Goal: Task Accomplishment & Management: Manage account settings

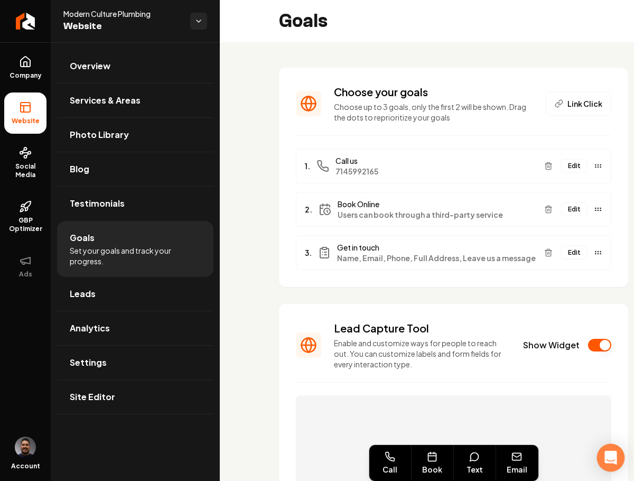
scroll to position [261, 0]
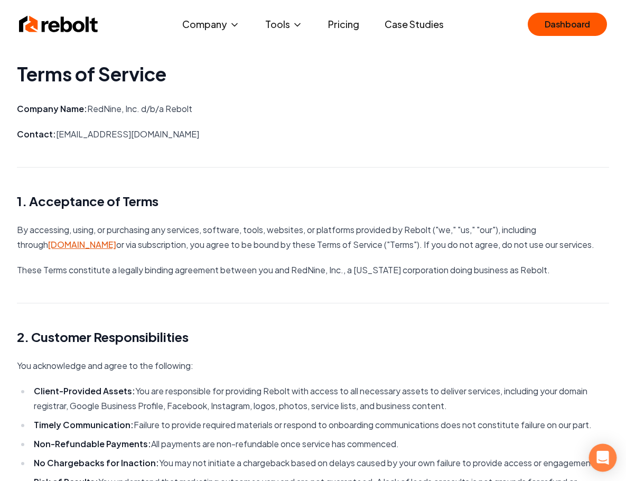
click at [606, 458] on icon "Open Intercom Messenger" at bounding box center [603, 458] width 12 height 14
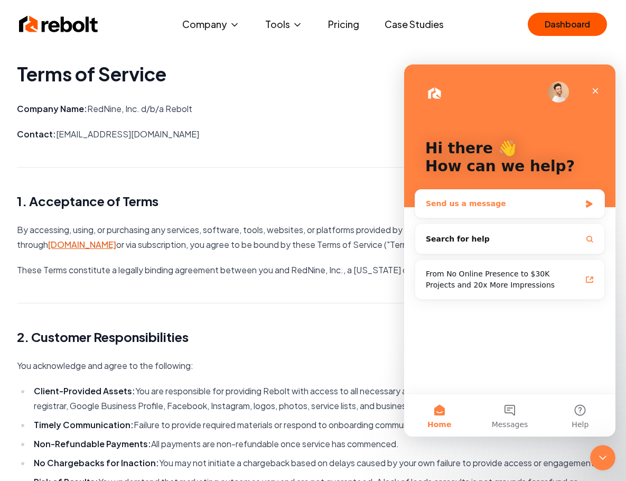
click at [439, 197] on div "Send us a message" at bounding box center [509, 204] width 189 height 28
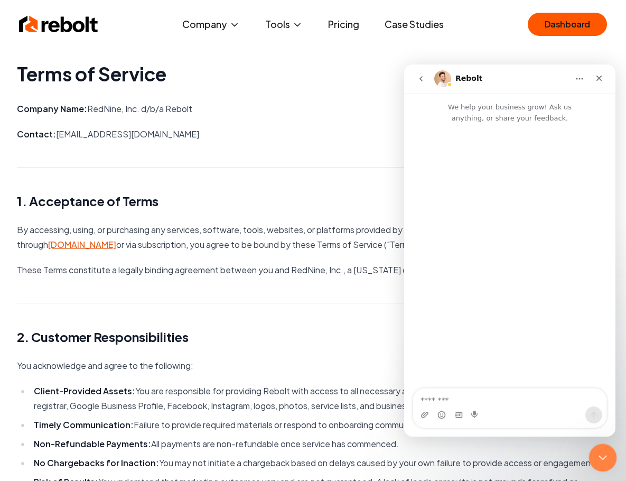
click at [601, 452] on icon "Close Intercom Messenger" at bounding box center [601, 456] width 13 height 13
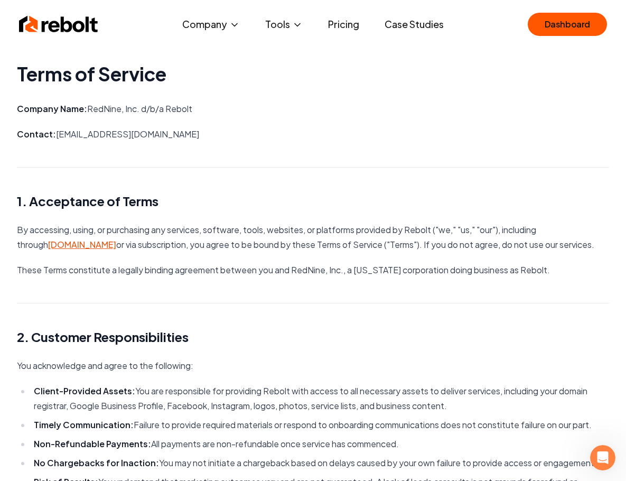
click at [63, 25] on img at bounding box center [58, 24] width 79 height 21
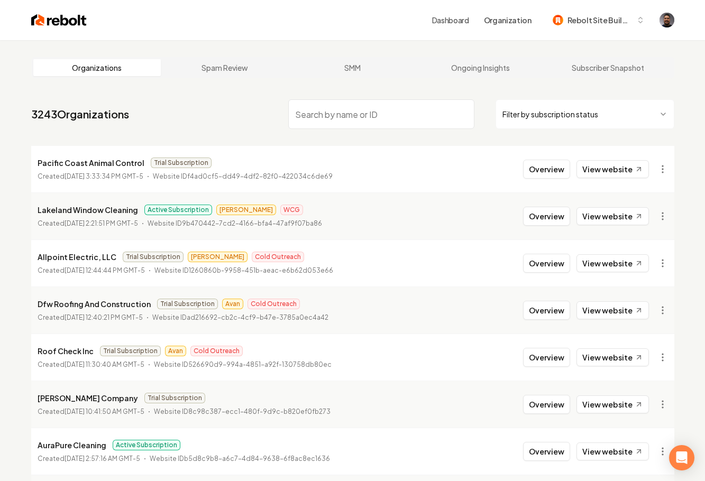
click at [338, 116] on input "search" at bounding box center [381, 114] width 186 height 30
paste input "https://www.notion.so/TerraClear-Land-Solutions-Hauling-LLC-2801b5c84d7c81319cd…"
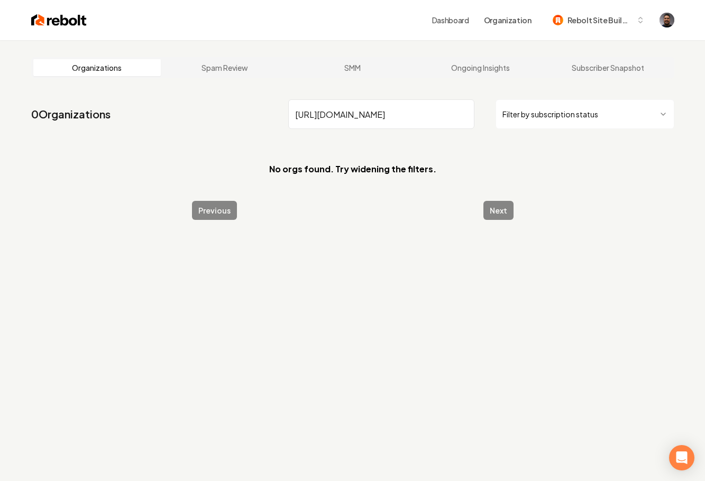
drag, startPoint x: 456, startPoint y: 114, endPoint x: 269, endPoint y: 107, distance: 187.2
click at [269, 107] on nav "0 Organizations https://www.notion.so/TerraClear-Land-Solutions-Hauling-LLC-280…" at bounding box center [352, 118] width 643 height 47
type input "k"
drag, startPoint x: 334, startPoint y: 116, endPoint x: 246, endPoint y: 105, distance: 88.4
click at [246, 105] on nav "0 Organizations k Filter by subscription status" at bounding box center [352, 118] width 643 height 47
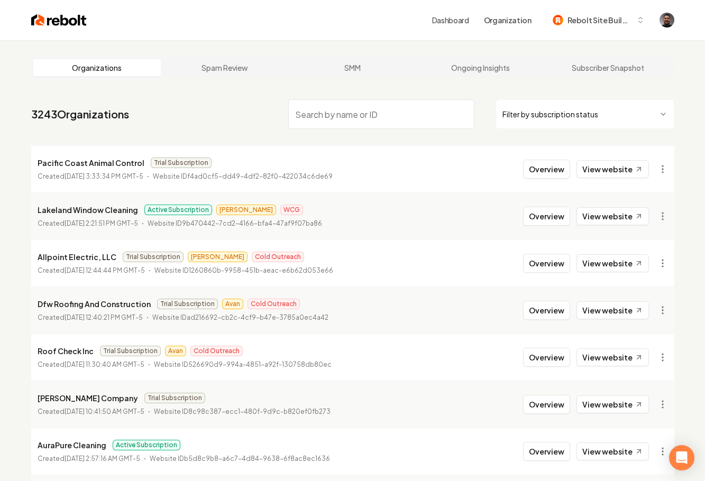
click at [328, 113] on input "search" at bounding box center [381, 114] width 186 height 30
paste input "TerraClear"
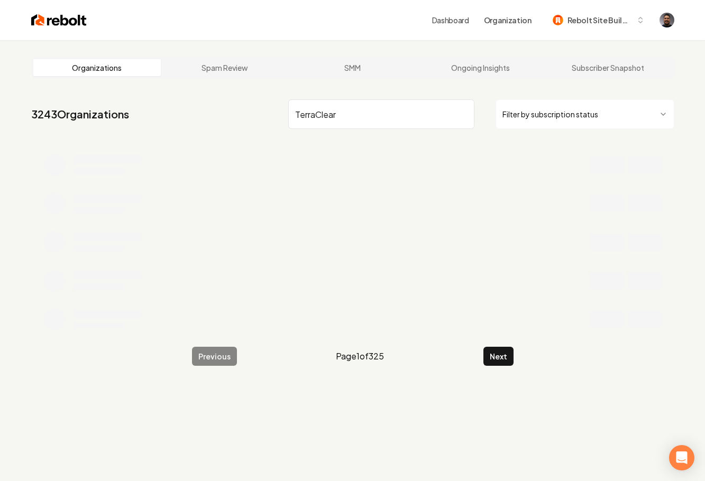
type input "TerraClear"
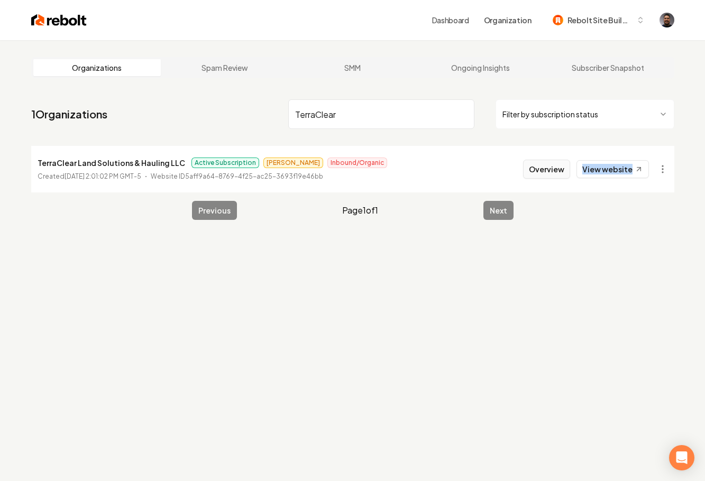
click at [560, 166] on button "Overview" at bounding box center [546, 169] width 47 height 19
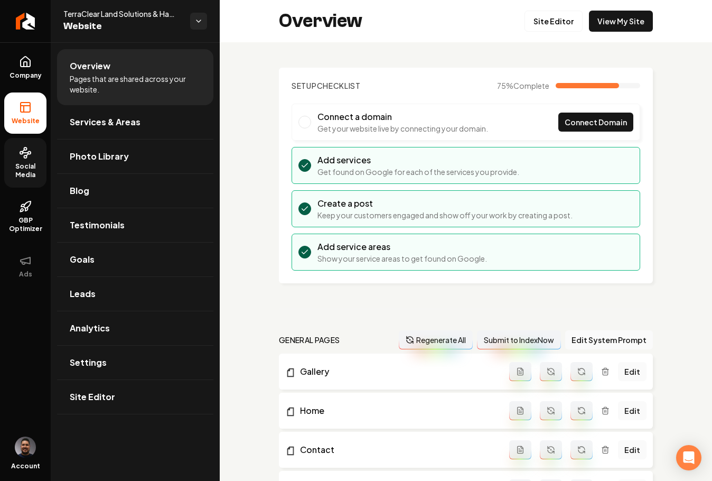
click at [35, 153] on link "Social Media" at bounding box center [25, 163] width 42 height 50
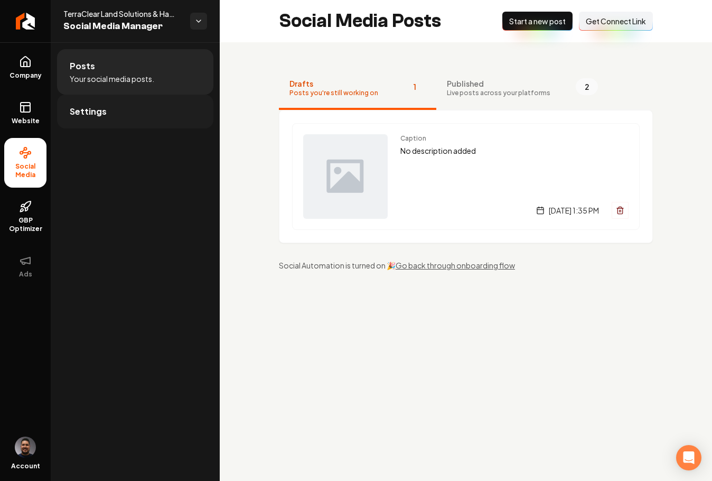
click at [176, 127] on link "Settings" at bounding box center [135, 112] width 156 height 34
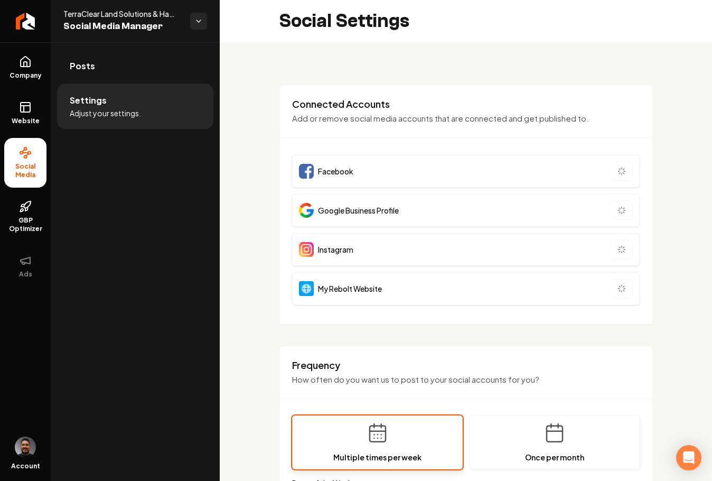
click at [173, 123] on li "Settings Adjust your settings." at bounding box center [135, 106] width 156 height 45
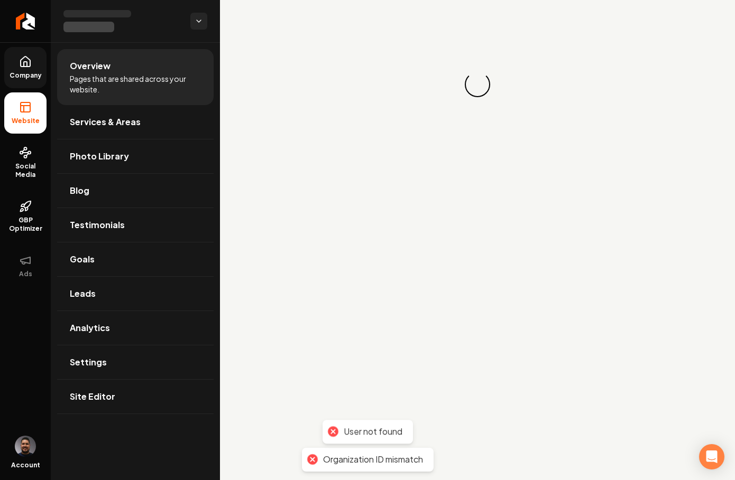
click at [22, 80] on link "Company" at bounding box center [25, 67] width 42 height 41
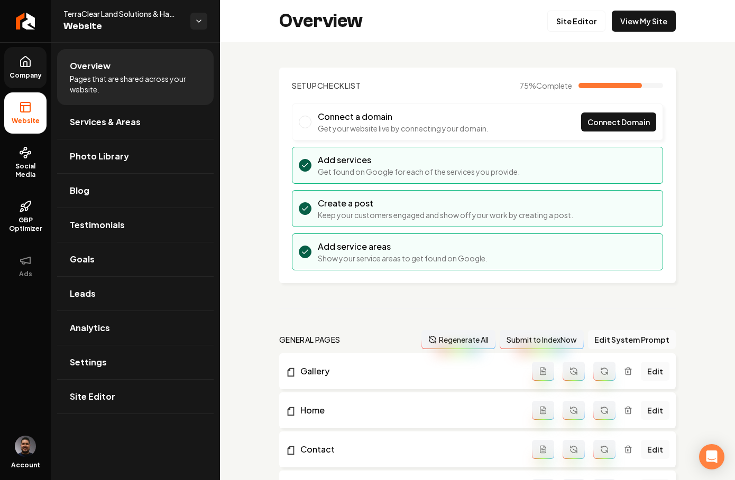
click at [32, 83] on link "Company" at bounding box center [25, 67] width 42 height 41
click at [27, 78] on span "Company" at bounding box center [25, 75] width 41 height 8
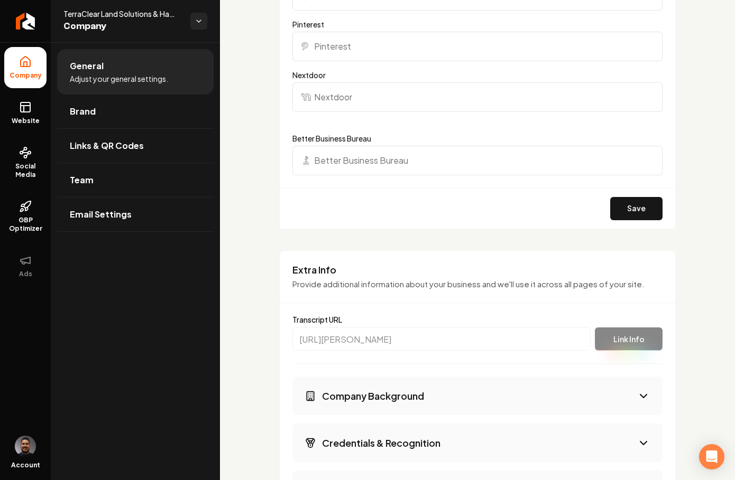
scroll to position [1474, 0]
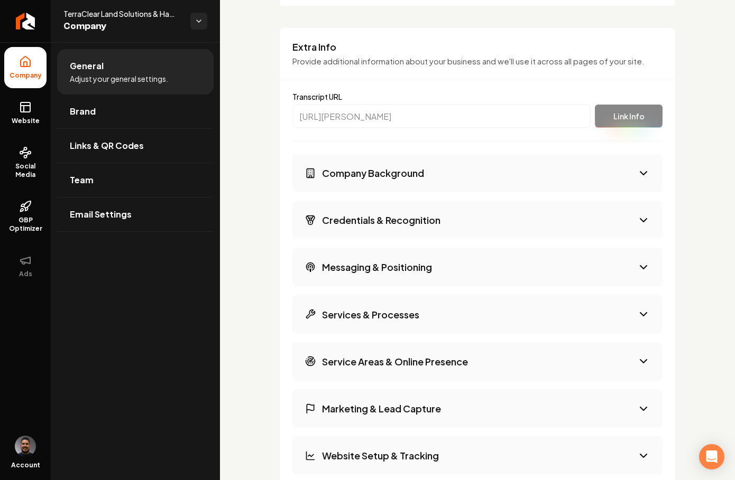
click at [414, 192] on button "Company Background" at bounding box center [477, 173] width 370 height 39
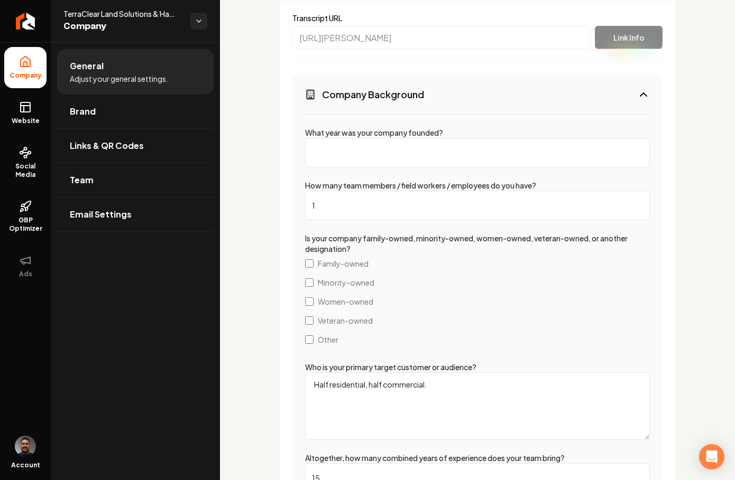
scroll to position [1655, 0]
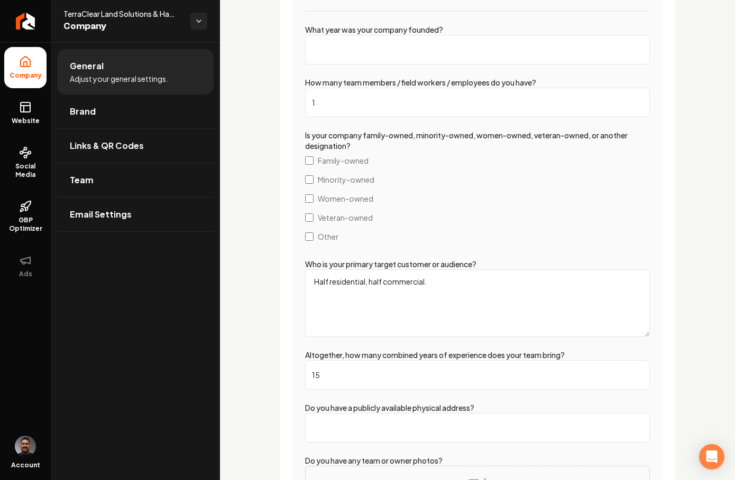
click at [351, 60] on input "What year was your company founded?" at bounding box center [477, 50] width 345 height 30
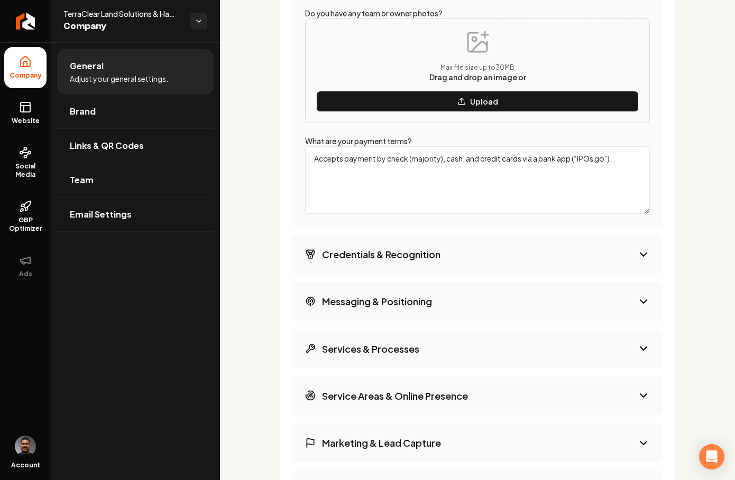
scroll to position [2101, 0]
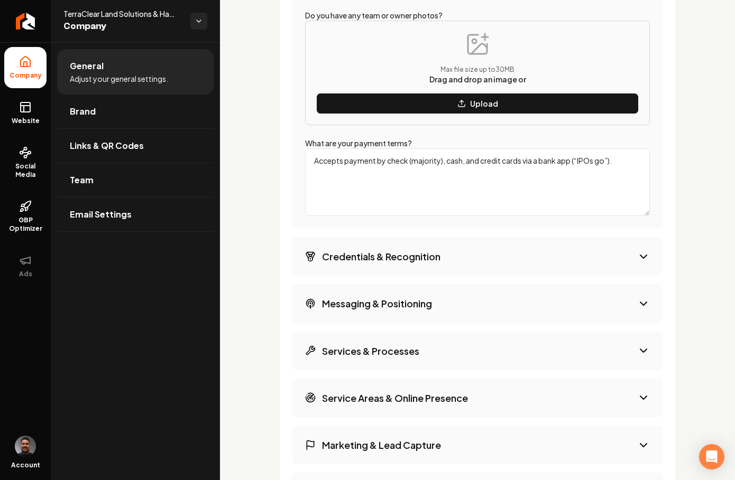
click at [463, 84] on span "Drag and drop an image or" at bounding box center [477, 80] width 97 height 10
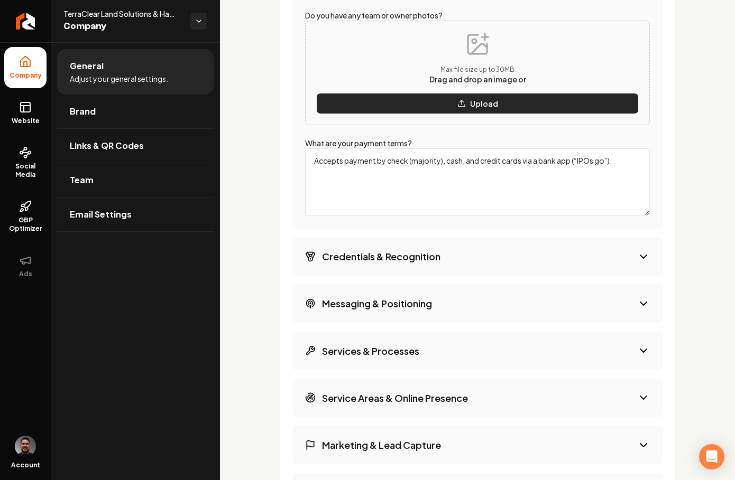
click at [459, 114] on button "Upload" at bounding box center [477, 103] width 322 height 21
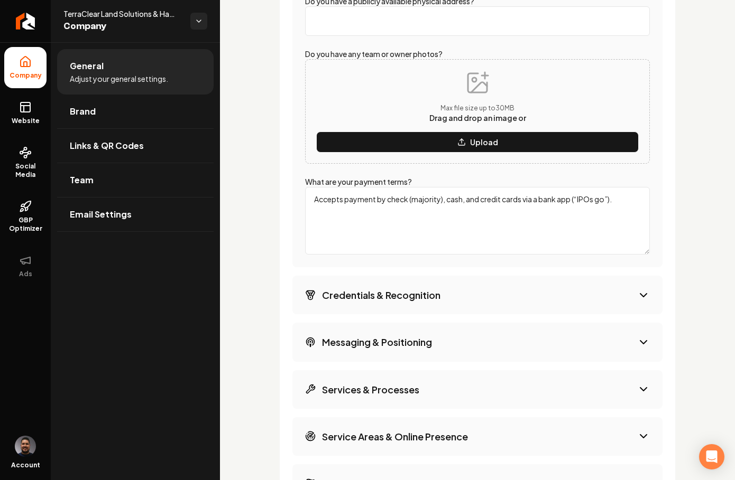
scroll to position [2062, 0]
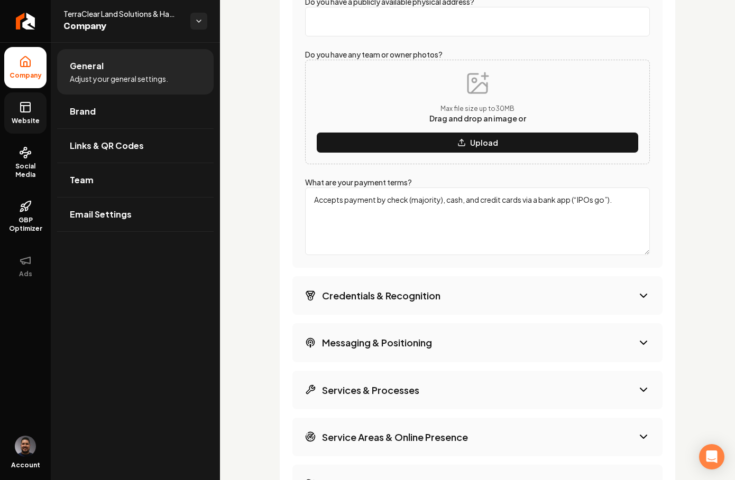
click at [30, 116] on link "Website" at bounding box center [25, 112] width 42 height 41
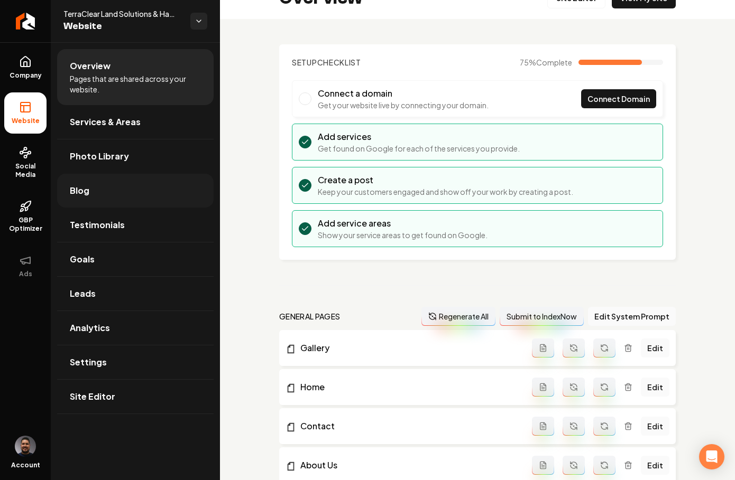
scroll to position [1422, 0]
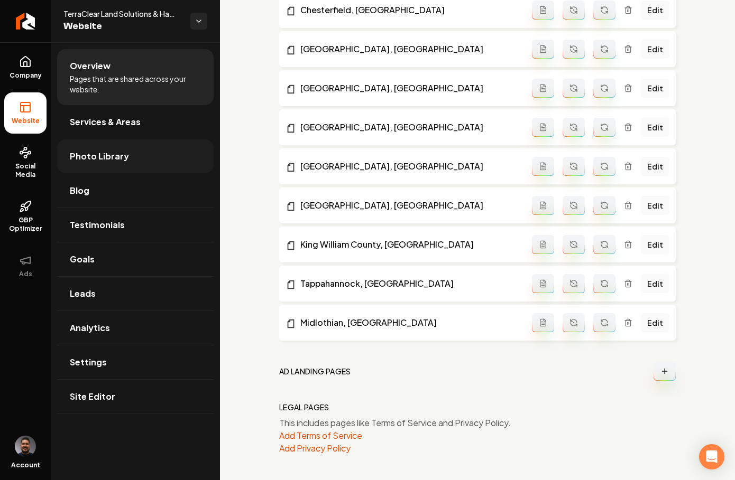
click at [91, 148] on link "Photo Library" at bounding box center [135, 157] width 156 height 34
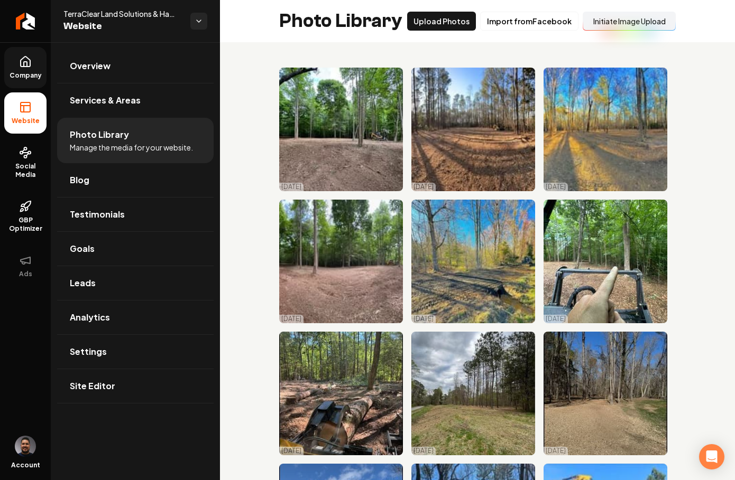
click at [40, 73] on span "Company" at bounding box center [25, 75] width 41 height 8
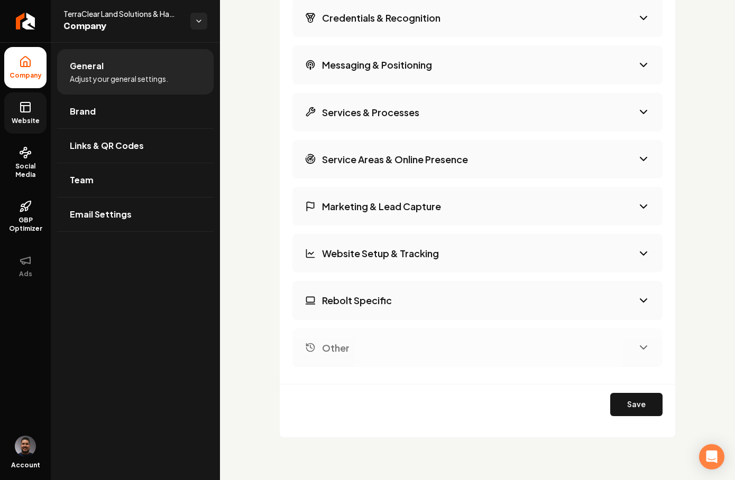
scroll to position [1480, 0]
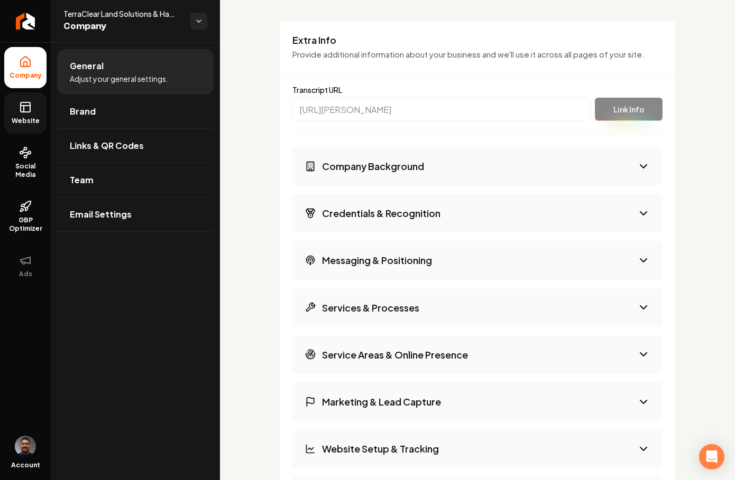
click at [405, 220] on h3 "Credentials & Recognition" at bounding box center [381, 213] width 118 height 13
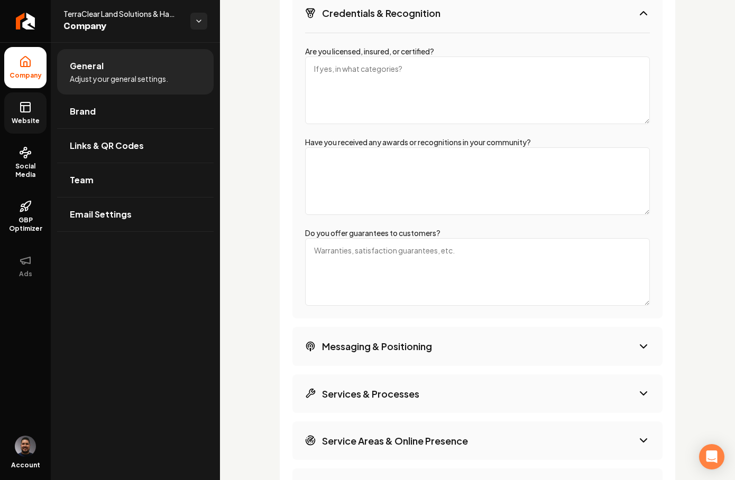
scroll to position [1643, 0]
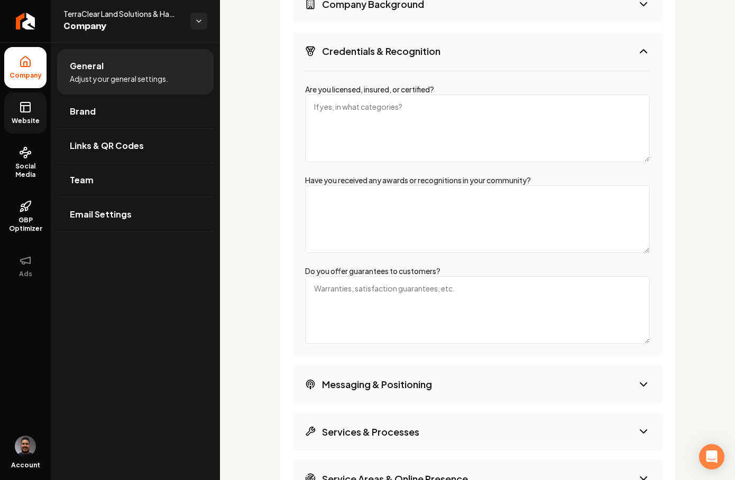
click at [321, 126] on textarea "Are you licensed, insured, or certified?" at bounding box center [477, 129] width 345 height 68
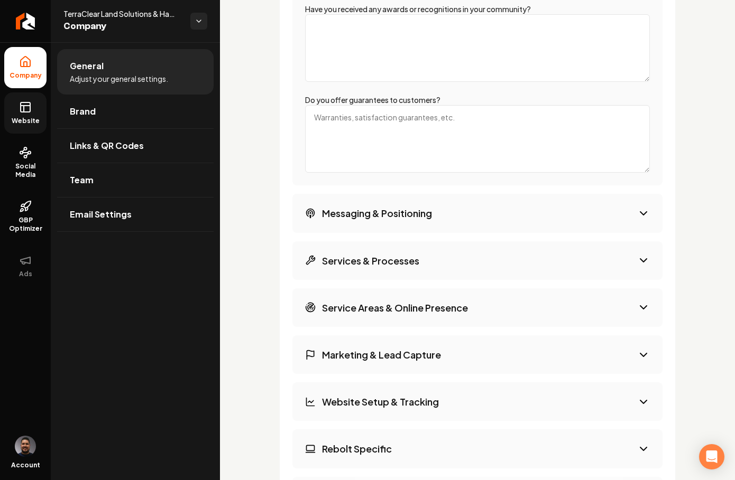
scroll to position [1824, 0]
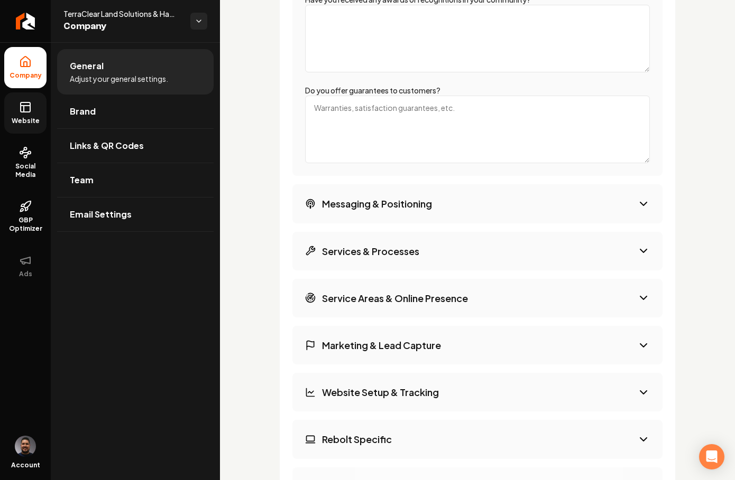
click at [402, 210] on h3 "Messaging & Positioning" at bounding box center [377, 203] width 110 height 13
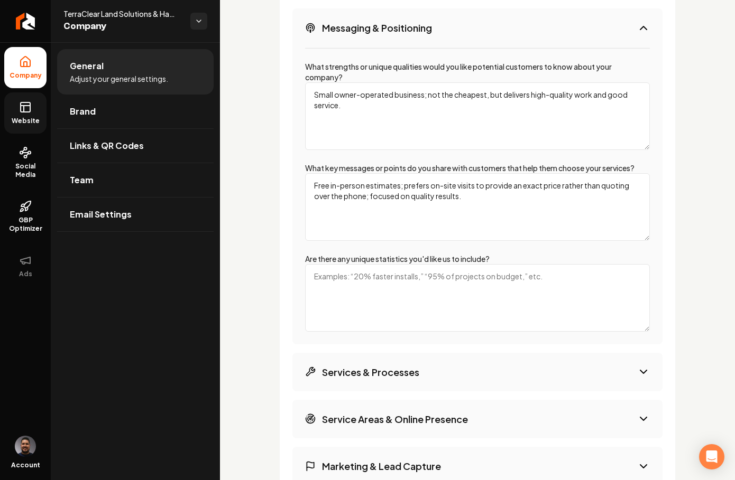
scroll to position [1714, 0]
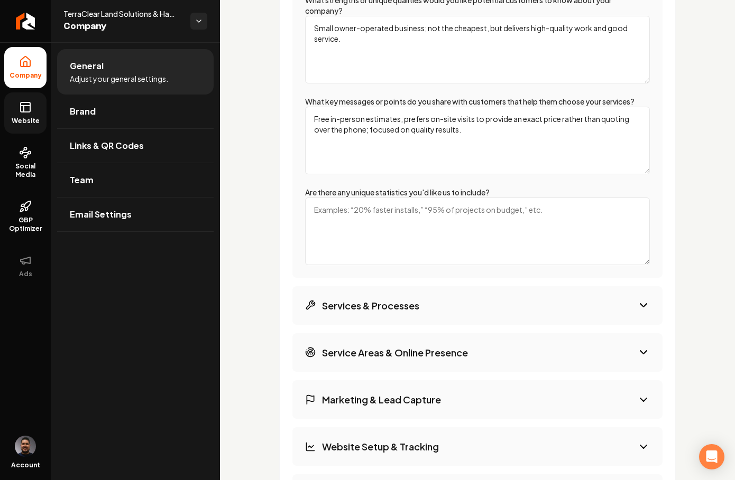
click at [430, 325] on button "Services & Processes" at bounding box center [477, 305] width 370 height 39
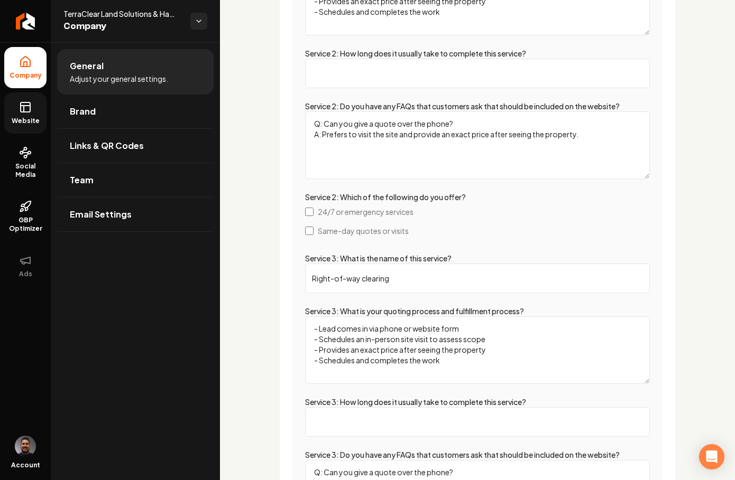
scroll to position [2745, 0]
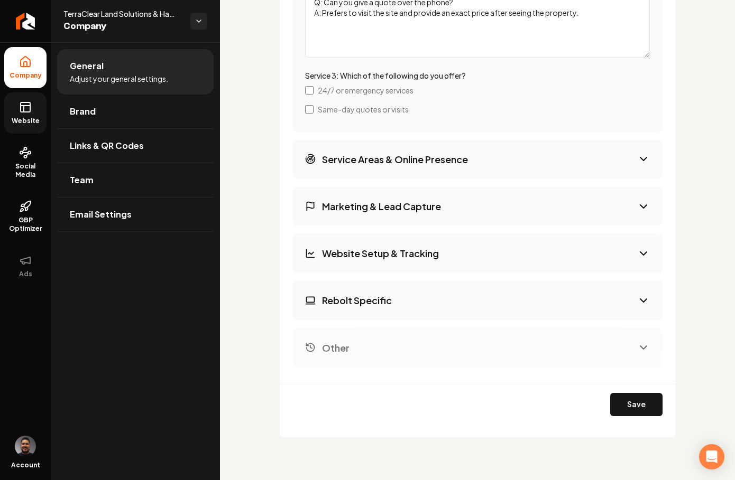
click at [358, 154] on button "Service Areas & Online Presence" at bounding box center [477, 159] width 370 height 39
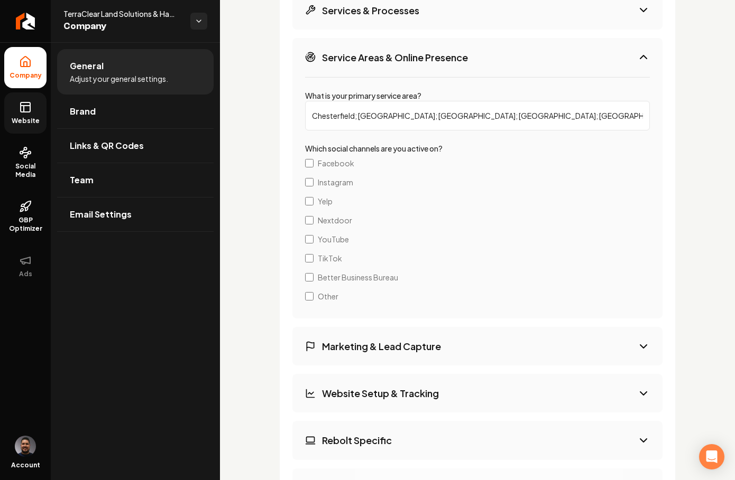
scroll to position [1892, 0]
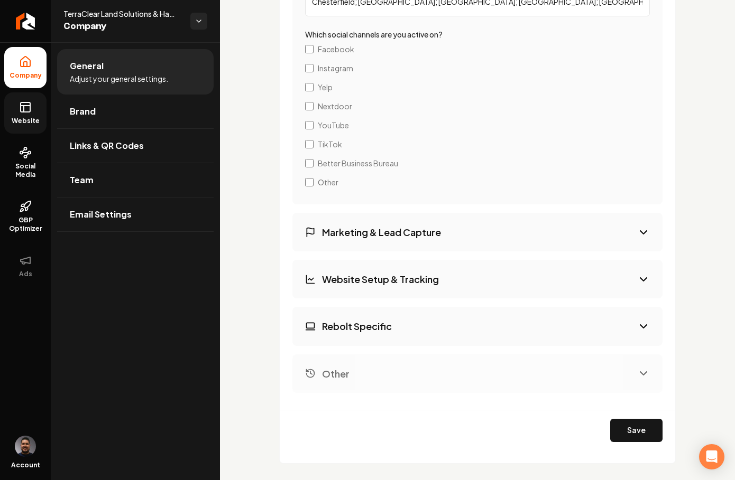
click at [395, 239] on h3 "Marketing & Lead Capture" at bounding box center [381, 232] width 119 height 13
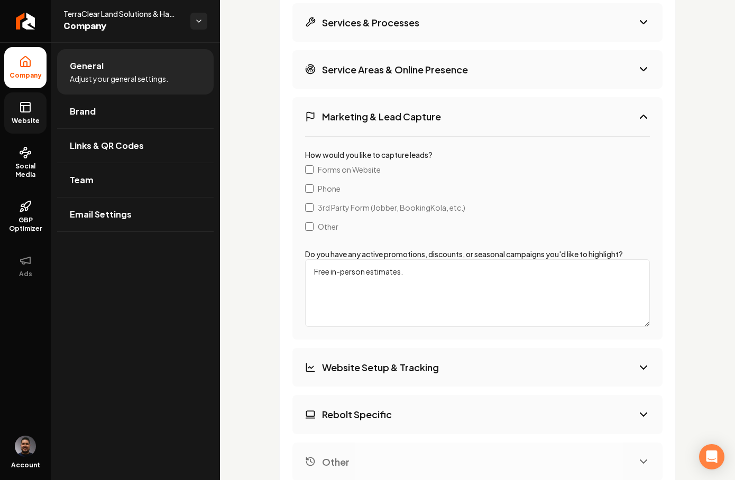
scroll to position [1892, 0]
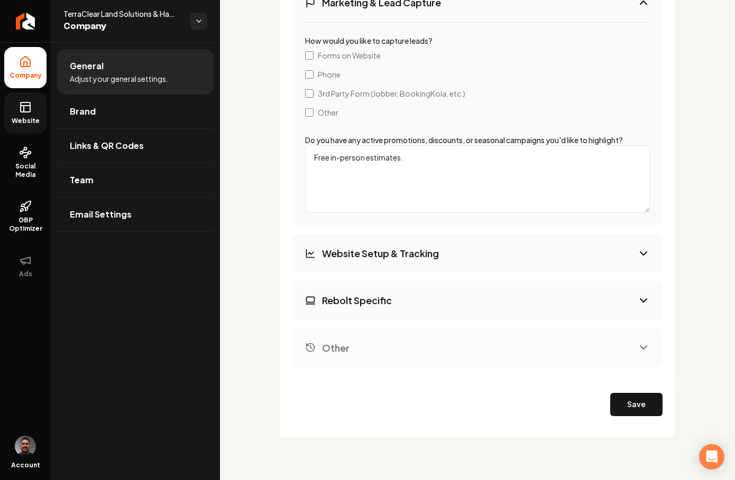
click at [361, 254] on h3 "Website Setup & Tracking" at bounding box center [380, 253] width 117 height 13
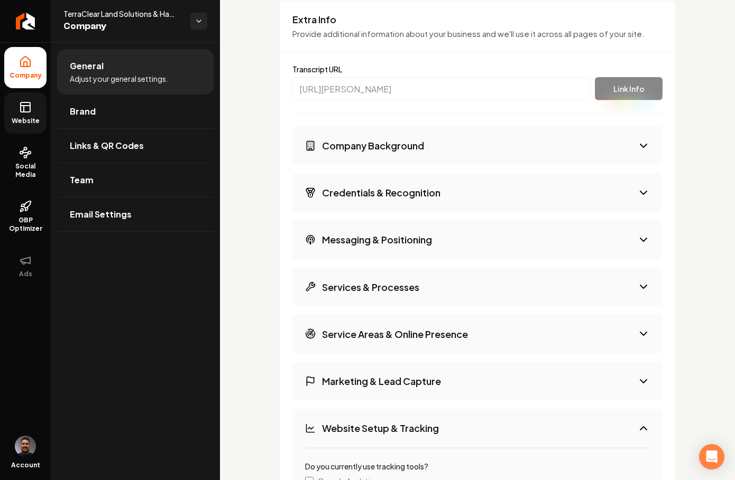
scroll to position [1468, 0]
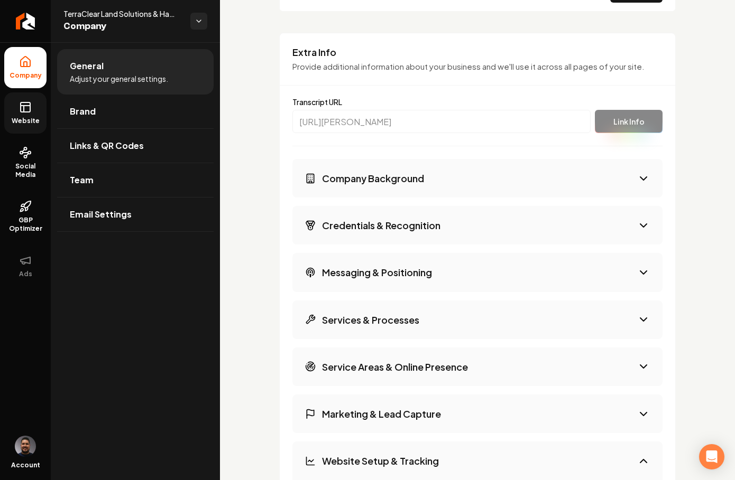
click at [427, 198] on button "Company Background" at bounding box center [477, 178] width 370 height 39
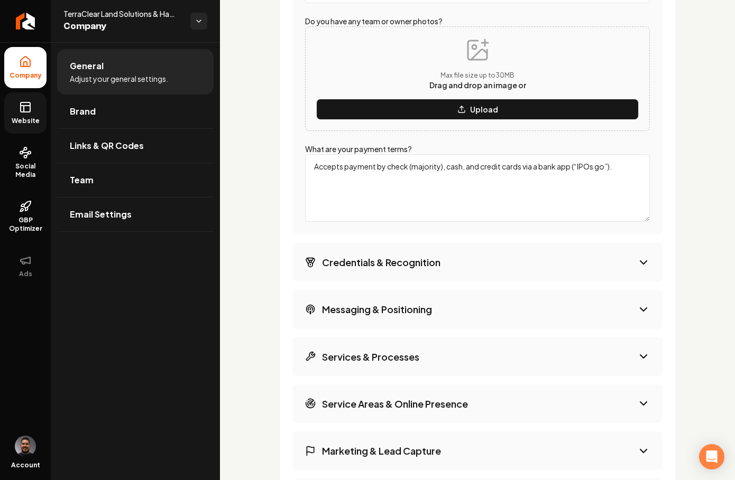
scroll to position [2123, 0]
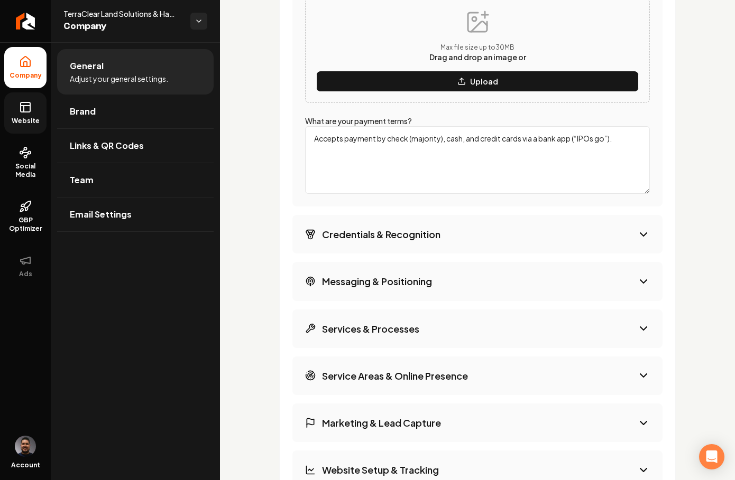
click at [437, 254] on button "Credentials & Recognition" at bounding box center [477, 234] width 370 height 39
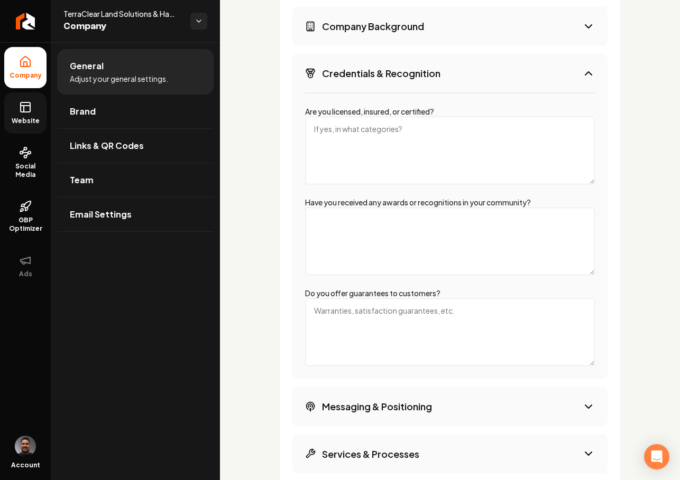
scroll to position [1397, 0]
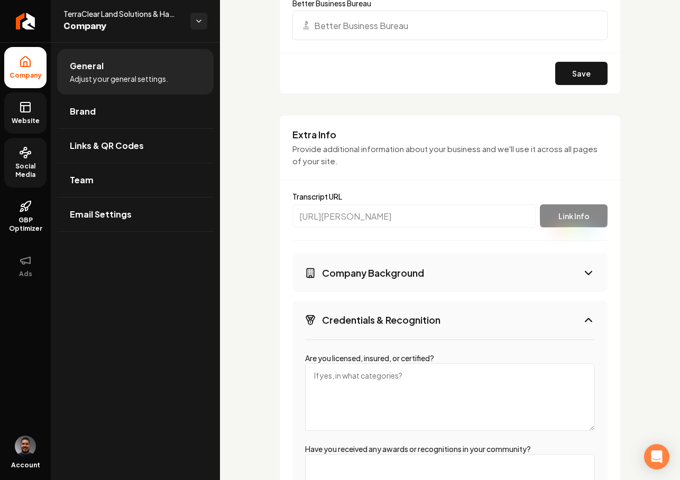
click at [17, 160] on link "Social Media" at bounding box center [25, 163] width 42 height 50
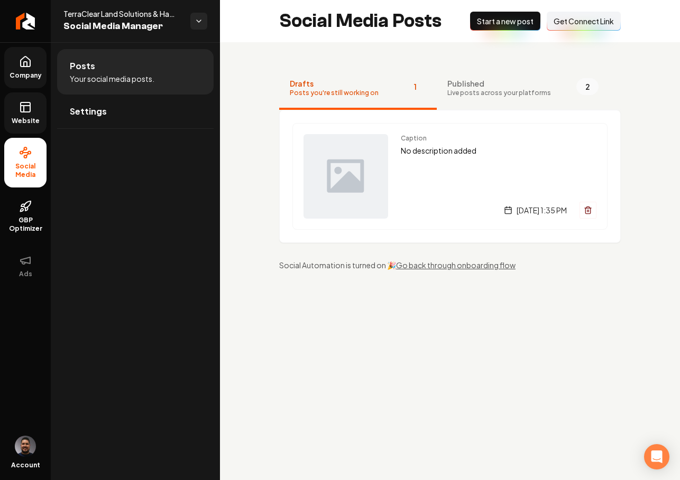
click at [568, 23] on span "Get Connect Link" at bounding box center [583, 21] width 60 height 11
click at [24, 73] on span "Company" at bounding box center [25, 75] width 41 height 8
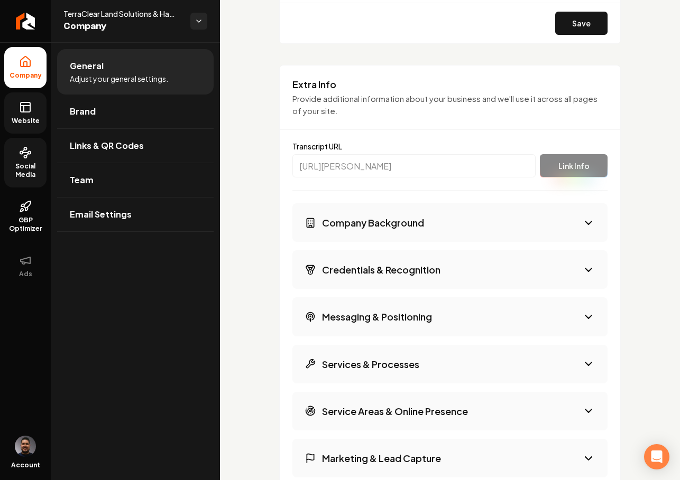
scroll to position [1461, 0]
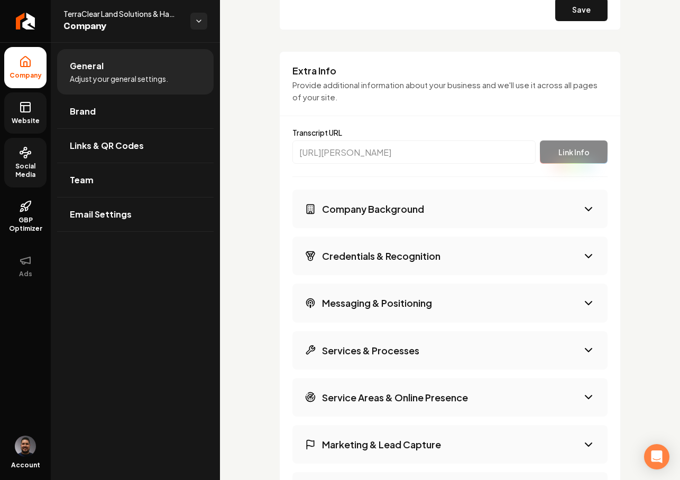
click at [393, 211] on h3 "Company Background" at bounding box center [373, 208] width 102 height 13
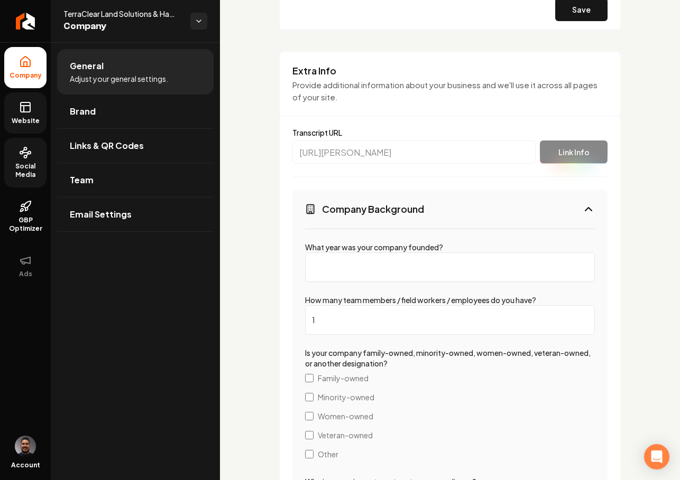
scroll to position [1493, 0]
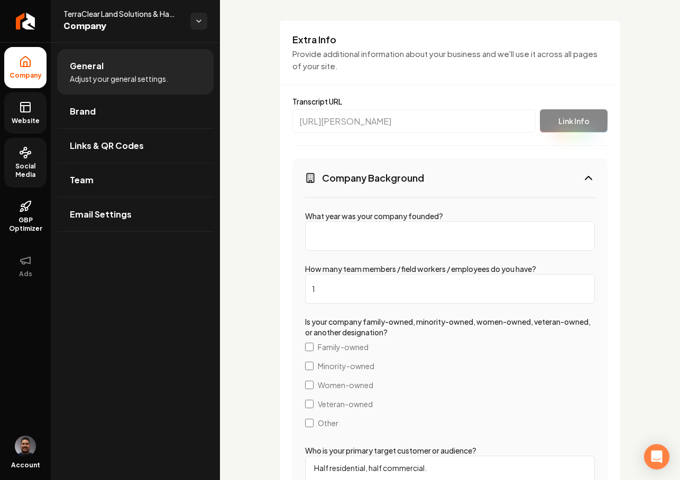
click at [368, 237] on input "What year was your company founded?" at bounding box center [450, 236] width 290 height 30
click at [389, 233] on input "What year was your company founded?" at bounding box center [450, 236] width 290 height 30
click at [385, 241] on input "2020" at bounding box center [450, 236] width 290 height 30
type input "2"
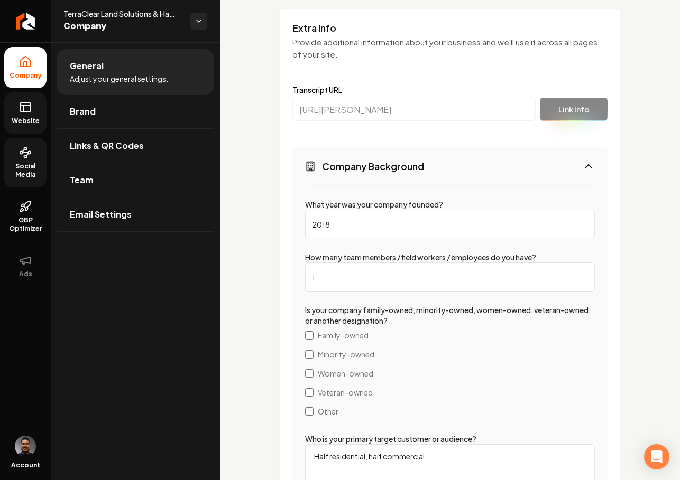
scroll to position [1522, 0]
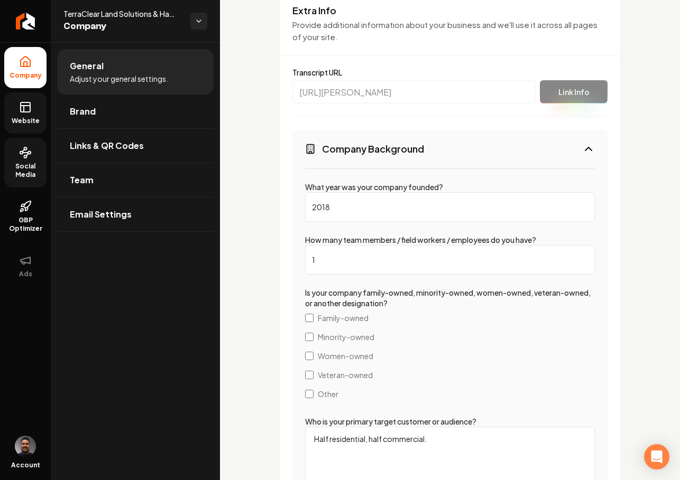
type input "2018"
click at [330, 267] on input "1" at bounding box center [450, 260] width 290 height 30
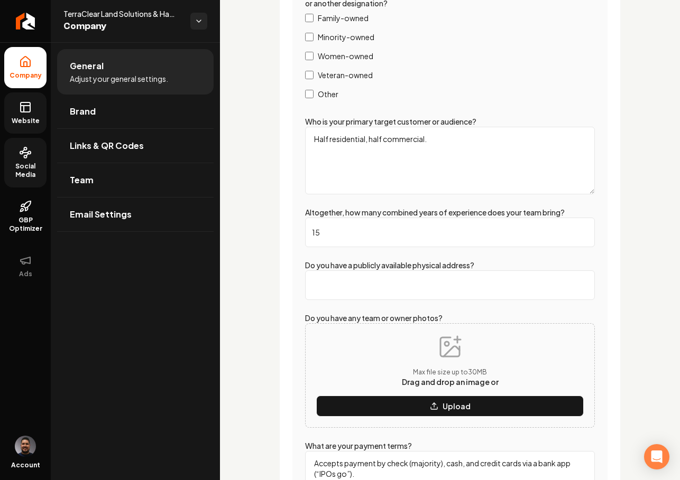
scroll to position [1843, 0]
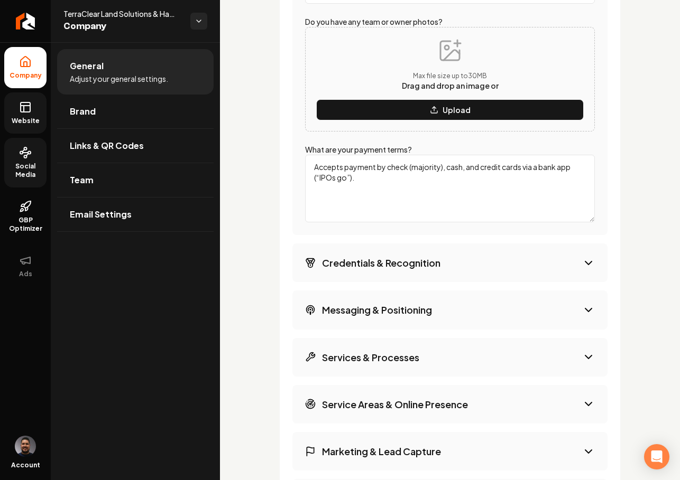
click at [461, 263] on button "Credentials & Recognition" at bounding box center [449, 263] width 315 height 39
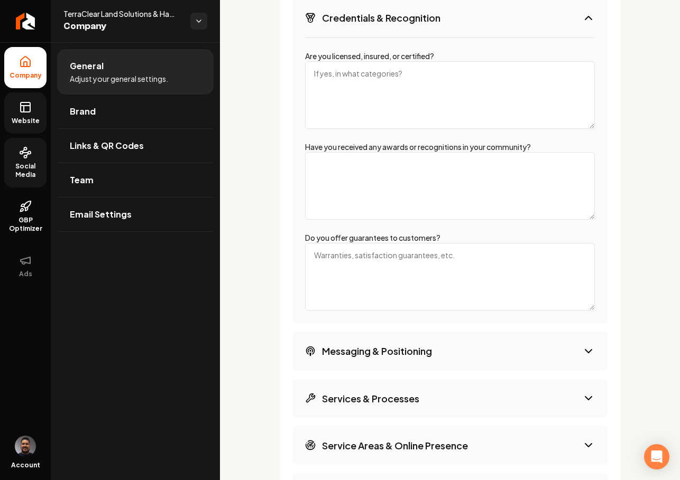
scroll to position [1662, 0]
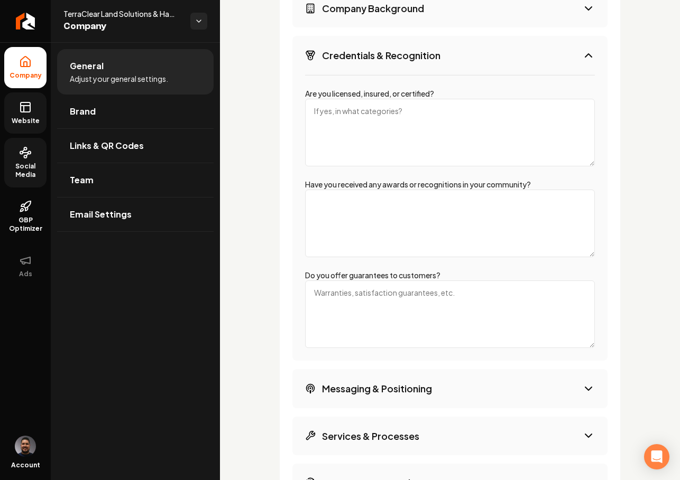
click at [428, 135] on textarea "Are you licensed, insured, or certified?" at bounding box center [450, 133] width 290 height 68
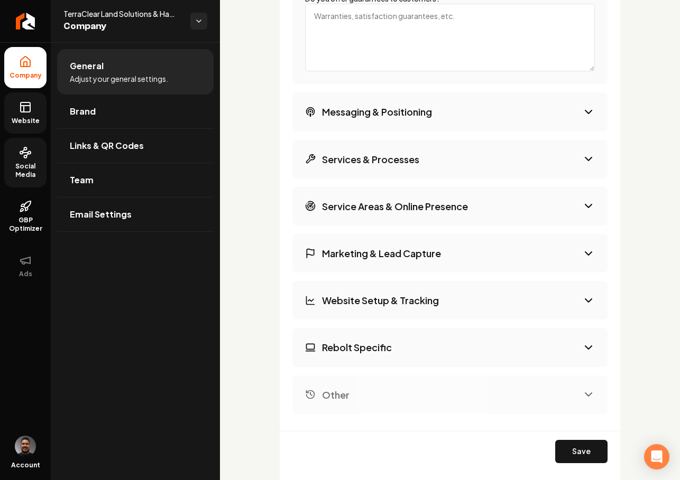
scroll to position [1986, 0]
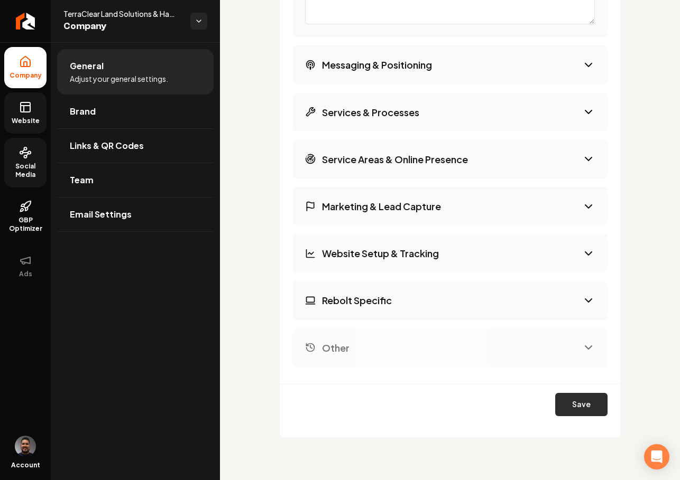
type textarea "Licensed and Insured"
click at [562, 402] on button "Save" at bounding box center [581, 404] width 52 height 23
click at [579, 405] on button "Save" at bounding box center [581, 404] width 52 height 23
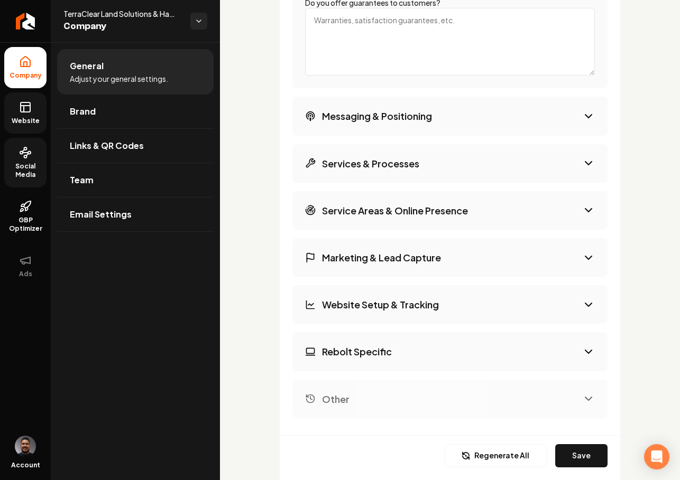
scroll to position [1702, 0]
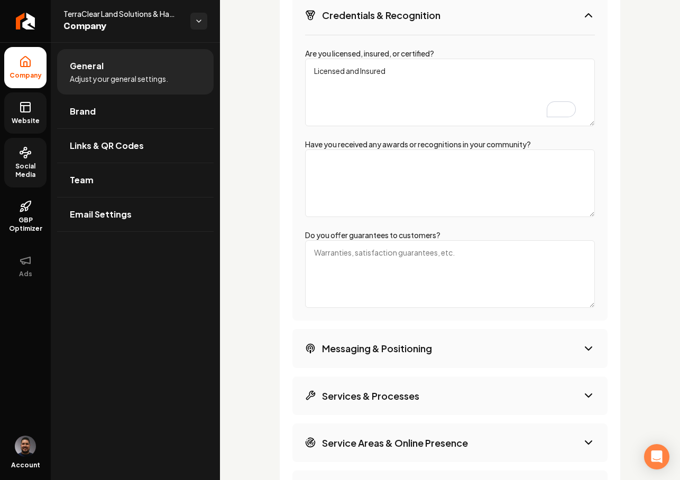
click at [458, 353] on button "Messaging & Positioning" at bounding box center [449, 348] width 315 height 39
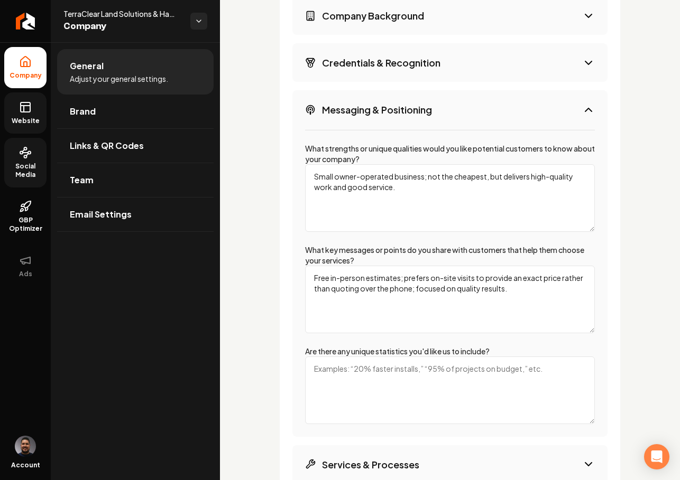
scroll to position [1484, 0]
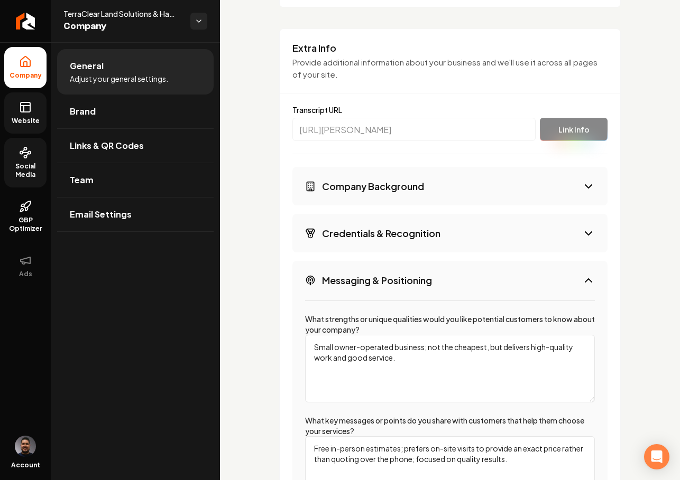
click at [451, 239] on button "Credentials & Recognition" at bounding box center [449, 233] width 315 height 39
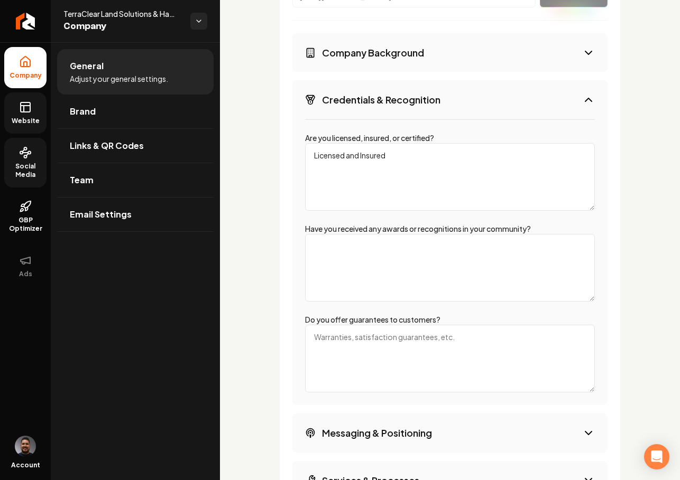
scroll to position [1683, 0]
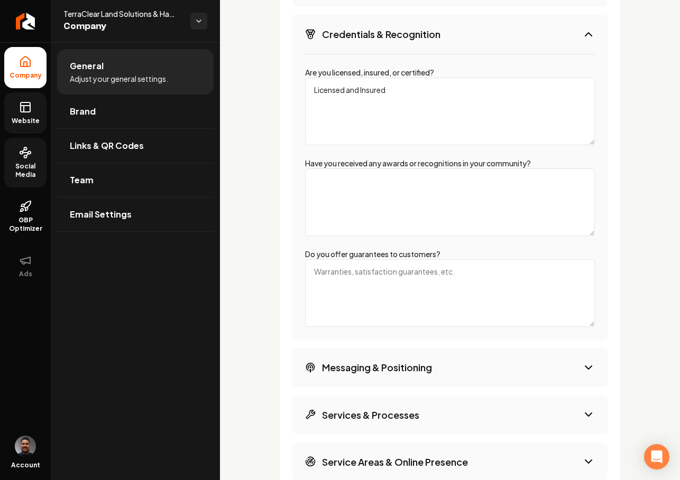
click at [443, 199] on textarea "Have you received any awards or recognitions in your community?" at bounding box center [450, 203] width 290 height 68
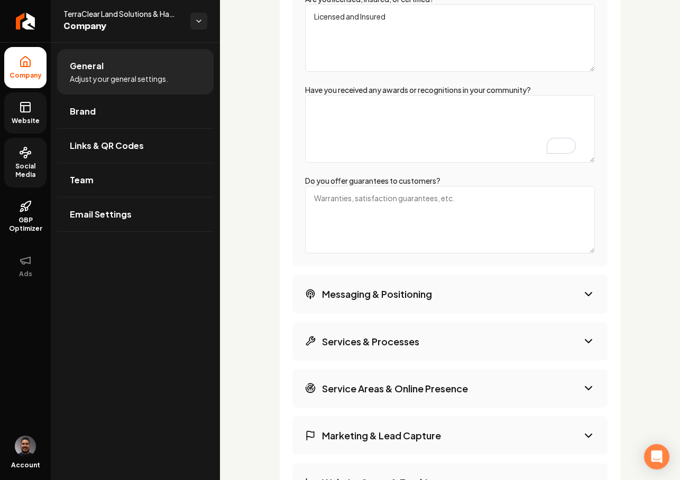
scroll to position [1867, 0]
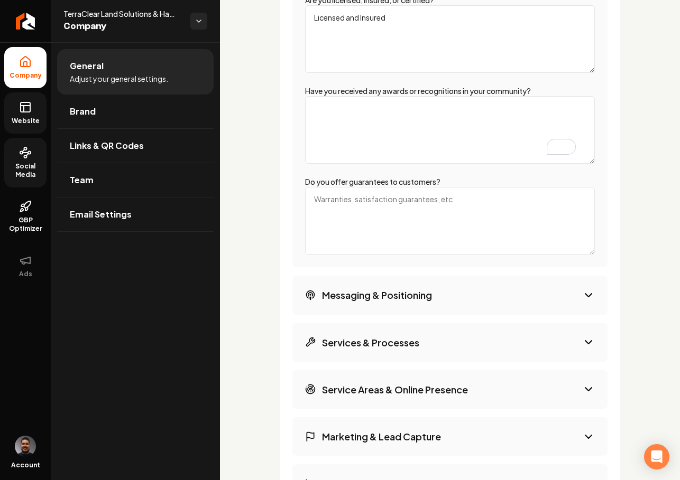
scroll to position [1690, 0]
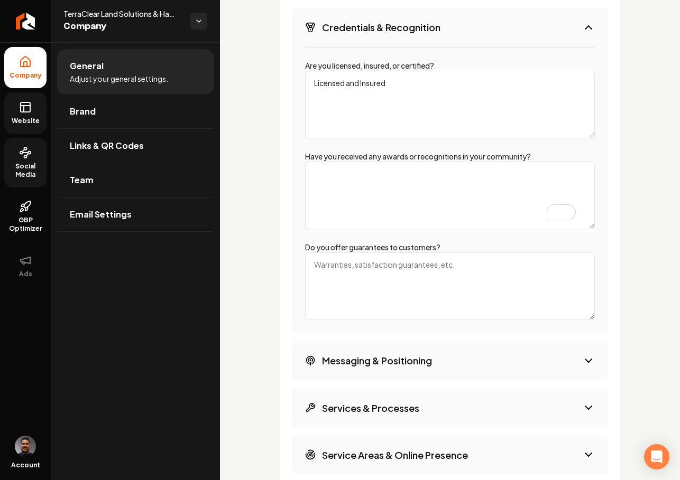
click at [407, 173] on textarea "Have you received any awards or recognitions in your community?" at bounding box center [450, 196] width 290 height 68
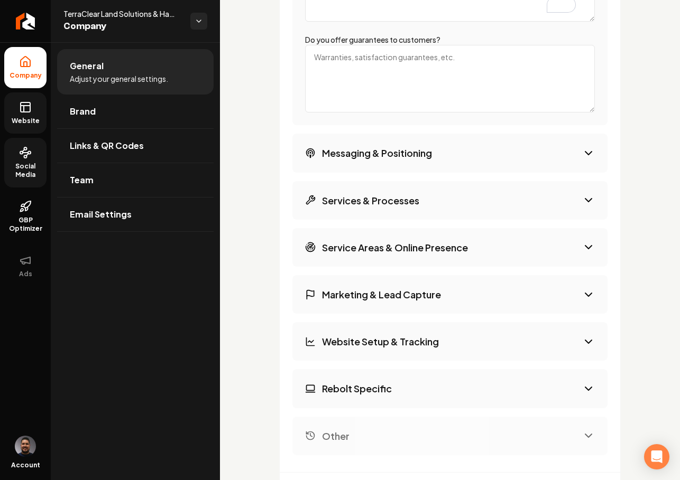
click at [447, 204] on button "Services & Processes" at bounding box center [449, 200] width 315 height 39
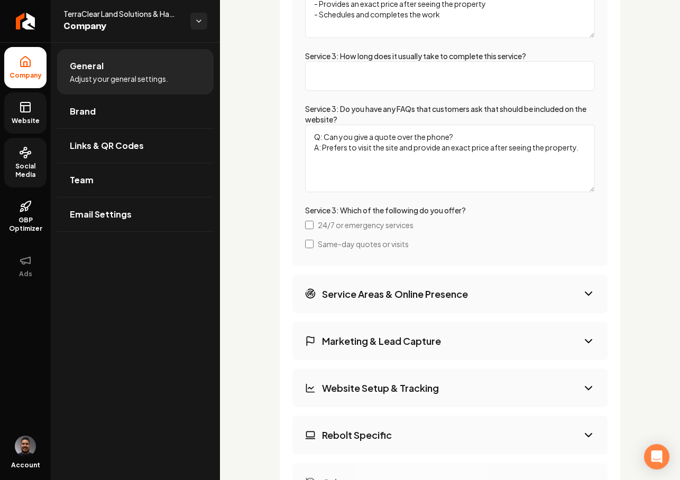
click at [466, 299] on h3 "Service Areas & Online Presence" at bounding box center [395, 294] width 146 height 13
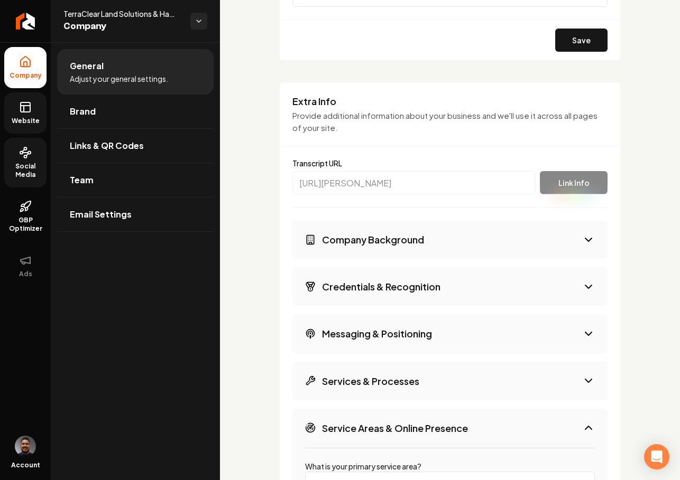
scroll to position [1466, 0]
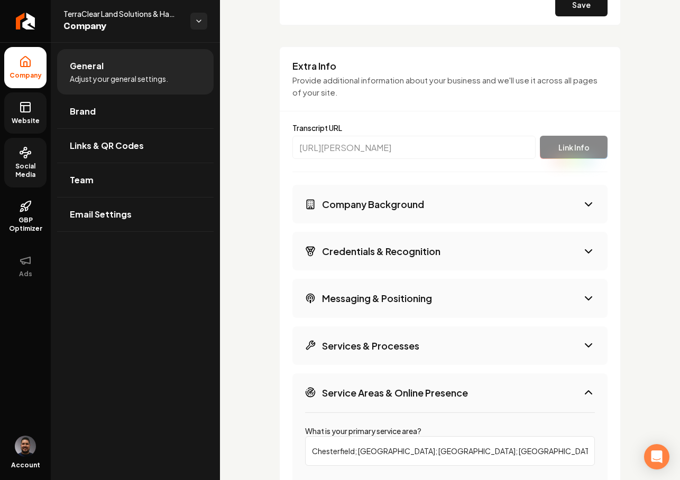
click at [383, 204] on h3 "Company Background" at bounding box center [373, 204] width 102 height 13
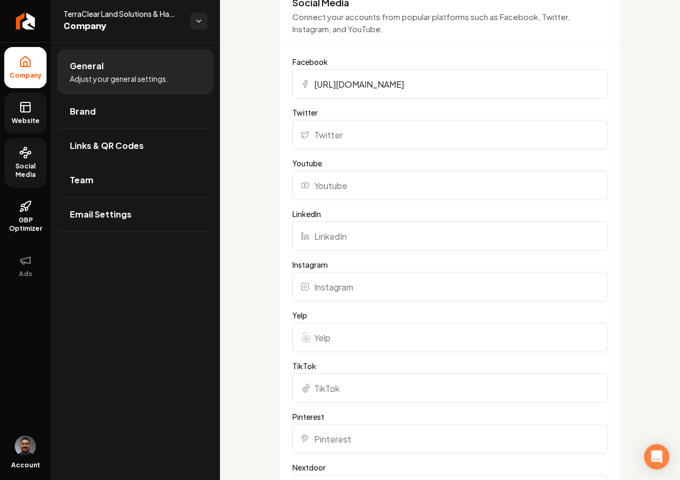
scroll to position [827, 0]
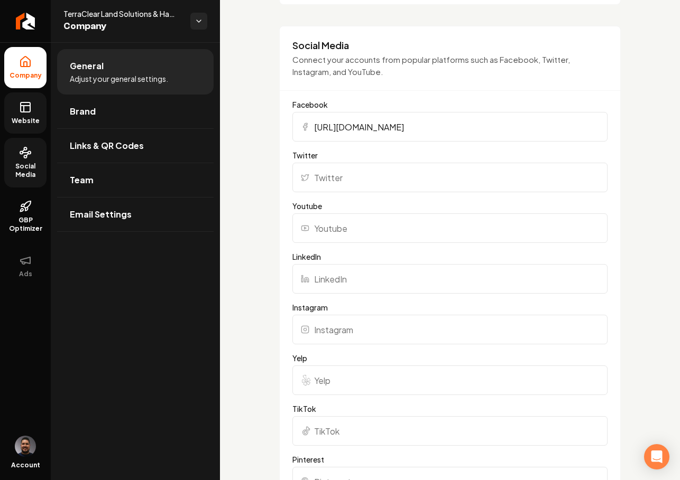
click at [23, 106] on icon at bounding box center [26, 106] width 10 height 0
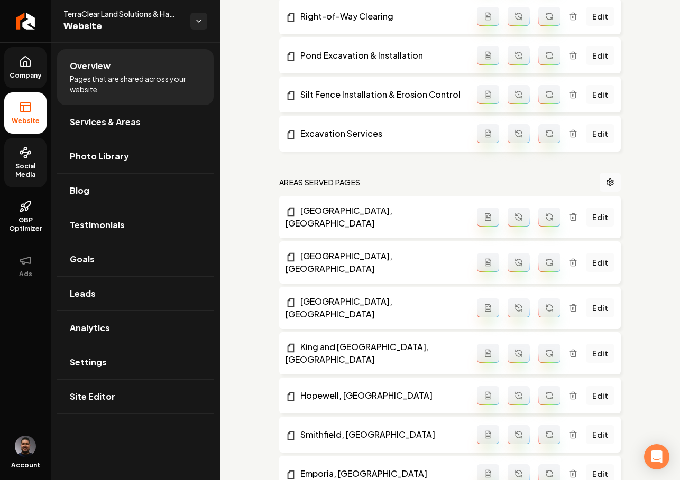
click at [104, 401] on span "Site Editor" at bounding box center [92, 397] width 45 height 13
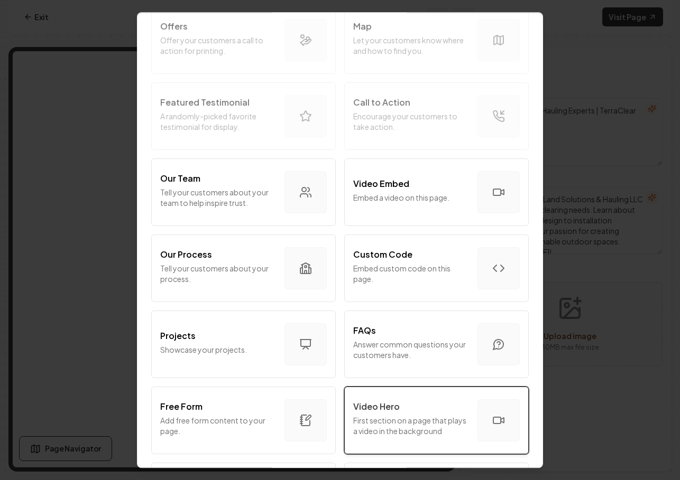
scroll to position [433, 0]
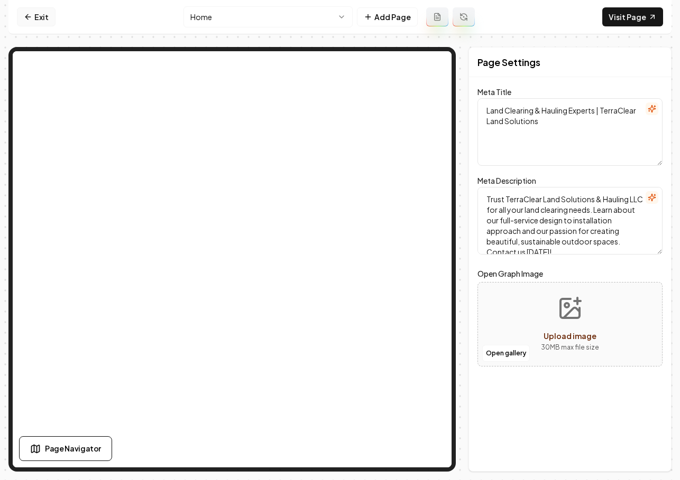
click at [29, 14] on icon at bounding box center [28, 17] width 8 height 8
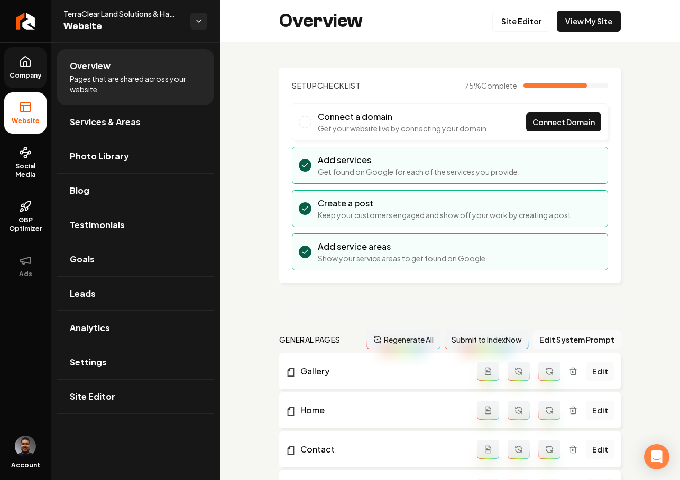
click at [36, 66] on link "Company" at bounding box center [25, 67] width 42 height 41
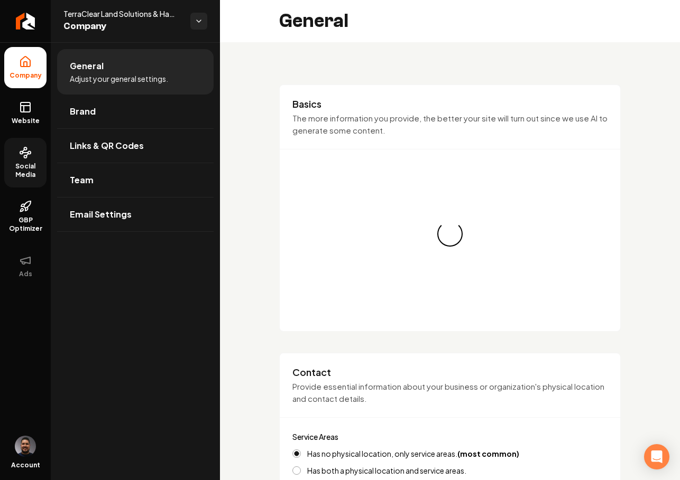
click at [34, 156] on link "Social Media" at bounding box center [25, 163] width 42 height 50
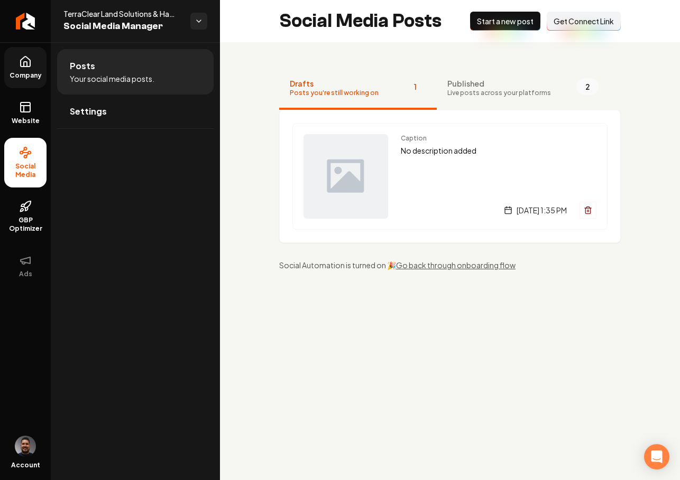
click at [23, 77] on span "Company" at bounding box center [25, 75] width 41 height 8
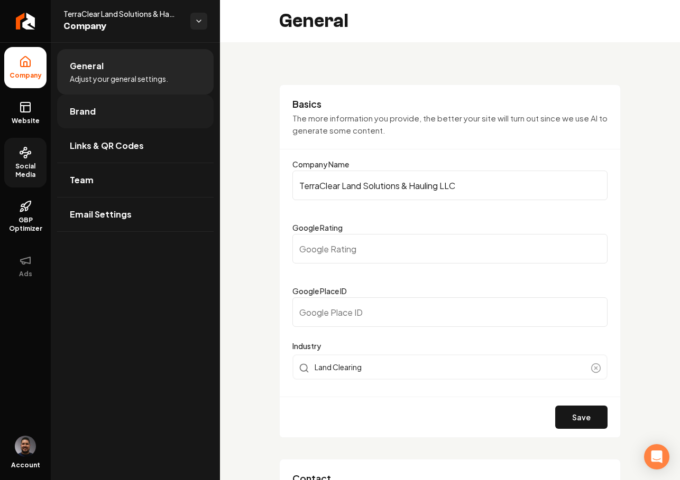
click at [95, 114] on link "Brand" at bounding box center [135, 112] width 156 height 34
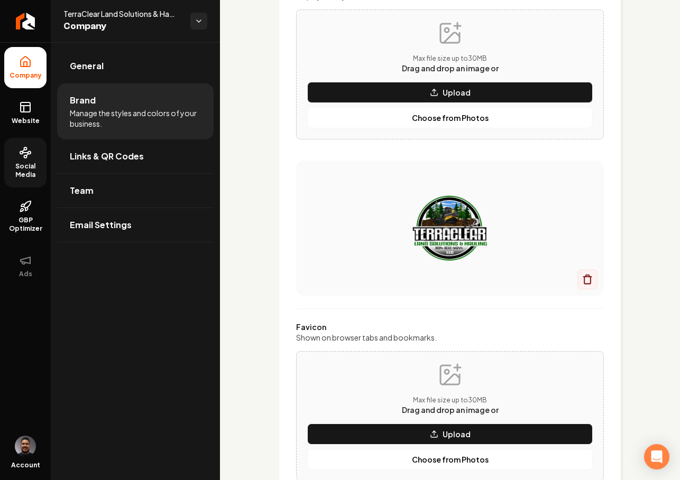
scroll to position [241, 0]
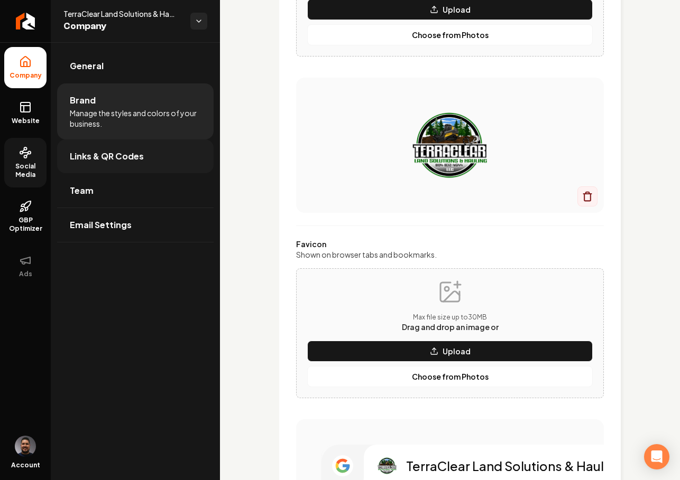
click at [100, 167] on link "Links & QR Codes" at bounding box center [135, 157] width 156 height 34
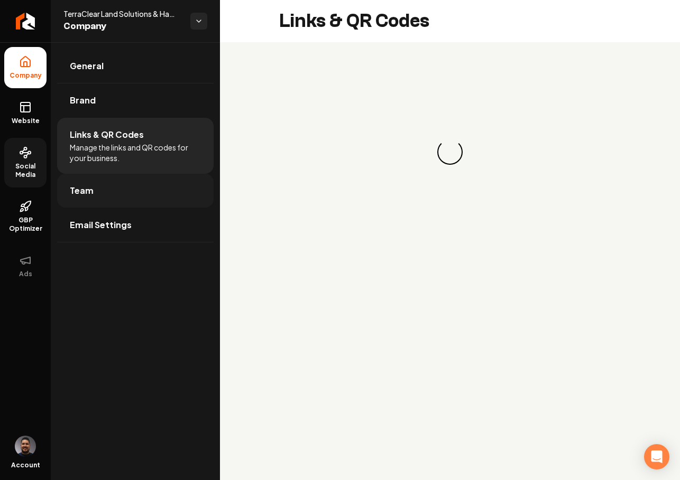
click at [108, 202] on link "Team" at bounding box center [135, 191] width 156 height 34
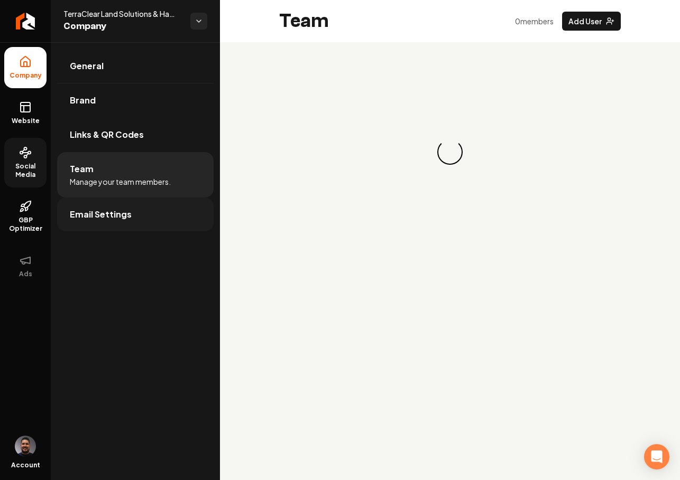
click at [121, 218] on span "Email Settings" at bounding box center [101, 214] width 62 height 13
click at [21, 122] on span "Website" at bounding box center [25, 121] width 36 height 8
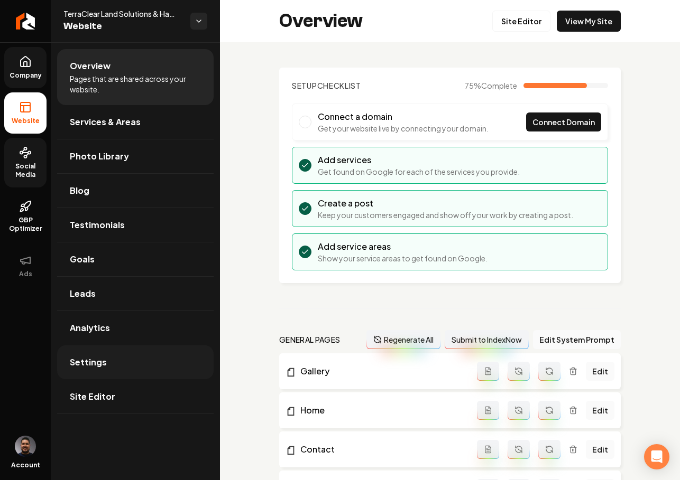
click at [136, 360] on link "Settings" at bounding box center [135, 363] width 156 height 34
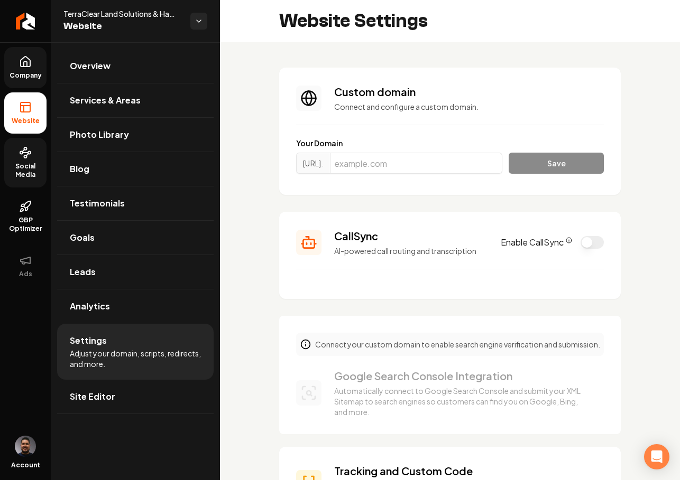
click at [31, 67] on icon at bounding box center [25, 61] width 13 height 13
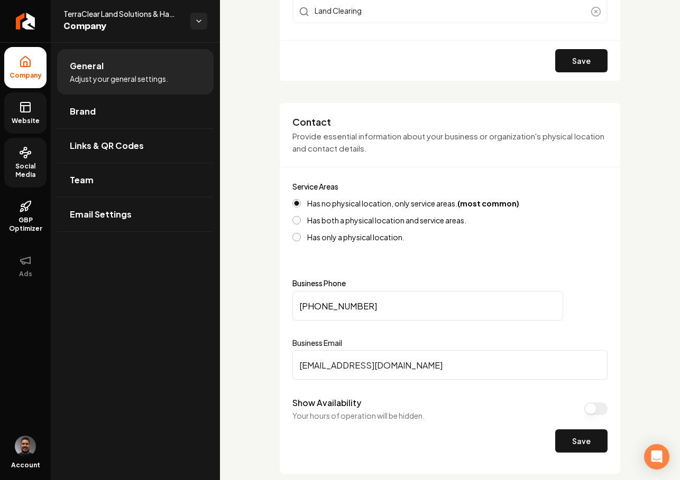
scroll to position [419, 0]
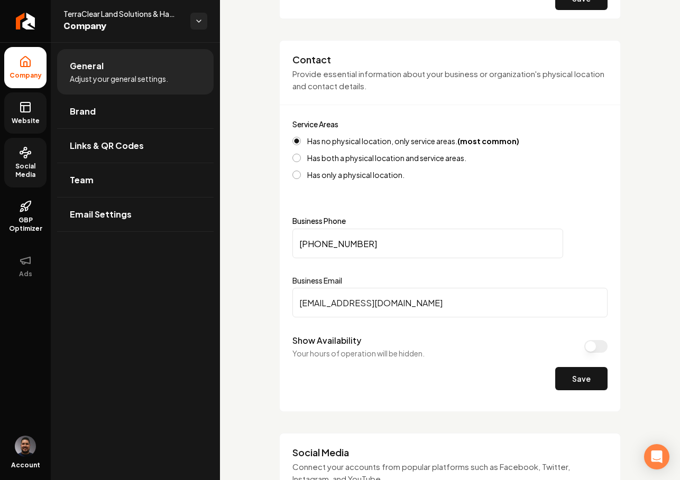
click at [369, 248] on input "(804) 832-1378" at bounding box center [427, 244] width 271 height 30
drag, startPoint x: 371, startPoint y: 244, endPoint x: 295, endPoint y: 243, distance: 75.6
click at [295, 243] on input "(804) 832-1378" at bounding box center [427, 244] width 271 height 30
paste input "804) 832-4644"
type input "[PHONE_NUMBER]"
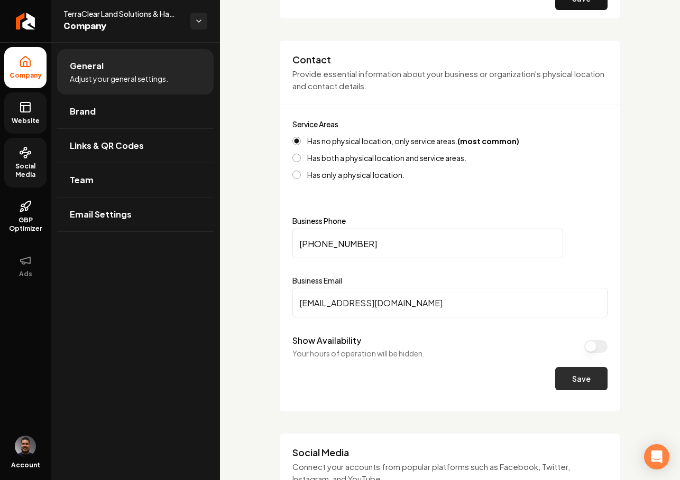
click at [595, 385] on button "Save" at bounding box center [581, 378] width 52 height 23
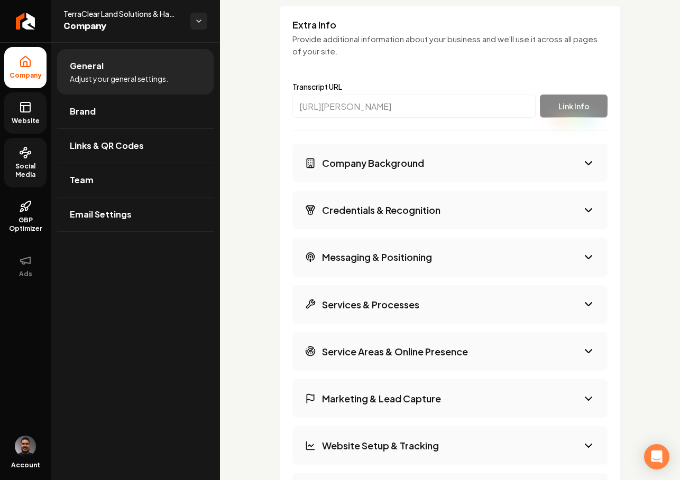
scroll to position [1700, 0]
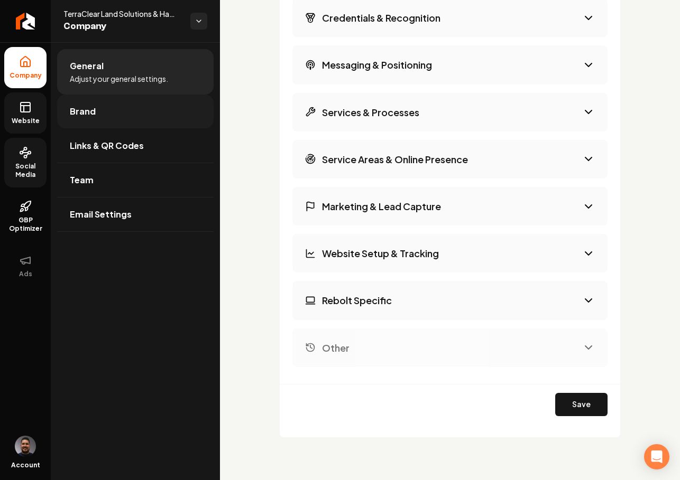
click at [107, 117] on link "Brand" at bounding box center [135, 112] width 156 height 34
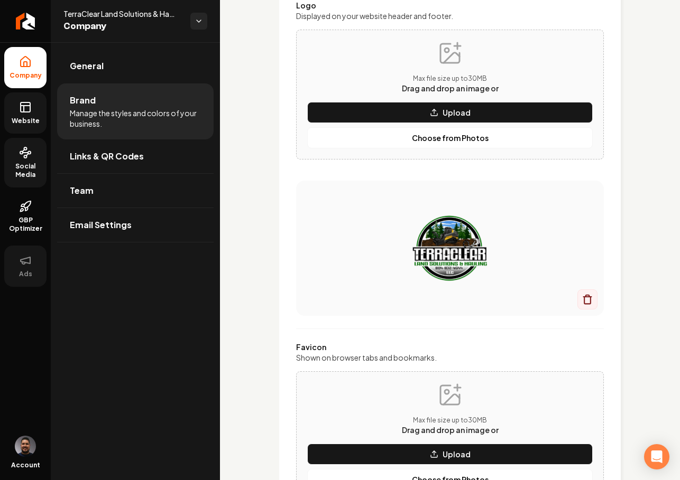
scroll to position [1168, 0]
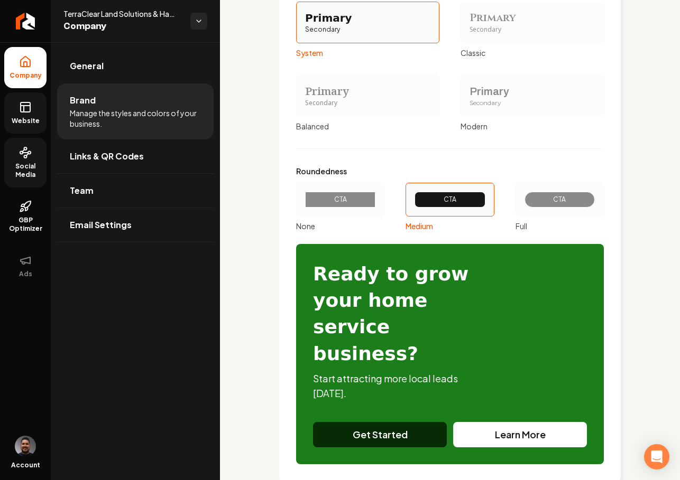
click at [19, 107] on icon at bounding box center [25, 107] width 13 height 13
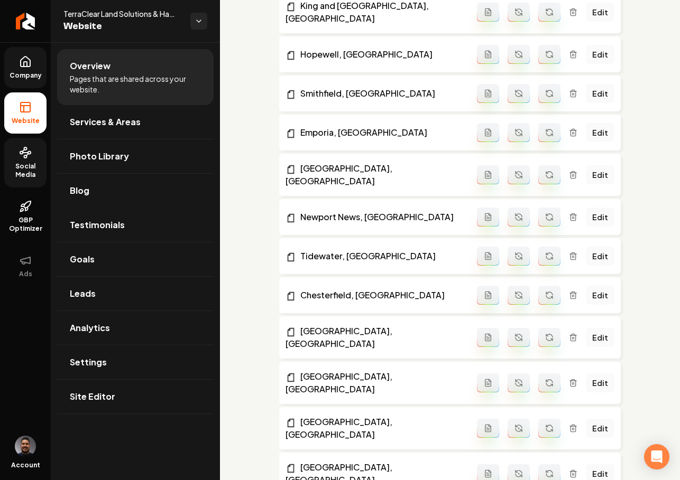
scroll to position [1422, 0]
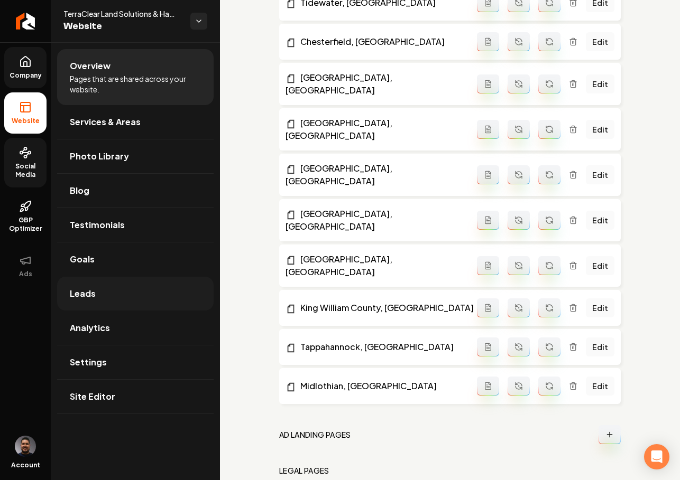
click at [109, 299] on link "Leads" at bounding box center [135, 294] width 156 height 34
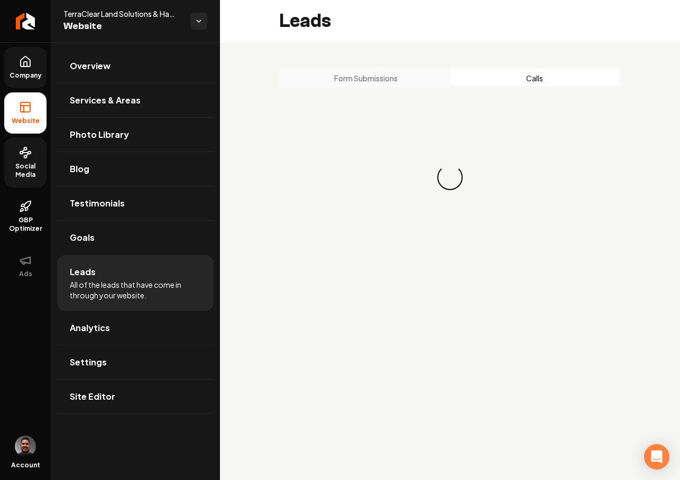
click at [523, 79] on button "Calls" at bounding box center [534, 78] width 169 height 17
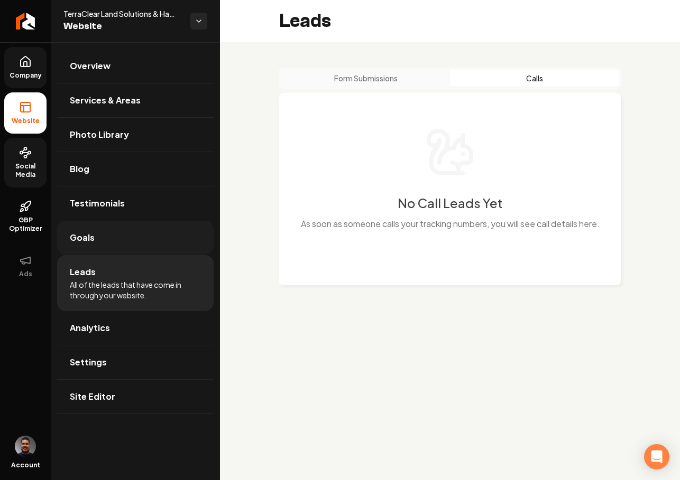
click at [109, 243] on link "Goals" at bounding box center [135, 238] width 156 height 34
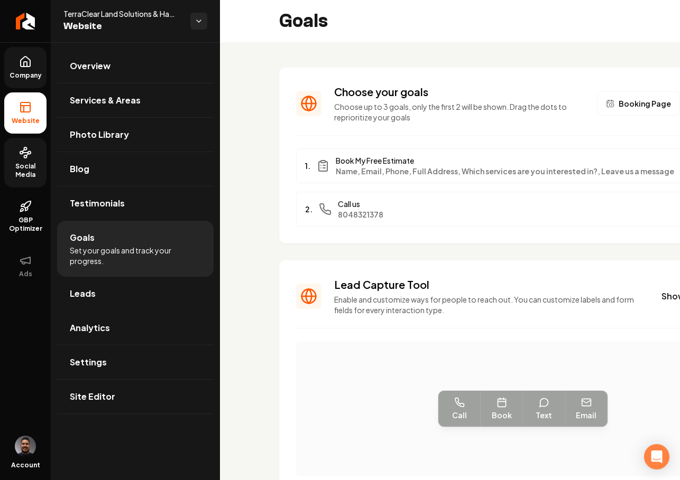
drag, startPoint x: 498, startPoint y: 339, endPoint x: 517, endPoint y: 159, distance: 180.7
click at [498, 339] on section "Lead Capture Tool Enable and customize ways for people to reach out. You can cu…" at bounding box center [522, 453] width 487 height 385
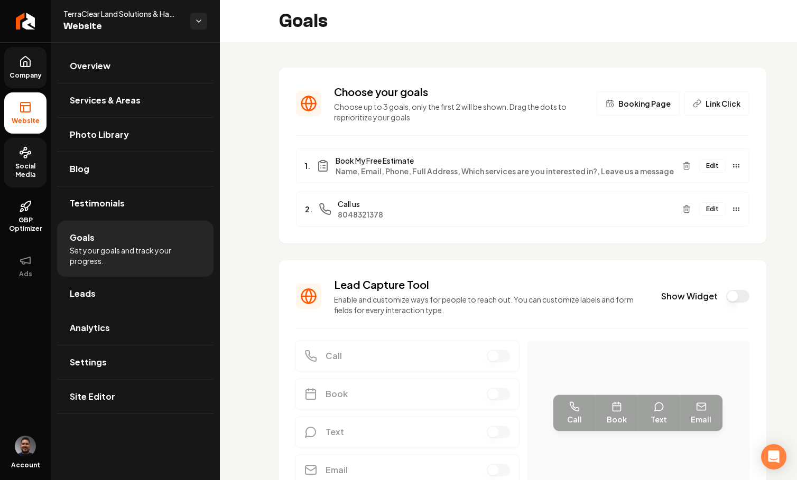
click at [720, 304] on div "Lead Capture Tool Enable and customize ways for people to reach out. You can cu…" at bounding box center [522, 296] width 453 height 38
click at [730, 297] on button "Show Widget" at bounding box center [737, 296] width 23 height 13
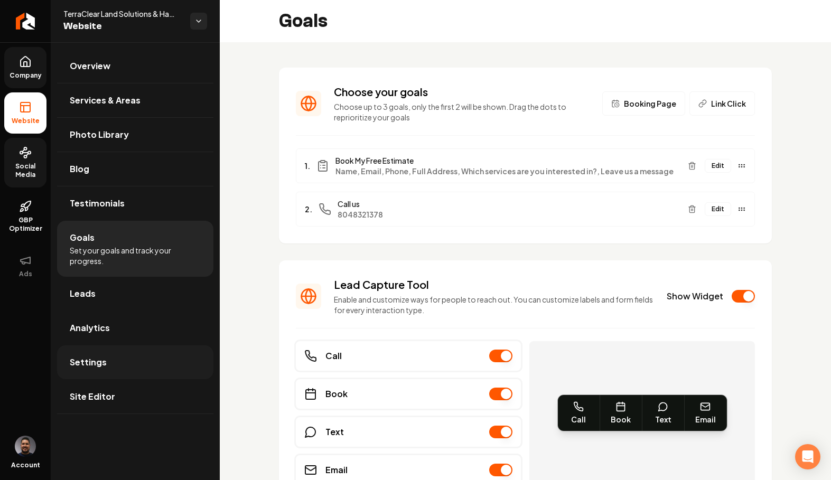
click at [86, 366] on span "Settings" at bounding box center [88, 362] width 37 height 13
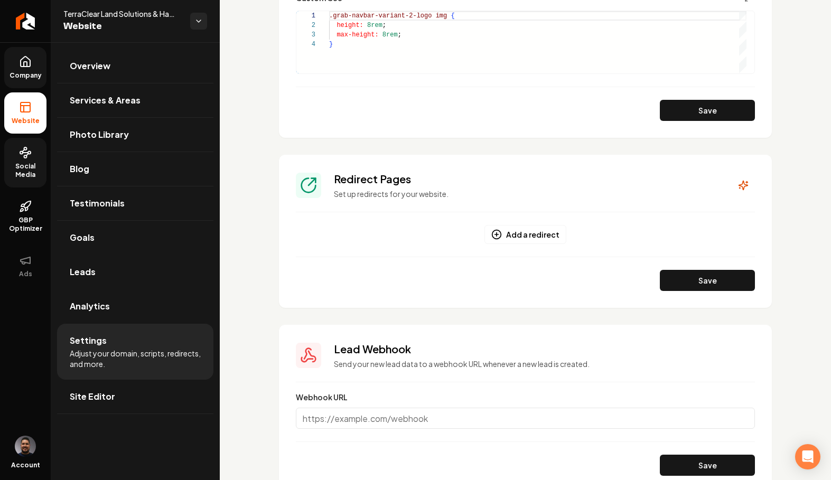
scroll to position [440, 0]
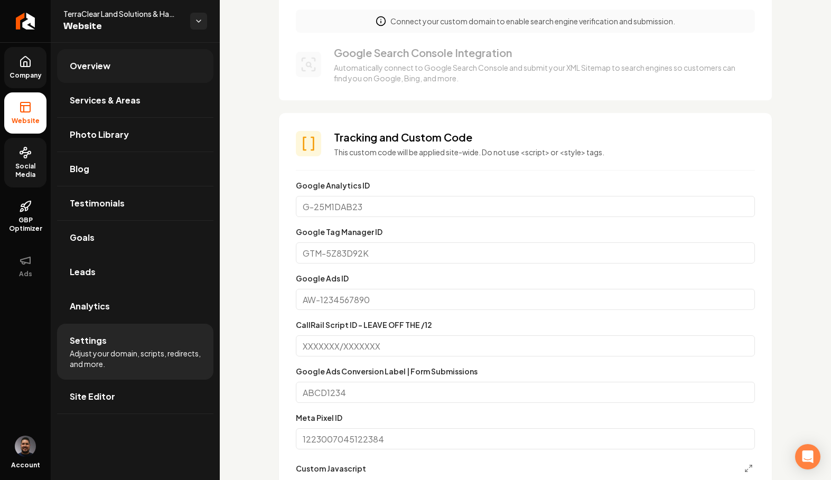
click at [138, 74] on link "Overview" at bounding box center [135, 66] width 156 height 34
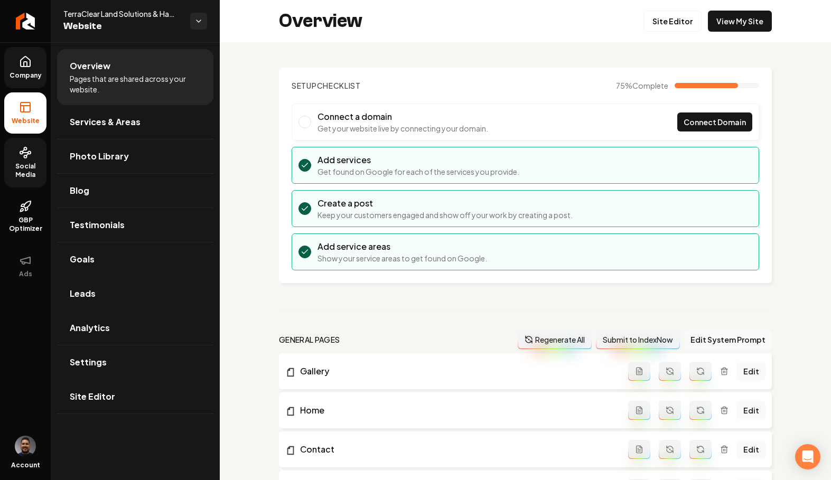
click at [552, 340] on button "Regenerate All" at bounding box center [555, 339] width 74 height 19
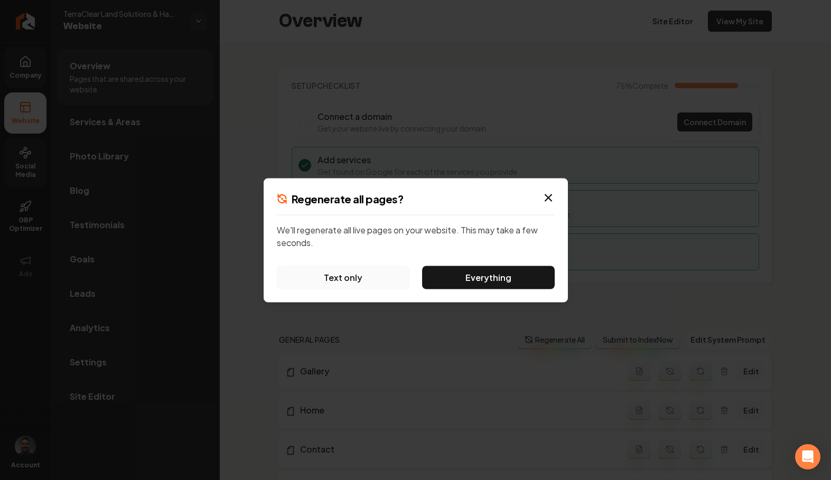
click at [353, 281] on button "Text only" at bounding box center [343, 277] width 133 height 23
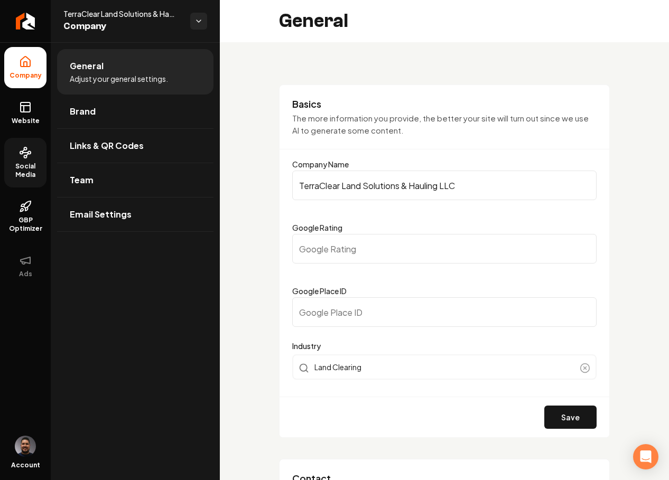
click at [39, 159] on link "Social Media" at bounding box center [25, 163] width 42 height 50
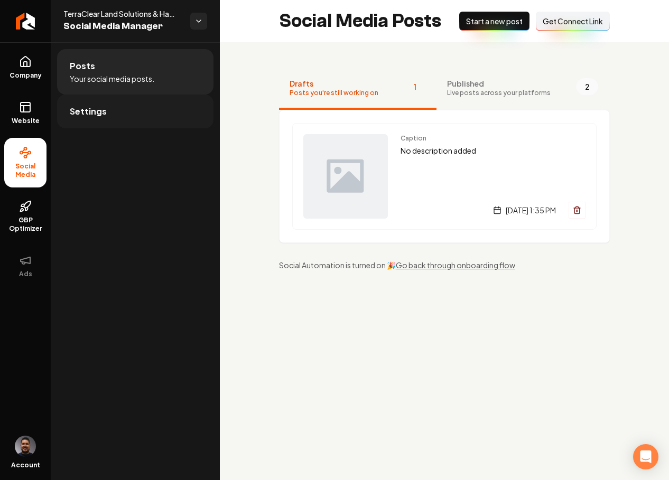
click at [179, 107] on link "Settings" at bounding box center [135, 112] width 156 height 34
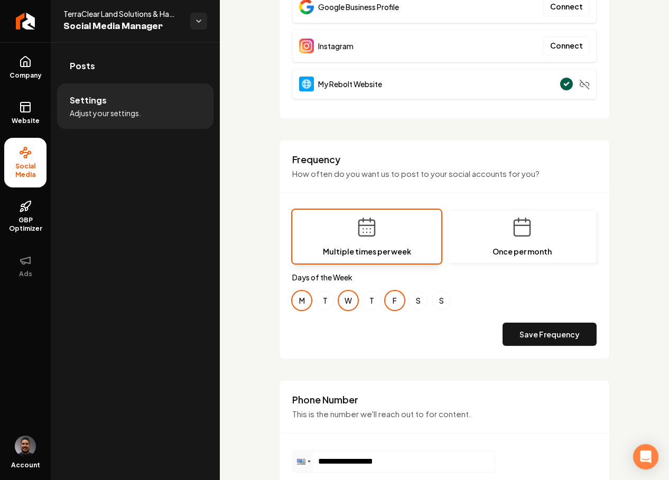
scroll to position [230, 0]
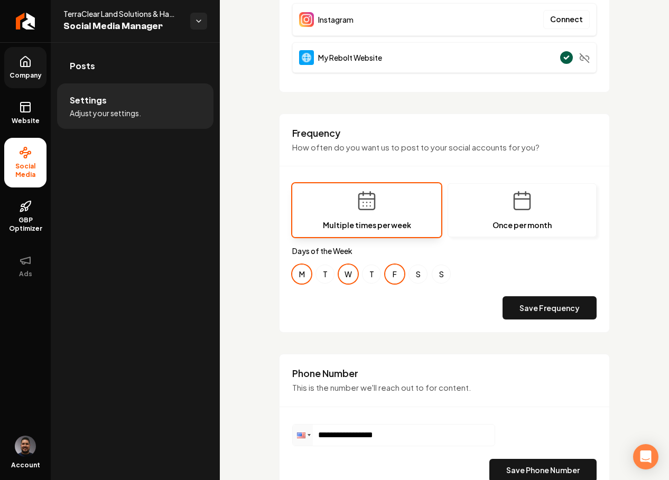
click at [22, 57] on icon at bounding box center [25, 61] width 13 height 13
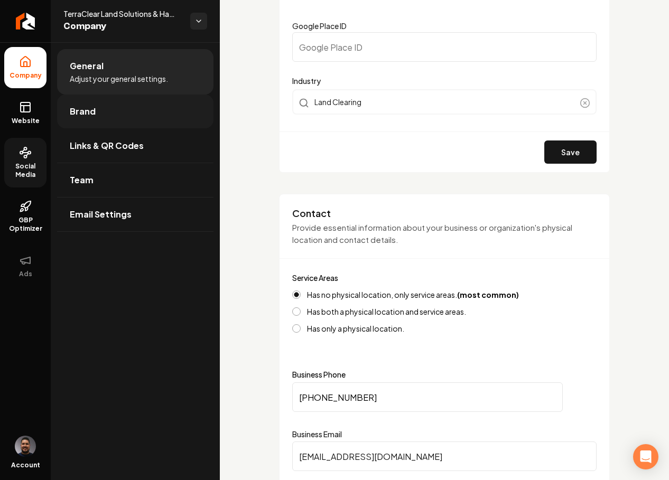
click at [107, 120] on link "Brand" at bounding box center [135, 112] width 156 height 34
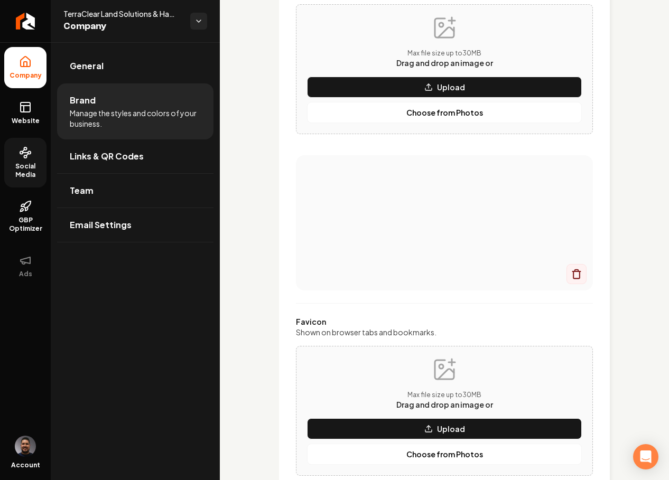
scroll to position [127, 0]
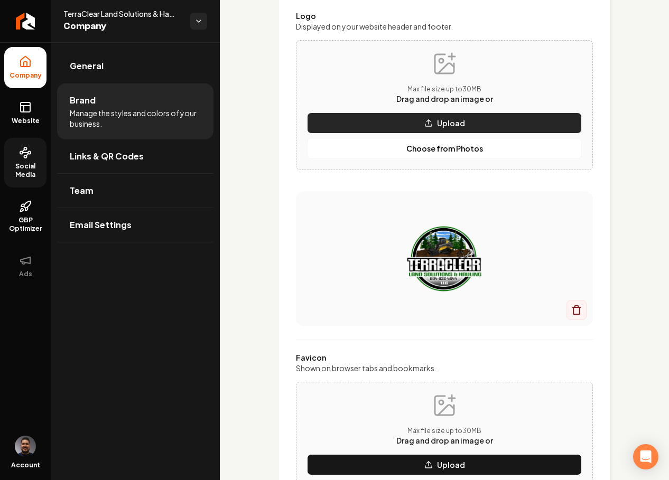
click at [437, 128] on p "Upload" at bounding box center [451, 123] width 28 height 11
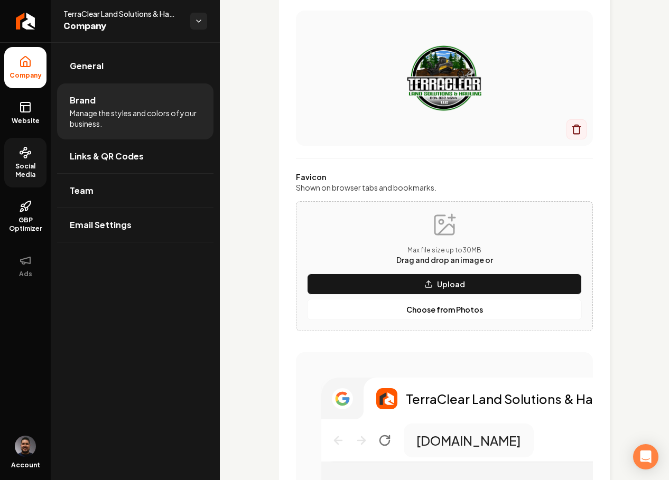
scroll to position [345, 0]
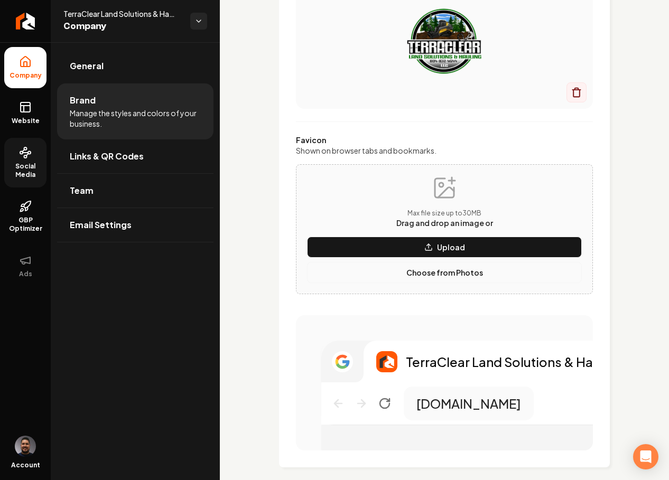
click at [438, 283] on button "Choose from Photos" at bounding box center [444, 272] width 275 height 21
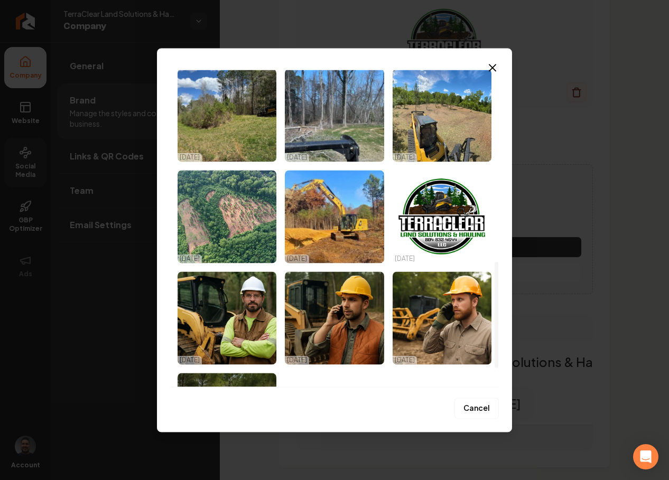
scroll to position [626, 0]
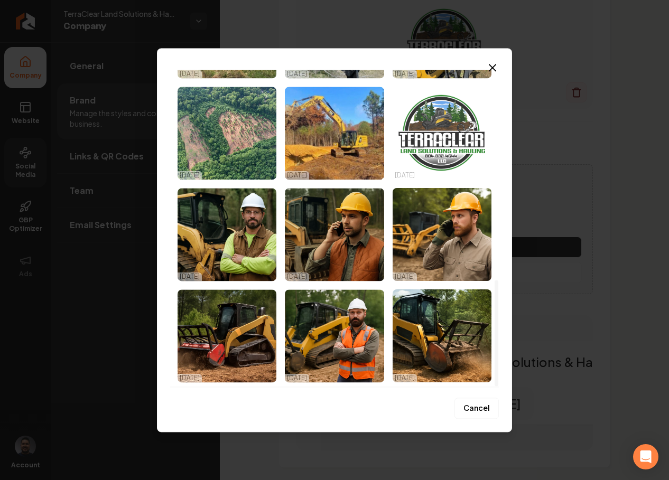
click at [458, 140] on img "Select image image_68dd56895c7cd75eb8fa12dc.png" at bounding box center [442, 133] width 99 height 93
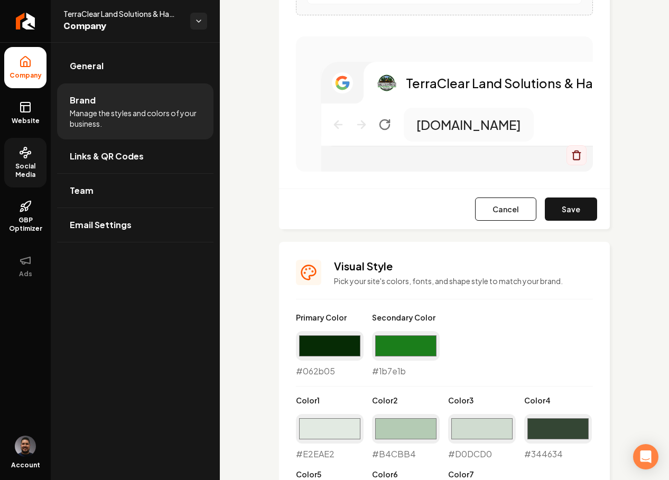
scroll to position [623, 0]
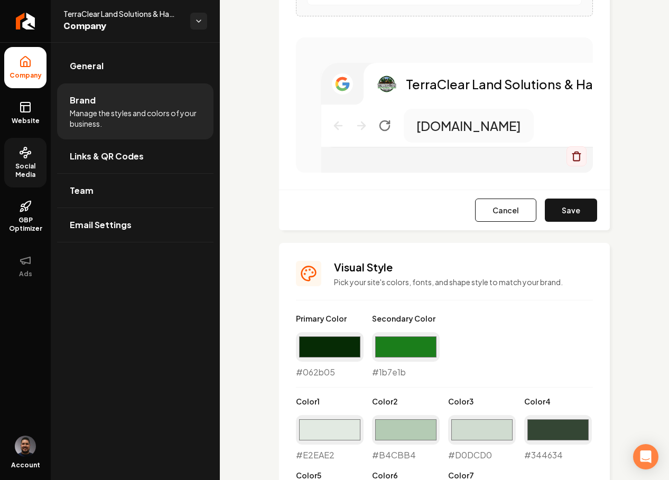
click at [570, 230] on div "Cancel Save" at bounding box center [444, 210] width 331 height 41
click at [563, 222] on button "Save" at bounding box center [571, 210] width 52 height 23
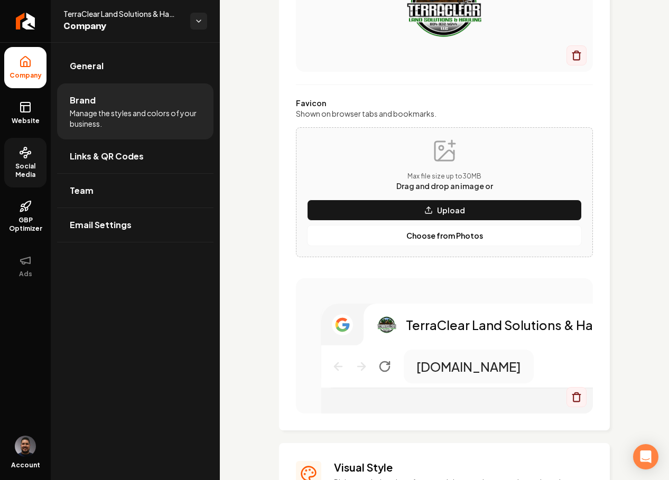
scroll to position [126, 0]
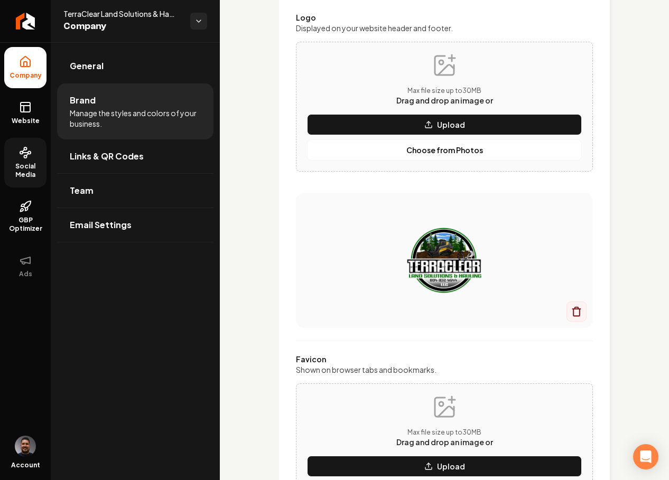
click at [35, 170] on span "Social Media" at bounding box center [25, 170] width 42 height 17
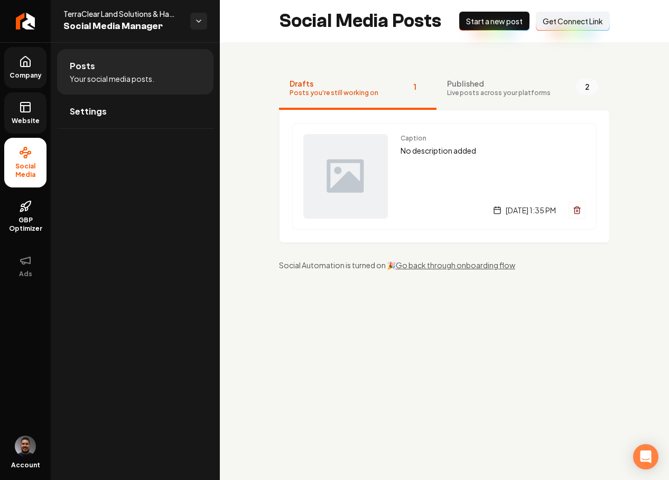
click at [24, 106] on icon at bounding box center [24, 109] width 0 height 6
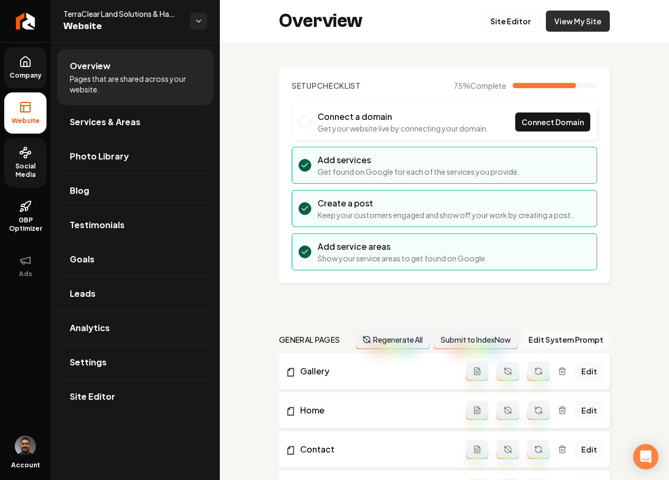
click at [558, 18] on link "View My Site" at bounding box center [578, 21] width 64 height 21
click at [497, 11] on link "Site Editor" at bounding box center [511, 21] width 58 height 21
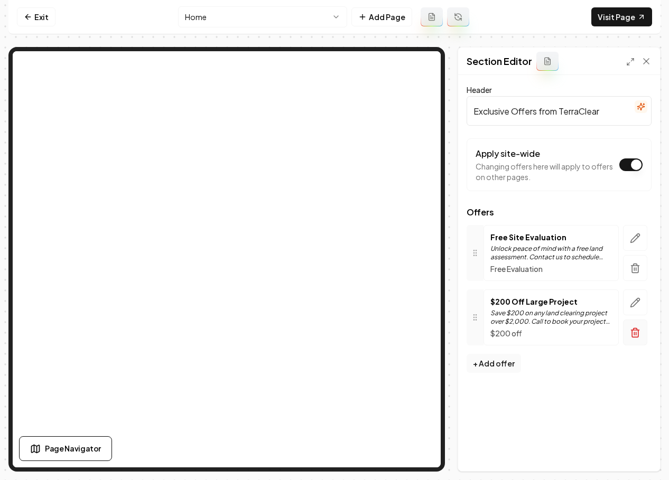
click at [636, 332] on icon "button" at bounding box center [635, 333] width 11 height 11
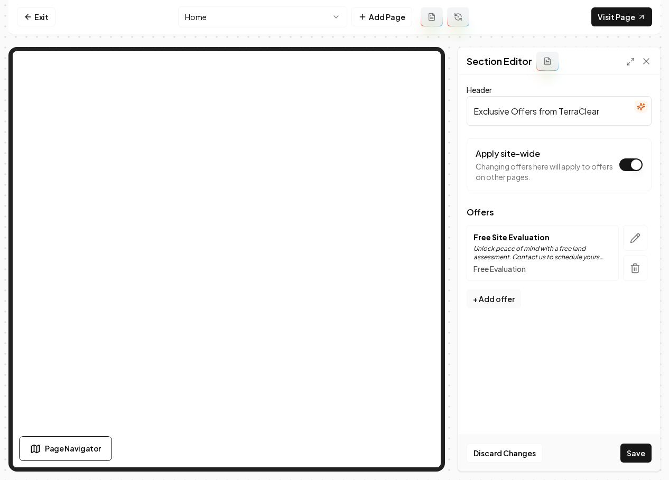
click at [632, 450] on button "Save" at bounding box center [636, 453] width 31 height 19
click at [26, 16] on icon at bounding box center [26, 16] width 3 height 5
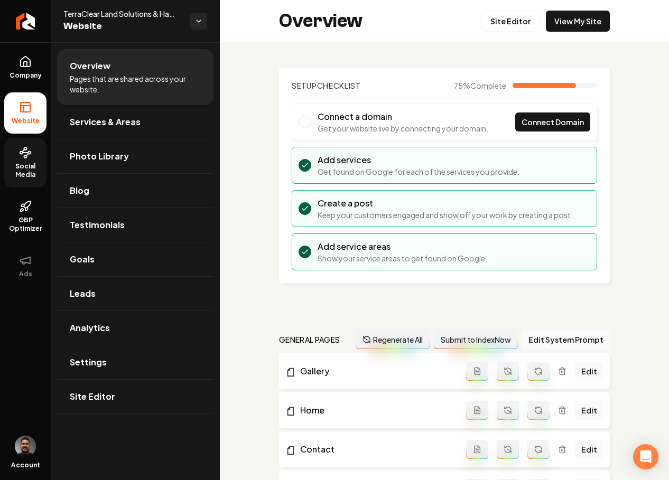
click at [32, 168] on span "Social Media" at bounding box center [25, 170] width 42 height 17
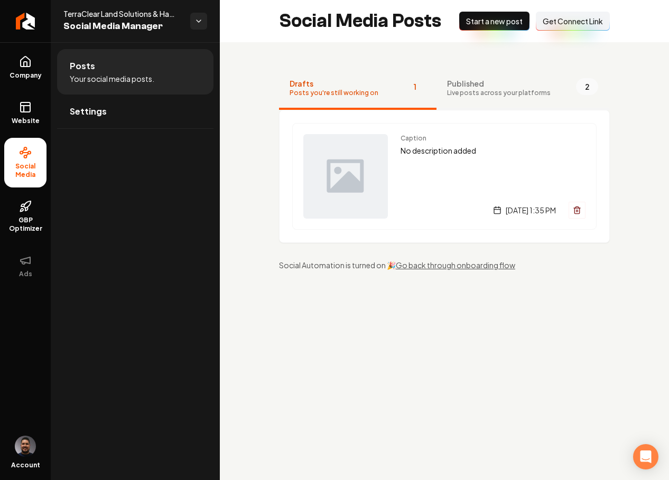
click at [458, 85] on span "Published" at bounding box center [499, 83] width 104 height 11
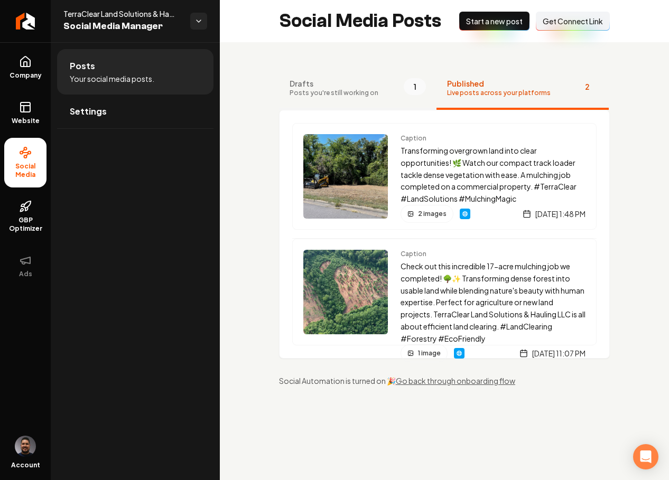
click at [343, 79] on span "Drafts" at bounding box center [334, 83] width 89 height 11
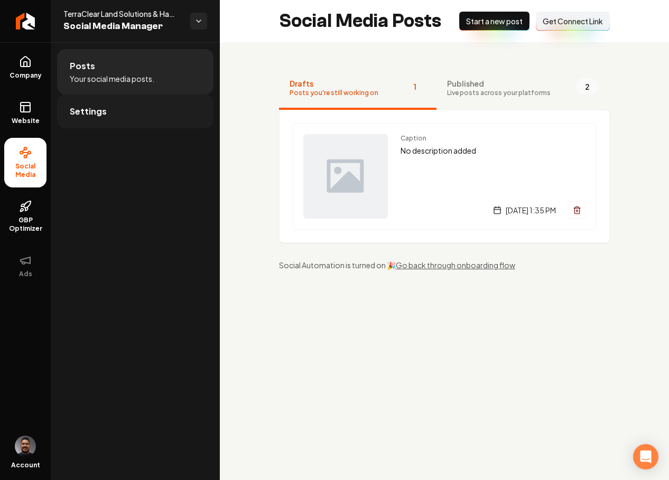
click at [117, 110] on link "Settings" at bounding box center [135, 112] width 156 height 34
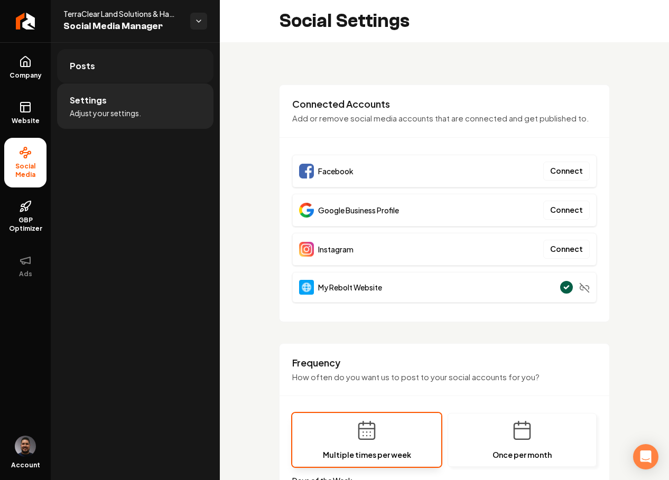
click at [102, 70] on link "Posts" at bounding box center [135, 66] width 156 height 34
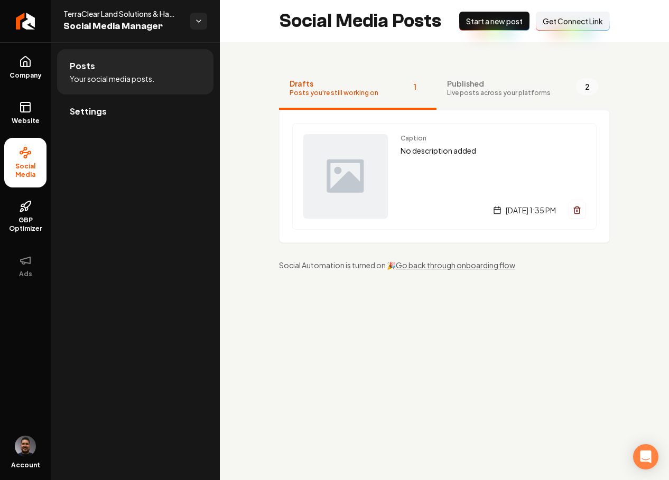
click at [471, 91] on span "Live posts across your platforms" at bounding box center [499, 93] width 104 height 8
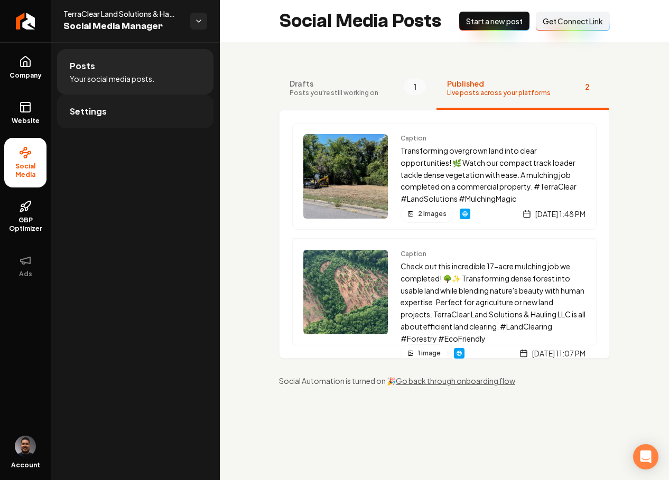
click at [145, 104] on link "Settings" at bounding box center [135, 112] width 156 height 34
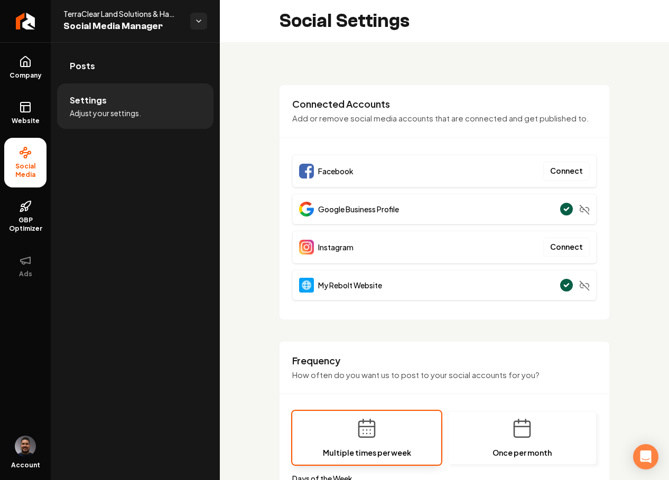
drag, startPoint x: 479, startPoint y: 211, endPoint x: 560, endPoint y: 197, distance: 81.6
click at [479, 210] on div "Google Business Profile" at bounding box center [444, 209] width 304 height 31
click at [560, 208] on circle "Main content area" at bounding box center [567, 209] width 14 height 14
click at [304, 212] on img "Main content area" at bounding box center [306, 209] width 15 height 15
click at [24, 223] on span "GBP Optimizer" at bounding box center [25, 224] width 42 height 17
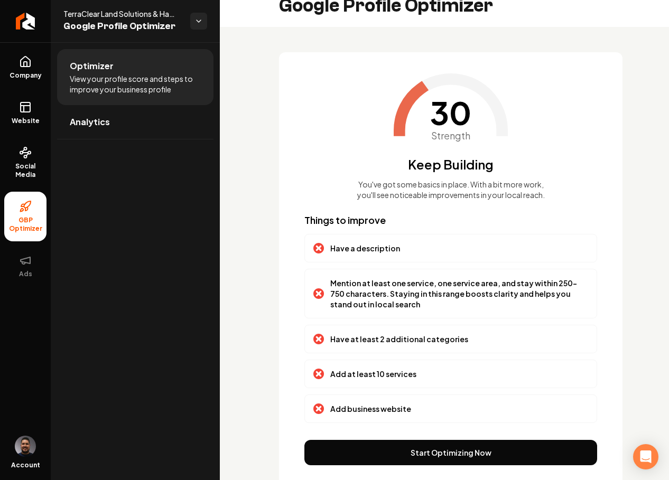
scroll to position [32, 0]
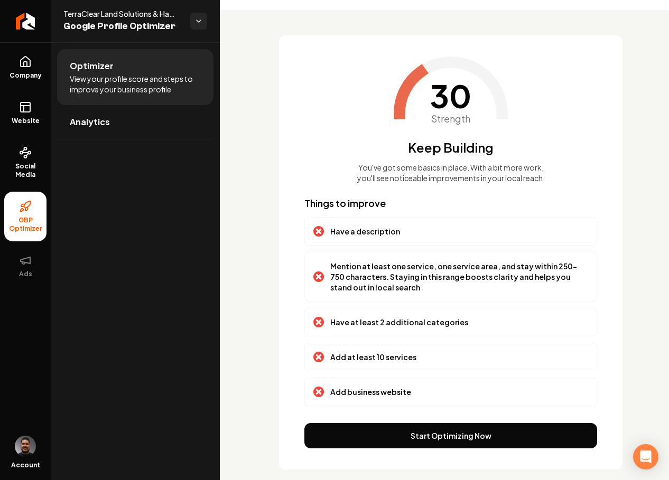
click at [452, 435] on button "Start Optimizing Now" at bounding box center [450, 435] width 293 height 25
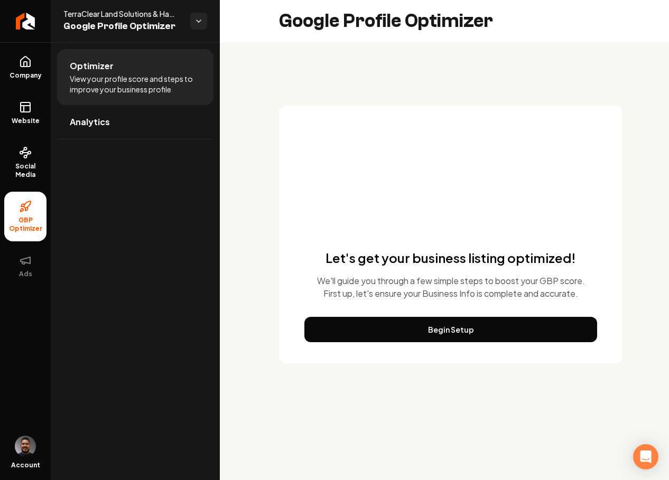
scroll to position [0, 0]
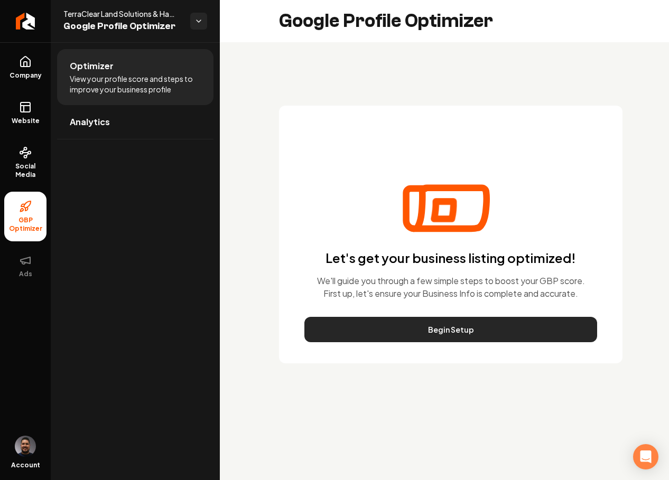
click at [443, 334] on button "Begin Setup" at bounding box center [450, 329] width 293 height 25
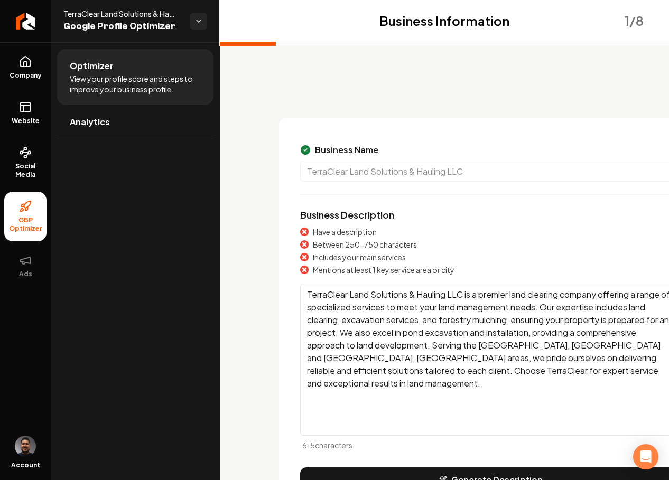
scroll to position [2, 0]
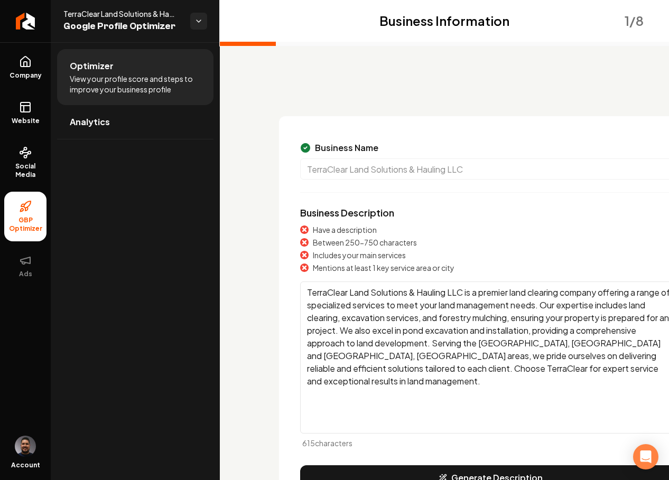
click at [484, 246] on div "Between 250-750 characters" at bounding box center [490, 242] width 381 height 11
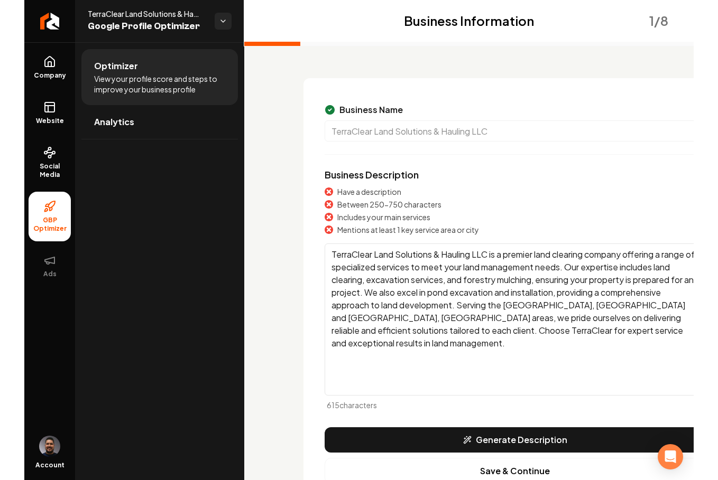
scroll to position [95, 0]
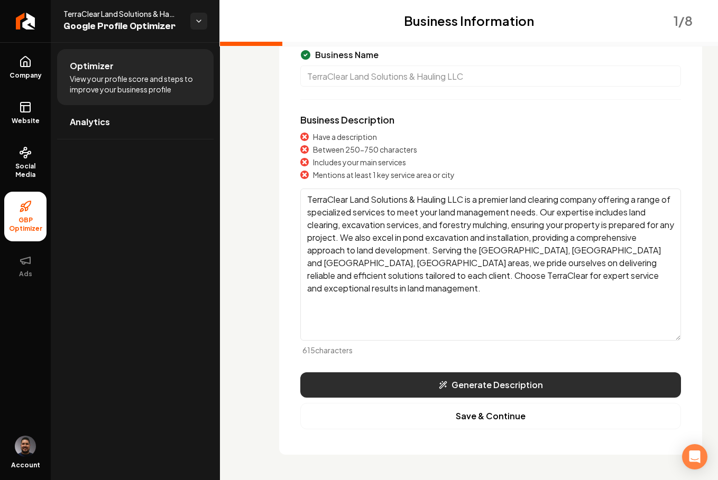
click at [481, 386] on button "Generate Description" at bounding box center [490, 385] width 381 height 25
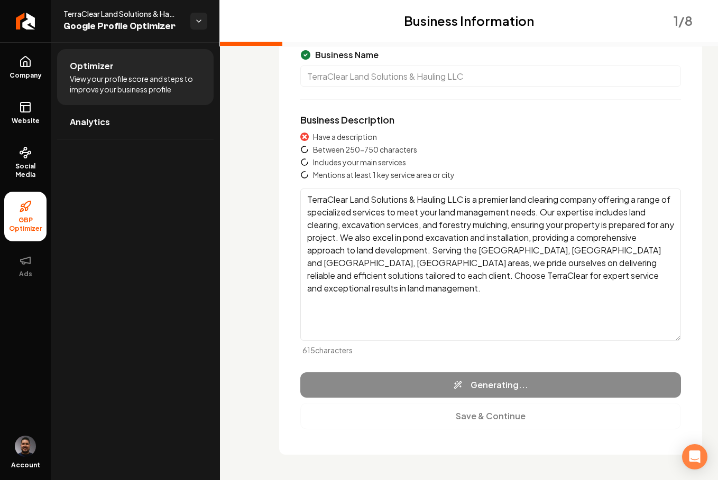
type textarea "TerraClear Land Solutions & Hauling LLC specializes in comprehensive land clear…"
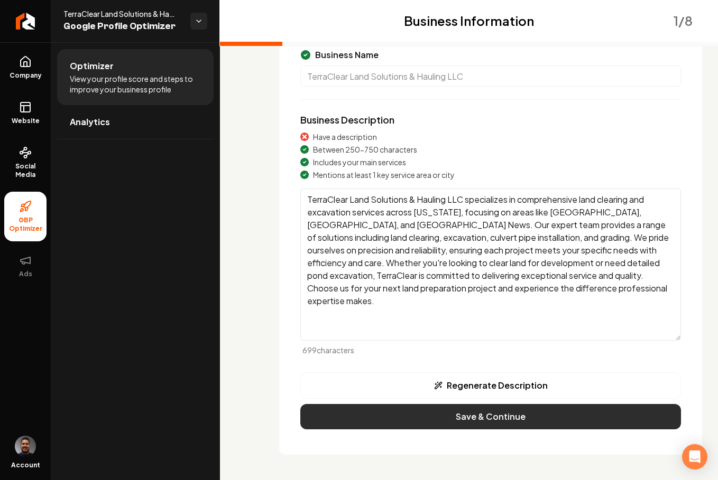
click at [489, 417] on button "Save & Continue" at bounding box center [490, 416] width 381 height 25
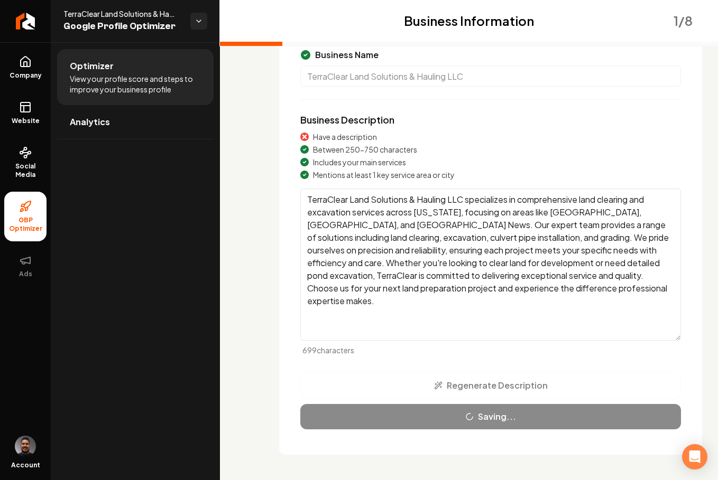
scroll to position [0, 0]
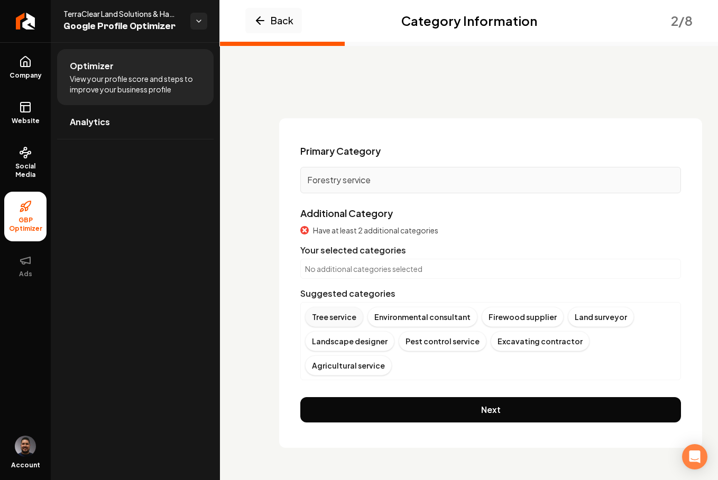
click at [327, 314] on div "Tree service" at bounding box center [334, 317] width 58 height 20
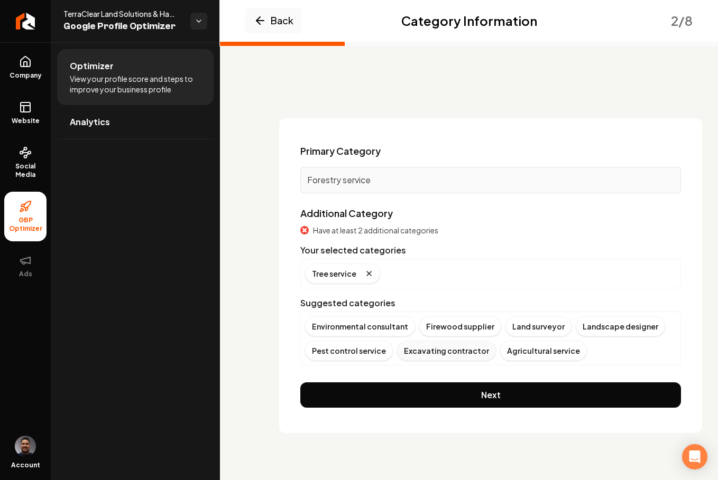
click at [446, 353] on div "Excavating contractor" at bounding box center [446, 351] width 99 height 20
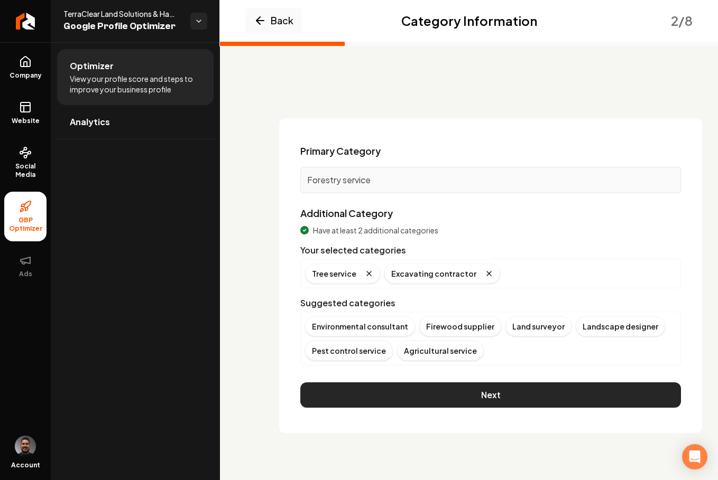
click at [477, 401] on button "Next" at bounding box center [490, 395] width 381 height 25
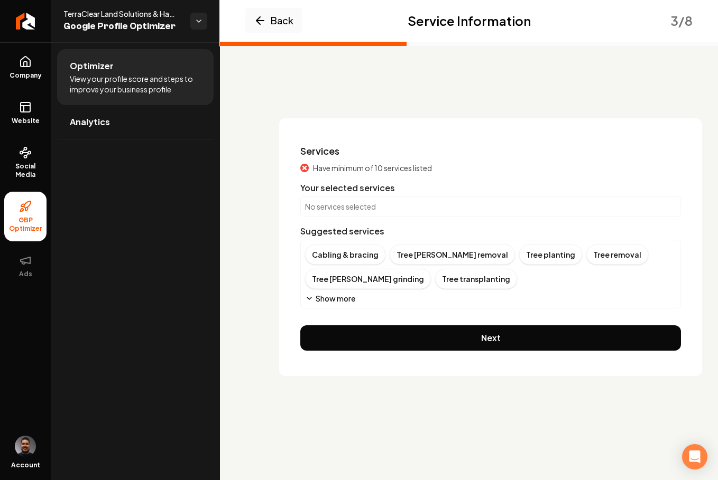
click at [311, 299] on icon "Main content area" at bounding box center [309, 298] width 8 height 8
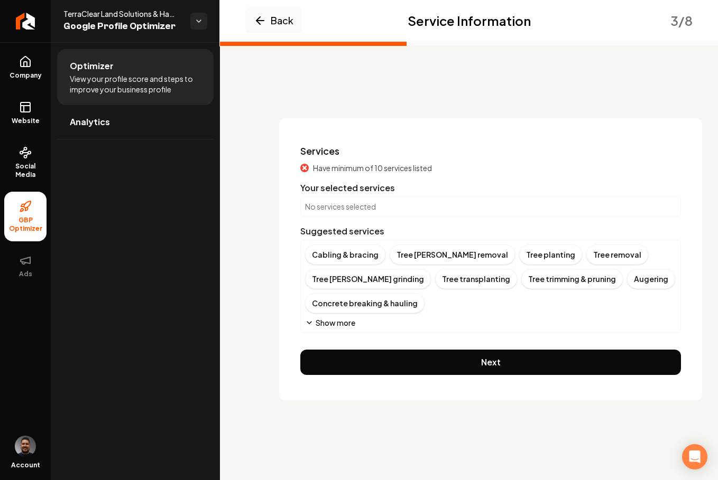
click at [317, 324] on button "Show more" at bounding box center [330, 323] width 50 height 11
click at [315, 323] on button "Show more" at bounding box center [330, 323] width 50 height 11
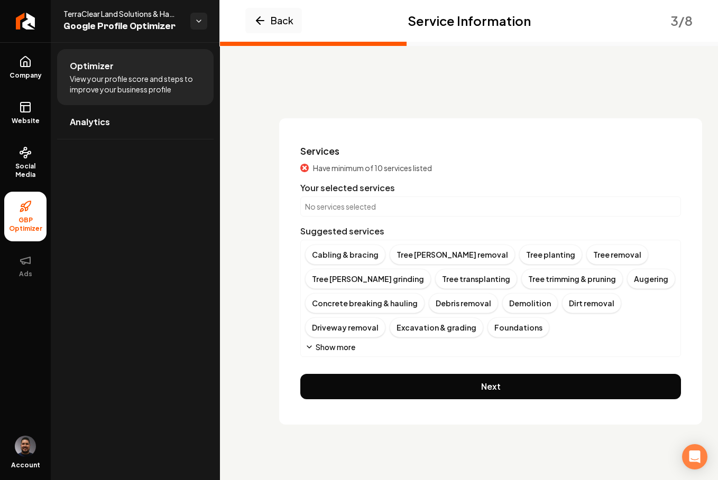
click at [312, 347] on icon "Main content area" at bounding box center [309, 347] width 8 height 8
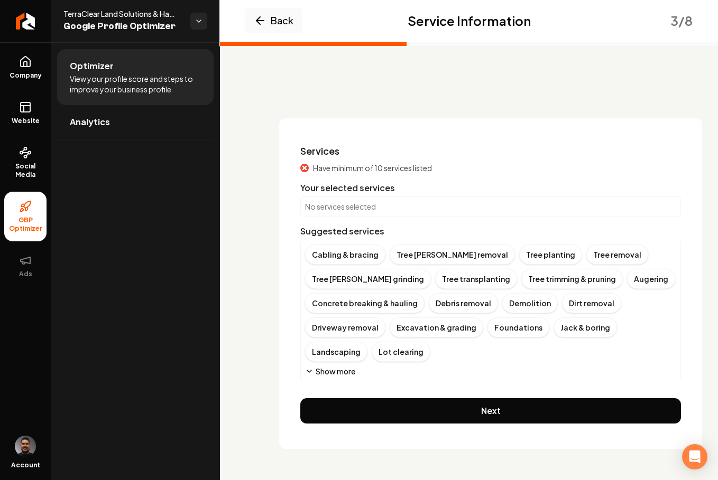
click at [311, 374] on icon "Main content area" at bounding box center [309, 371] width 8 height 8
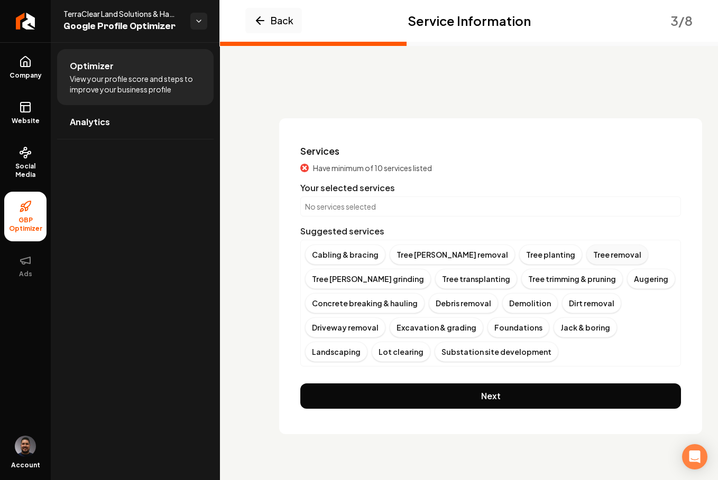
click at [586, 253] on div "Tree removal" at bounding box center [617, 255] width 62 height 20
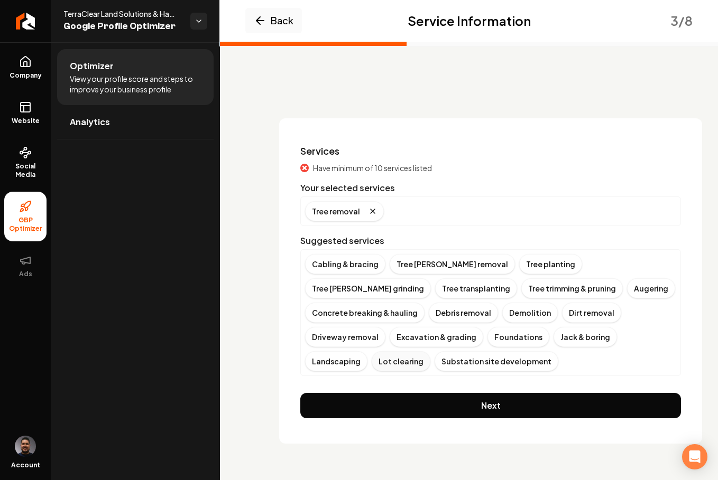
click at [430, 351] on div "Lot clearing" at bounding box center [401, 361] width 59 height 20
click at [502, 313] on div "Demolition" at bounding box center [529, 313] width 55 height 20
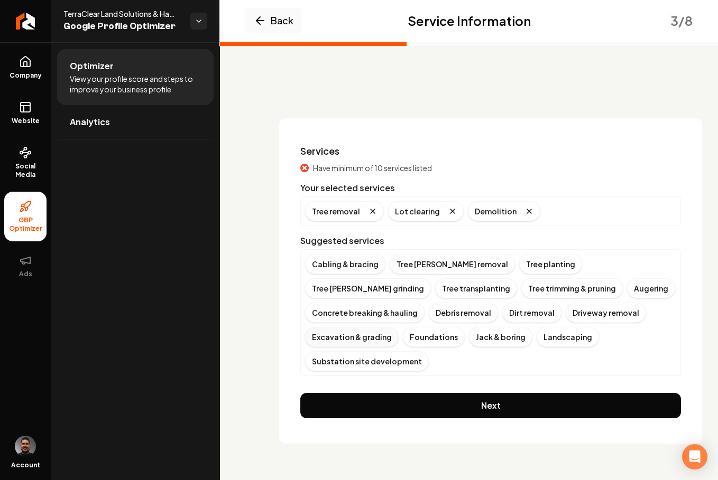
click at [399, 327] on div "Excavation & grading" at bounding box center [352, 337] width 94 height 20
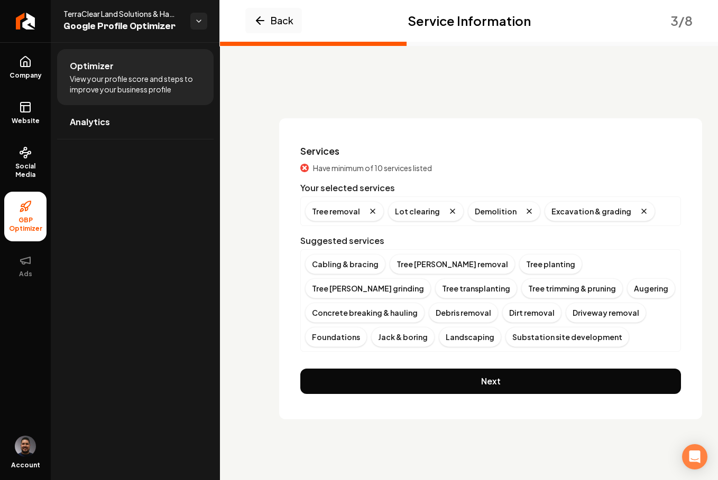
click at [532, 329] on div "Cabling & bracing Tree stump removal Tree planting Tree stump grinding Tree tra…" at bounding box center [490, 300] width 371 height 93
click at [431, 279] on div "Tree stump grinding" at bounding box center [368, 289] width 126 height 20
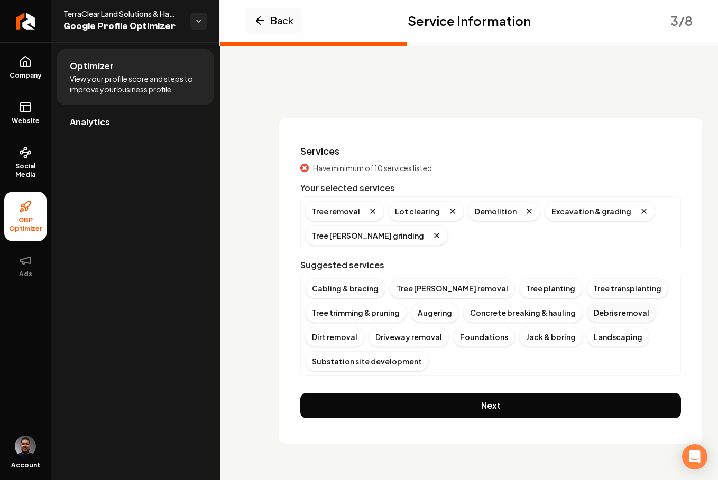
click at [601, 312] on div "Debris removal" at bounding box center [621, 313] width 69 height 20
click at [423, 291] on div "Tree stump removal" at bounding box center [452, 289] width 125 height 20
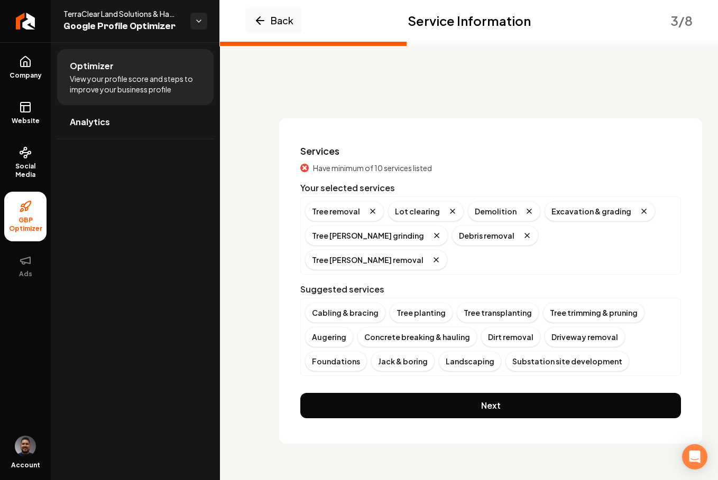
click at [582, 331] on div "Cabling & bracing Tree planting Tree transplanting Tree trimming & pruning Auge…" at bounding box center [490, 337] width 371 height 69
click at [505, 327] on div "Dirt removal" at bounding box center [510, 337] width 59 height 20
click at [388, 365] on div "Landscaping" at bounding box center [404, 361] width 62 height 20
click at [570, 337] on div "Foundations" at bounding box center [597, 337] width 62 height 20
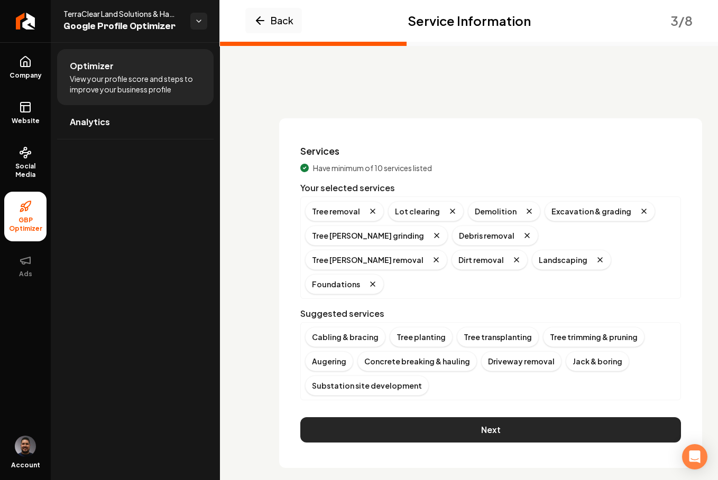
click at [472, 418] on button "Next" at bounding box center [490, 430] width 381 height 25
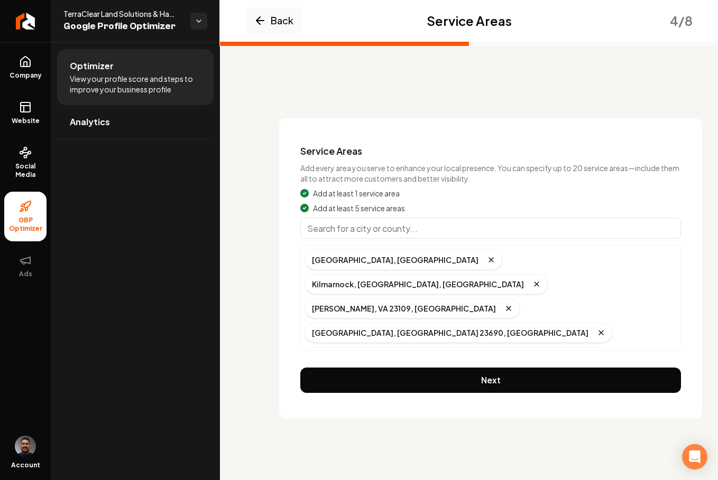
click at [593, 289] on div "Hampton Roads, USA Kilmarnock, VA, USA Mathews, VA 23109, USA Yorktown, VA 2369…" at bounding box center [490, 308] width 371 height 117
click at [453, 347] on div "Gloucester, VA 23061, USA" at bounding box center [457, 357] width 305 height 20
click at [454, 347] on div "Gloucester, VA 23061, USA" at bounding box center [457, 357] width 305 height 20
click at [470, 347] on div "Gloucester, VA 23061, USA" at bounding box center [457, 357] width 305 height 20
click at [586, 283] on div "Hampton Roads, USA Kilmarnock, VA, USA Mathews, VA 23109, USA Yorktown, VA 2369…" at bounding box center [490, 308] width 371 height 117
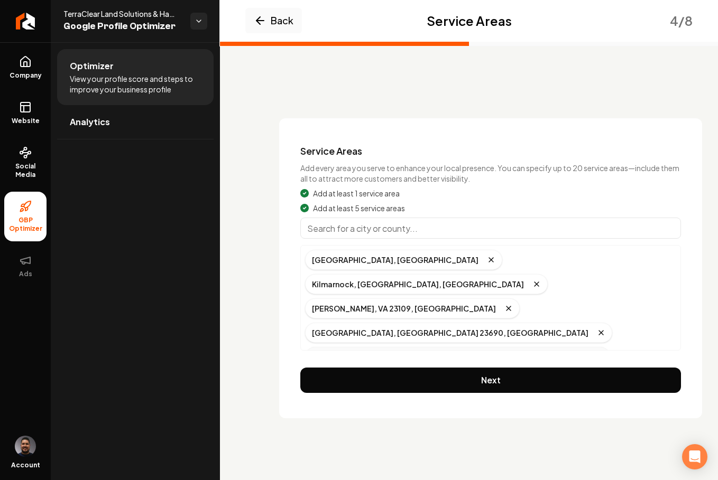
click at [482, 347] on div "Gloucester, VA 23061, USA" at bounding box center [457, 357] width 305 height 20
click at [601, 276] on div "Hampton Roads, USA Kilmarnock, VA, USA Mathews, VA 23109, USA Yorktown, VA 2369…" at bounding box center [490, 308] width 371 height 117
click at [469, 347] on div "Gloucester, VA 23061, USA" at bounding box center [457, 357] width 305 height 20
click at [342, 263] on div "Hampton Roads, USA" at bounding box center [403, 260] width 197 height 20
click at [337, 235] on input "Main content area" at bounding box center [490, 228] width 381 height 21
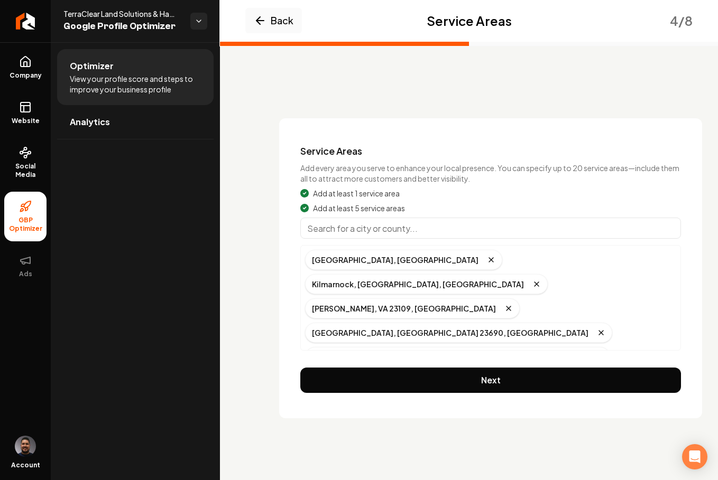
click at [590, 275] on div "Hampton Roads, USA Kilmarnock, VA, USA Mathews, VA 23109, USA Yorktown, VA 2369…" at bounding box center [490, 308] width 371 height 117
click at [347, 228] on input "Main content area" at bounding box center [490, 228] width 381 height 21
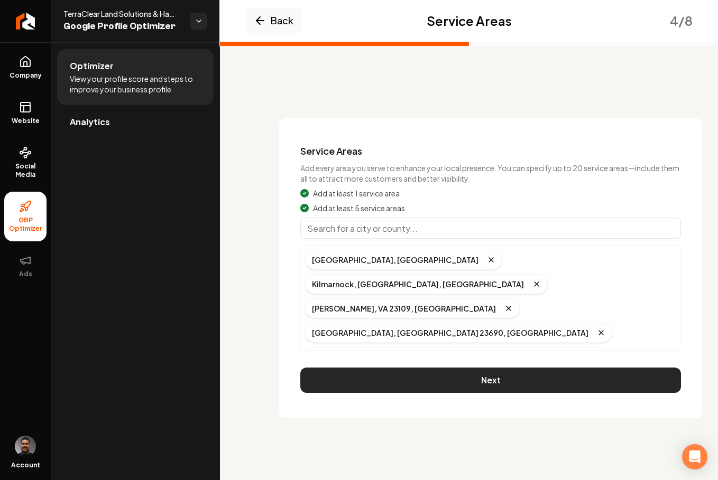
click at [391, 368] on button "Next" at bounding box center [490, 380] width 381 height 25
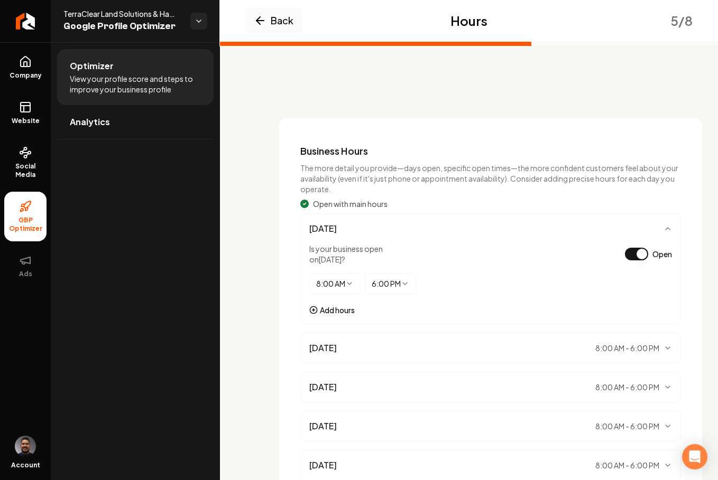
scroll to position [172, 0]
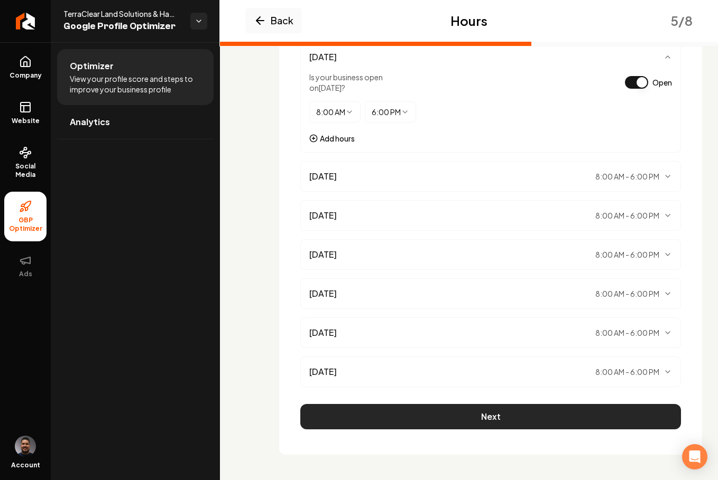
click at [446, 419] on button "Next" at bounding box center [490, 416] width 381 height 25
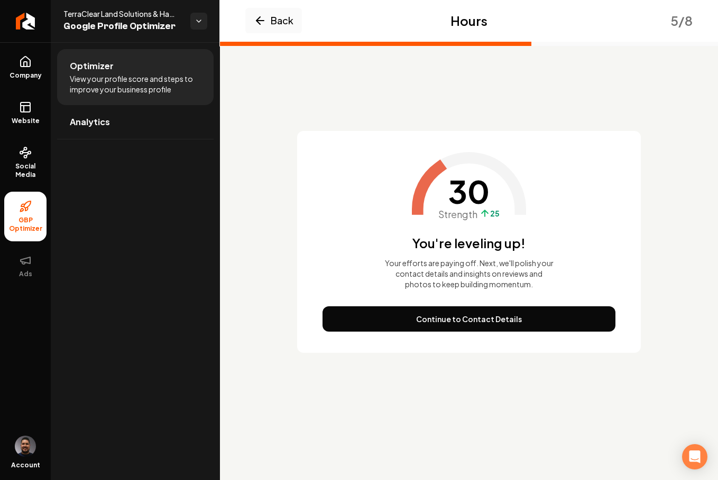
scroll to position [0, 0]
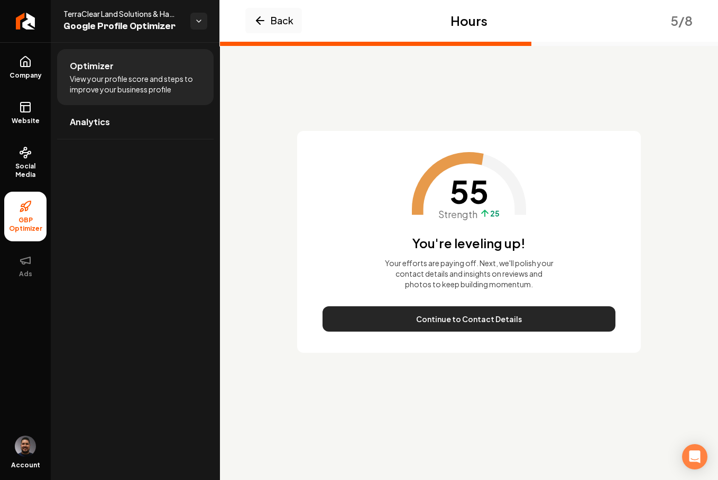
click at [432, 323] on button "Continue to Contact Details" at bounding box center [468, 319] width 293 height 25
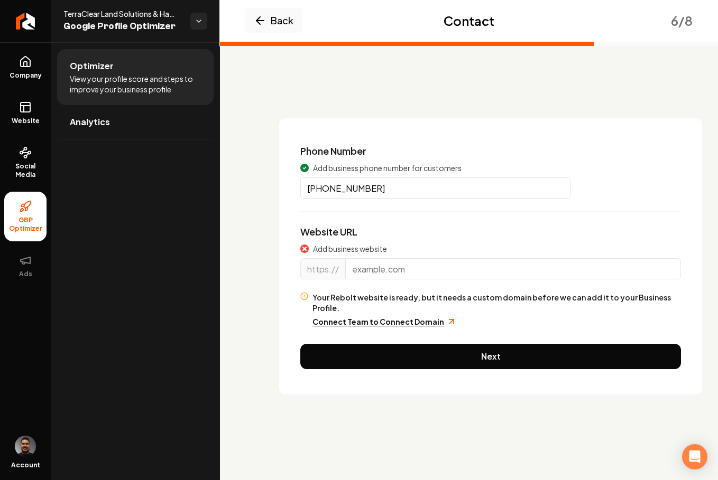
click at [388, 271] on input "Main content area" at bounding box center [513, 268] width 336 height 21
click at [384, 271] on input "Main content area" at bounding box center [513, 268] width 336 height 21
paste input "terraclearlandsolutions.com"
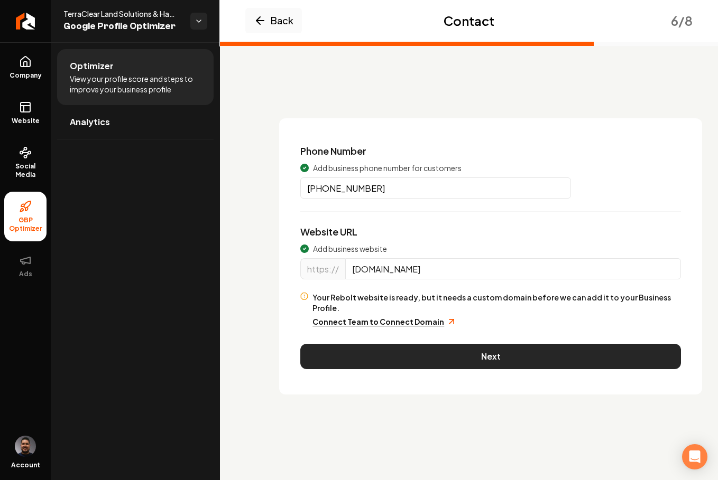
type input "terraclearlandsolutions.com"
click at [477, 346] on button "Next" at bounding box center [490, 356] width 381 height 25
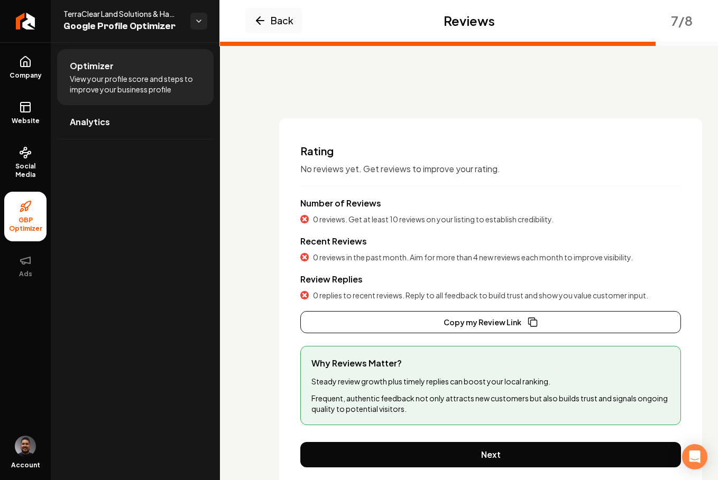
scroll to position [38, 0]
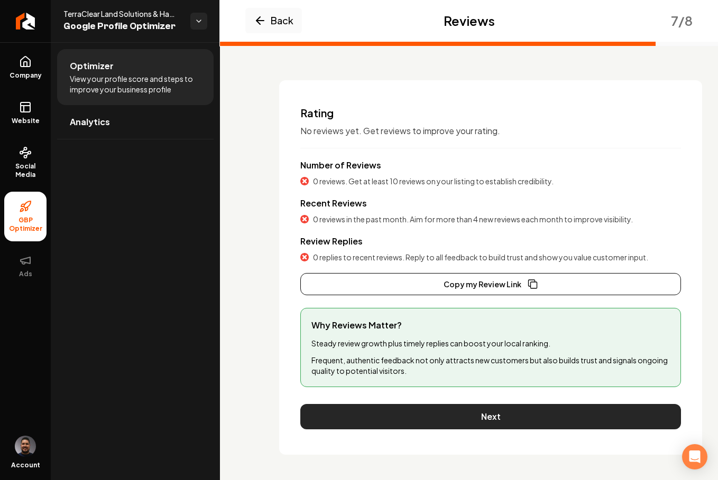
click at [383, 418] on button "Next" at bounding box center [490, 416] width 381 height 25
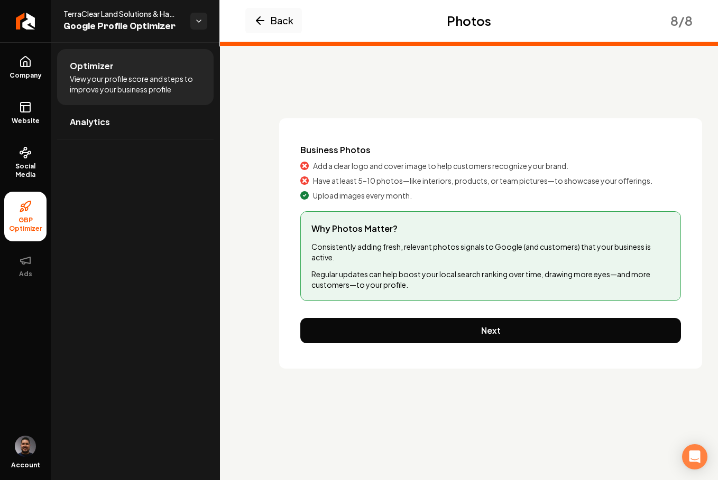
click at [414, 328] on button "Next" at bounding box center [490, 330] width 381 height 25
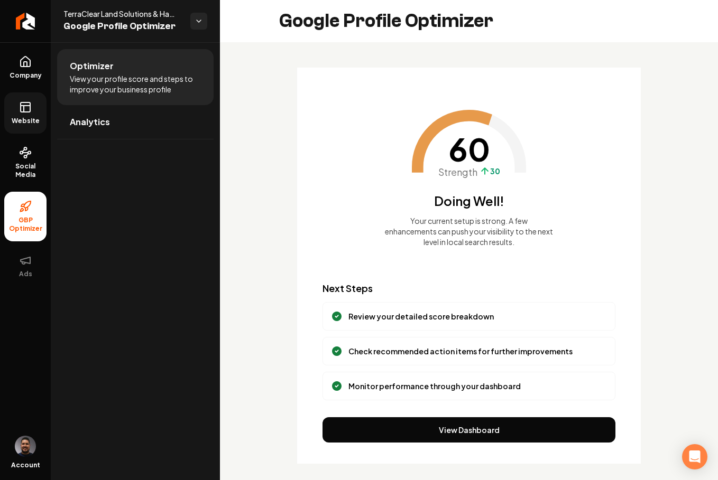
click at [23, 117] on span "Website" at bounding box center [25, 121] width 36 height 8
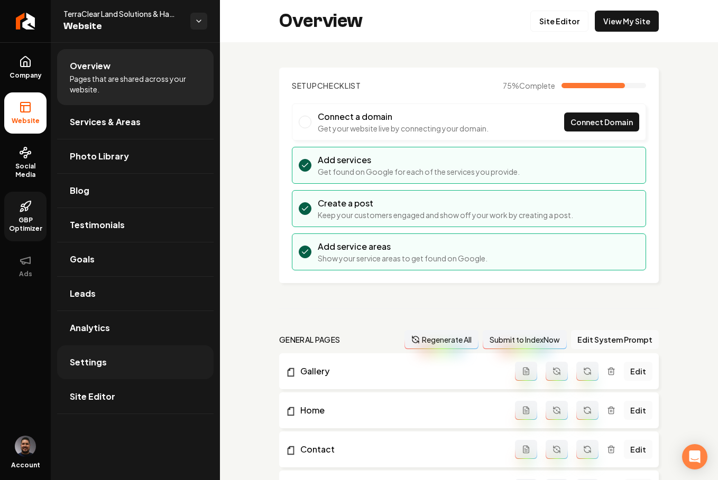
click at [95, 363] on span "Settings" at bounding box center [88, 362] width 37 height 13
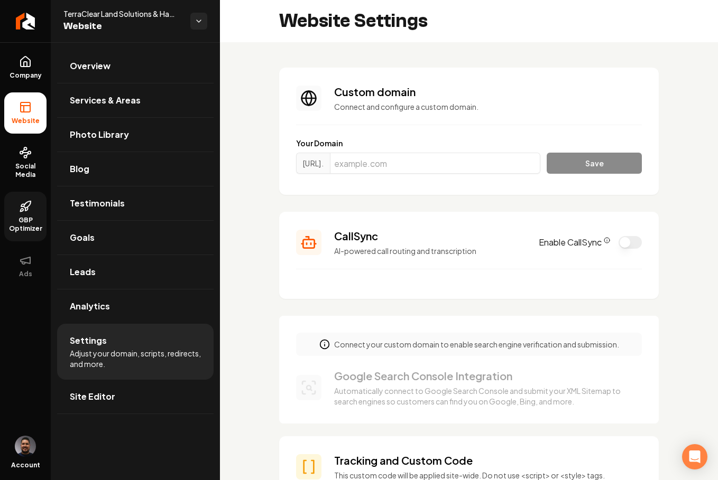
click at [624, 242] on button "Enable CallSync" at bounding box center [629, 242] width 23 height 13
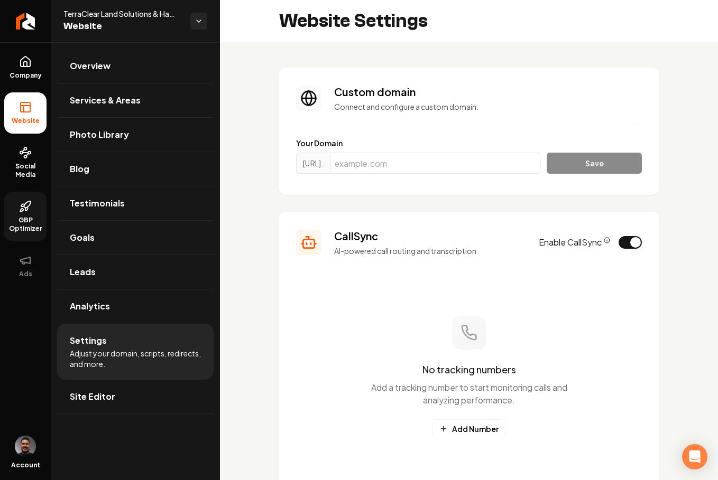
click at [604, 239] on circle "CallSync Info" at bounding box center [606, 240] width 5 height 5
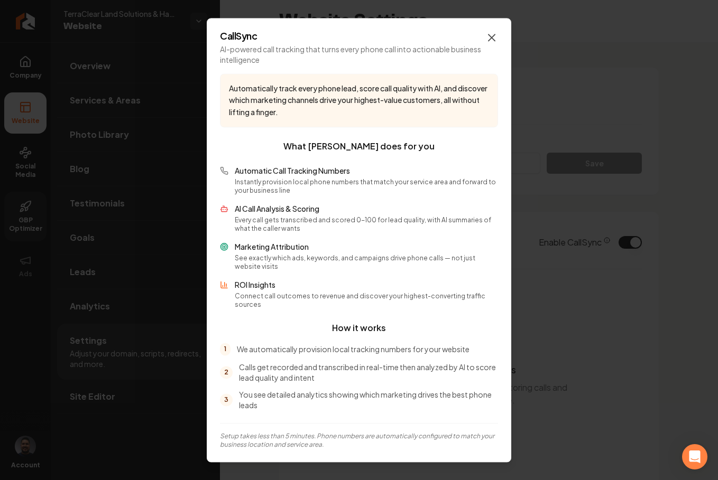
click at [492, 41] on icon "button" at bounding box center [491, 37] width 6 height 6
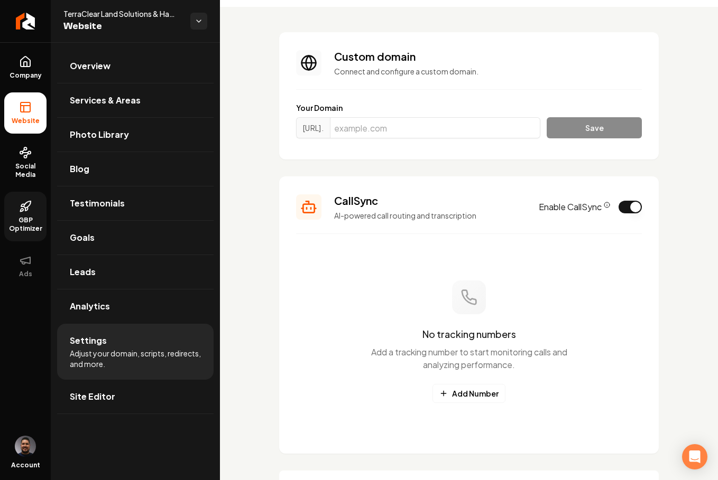
scroll to position [36, 0]
click at [480, 392] on button "Add Number" at bounding box center [468, 392] width 73 height 19
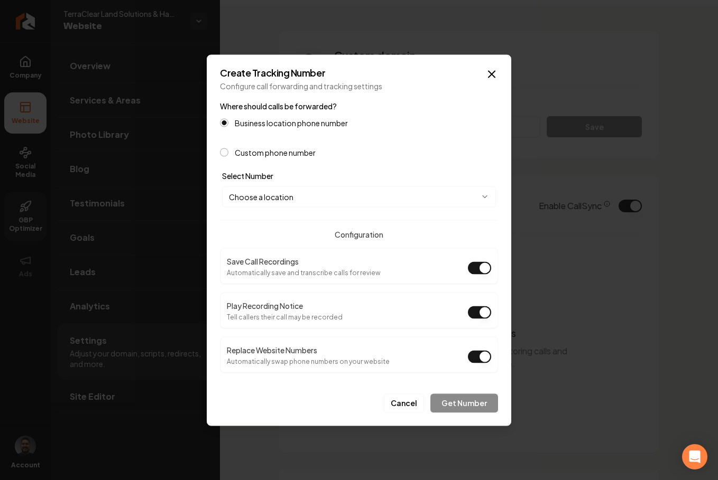
click at [476, 313] on button "Play Recording Notice" at bounding box center [479, 312] width 23 height 13
click at [288, 194] on body "Company Website Social Media GBP Optimizer Ads Account TerraClear Land Solution…" at bounding box center [359, 240] width 718 height 480
select select "**********"
click at [464, 403] on button "Get Number" at bounding box center [464, 403] width 68 height 19
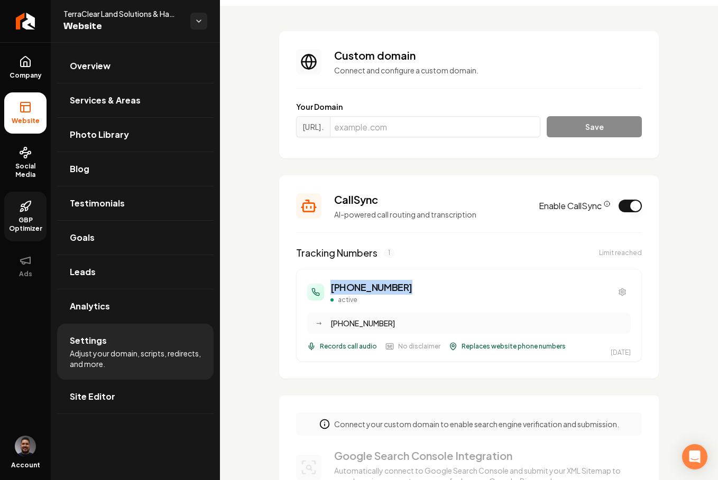
drag, startPoint x: 406, startPoint y: 286, endPoint x: 330, endPoint y: 293, distance: 76.4
click at [330, 293] on div "[PHONE_NUMBER] active" at bounding box center [468, 292] width 323 height 24
click at [104, 268] on link "Leads" at bounding box center [135, 272] width 156 height 34
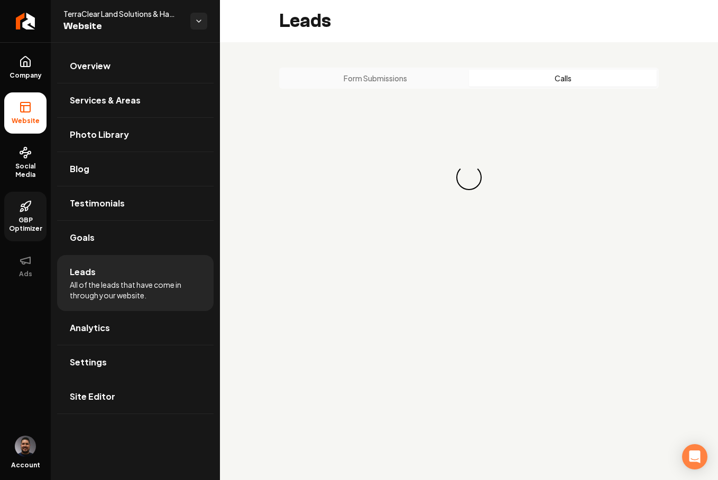
click at [549, 75] on button "Calls" at bounding box center [563, 78] width 188 height 17
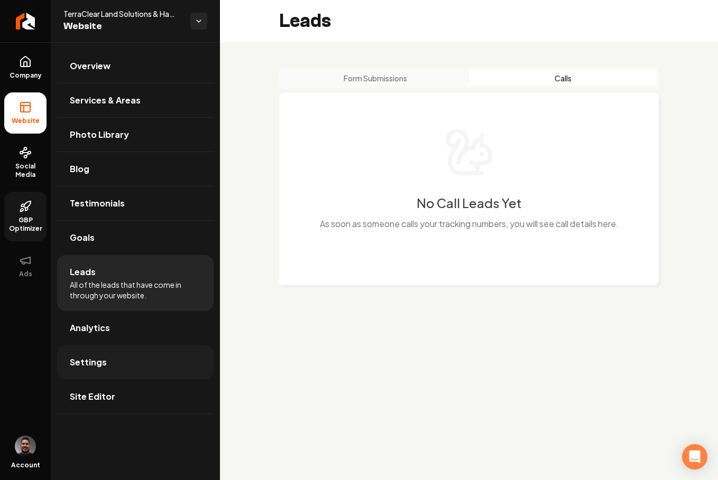
click at [126, 375] on link "Settings" at bounding box center [135, 363] width 156 height 34
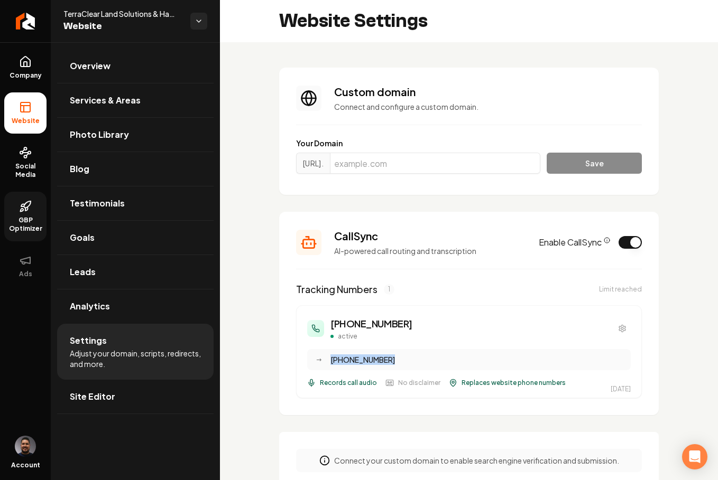
drag, startPoint x: 394, startPoint y: 355, endPoint x: 386, endPoint y: 364, distance: 11.6
click at [386, 364] on div "(804) 832-1378" at bounding box center [477, 360] width 294 height 11
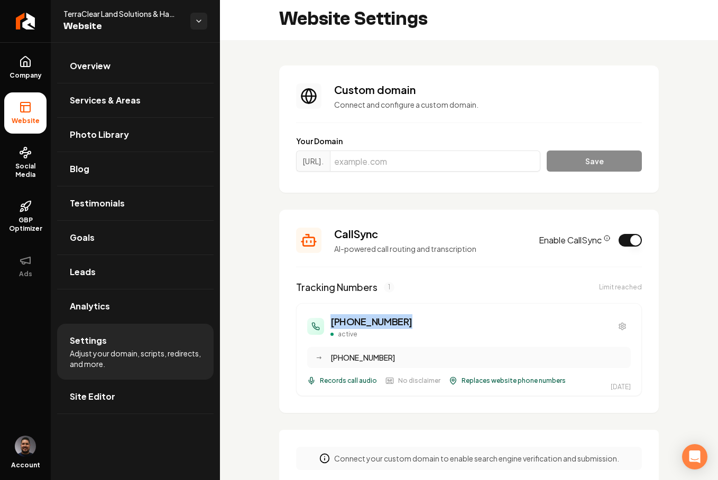
drag, startPoint x: 409, startPoint y: 324, endPoint x: 327, endPoint y: 327, distance: 81.5
click at [327, 327] on div "[PHONE_NUMBER] active" at bounding box center [468, 326] width 323 height 24
drag, startPoint x: 396, startPoint y: 357, endPoint x: 330, endPoint y: 359, distance: 65.6
click at [330, 359] on div "[PHONE_NUMBER]" at bounding box center [477, 358] width 294 height 11
click at [413, 316] on div "[PHONE_NUMBER] active" at bounding box center [468, 326] width 323 height 24
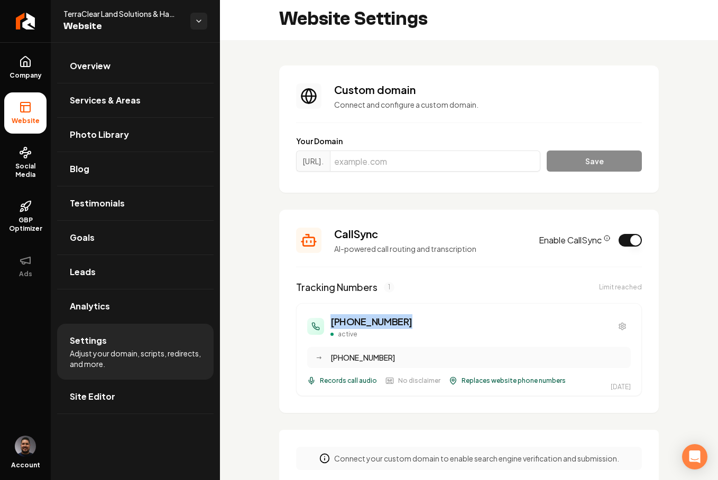
drag, startPoint x: 409, startPoint y: 320, endPoint x: 330, endPoint y: 325, distance: 78.9
click at [330, 325] on div "[PHONE_NUMBER] active" at bounding box center [468, 326] width 323 height 24
click at [406, 319] on div "[PHONE_NUMBER] active" at bounding box center [468, 326] width 323 height 24
click at [153, 262] on link "Leads" at bounding box center [135, 272] width 156 height 34
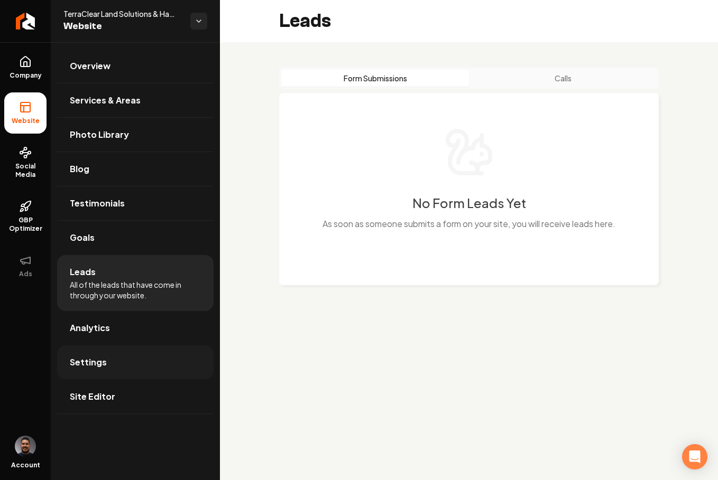
click at [113, 367] on link "Settings" at bounding box center [135, 363] width 156 height 34
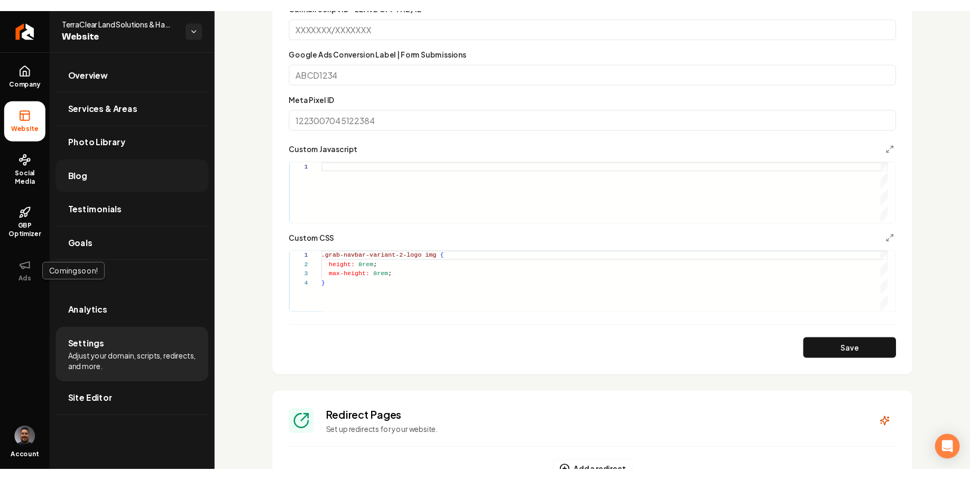
scroll to position [770, 0]
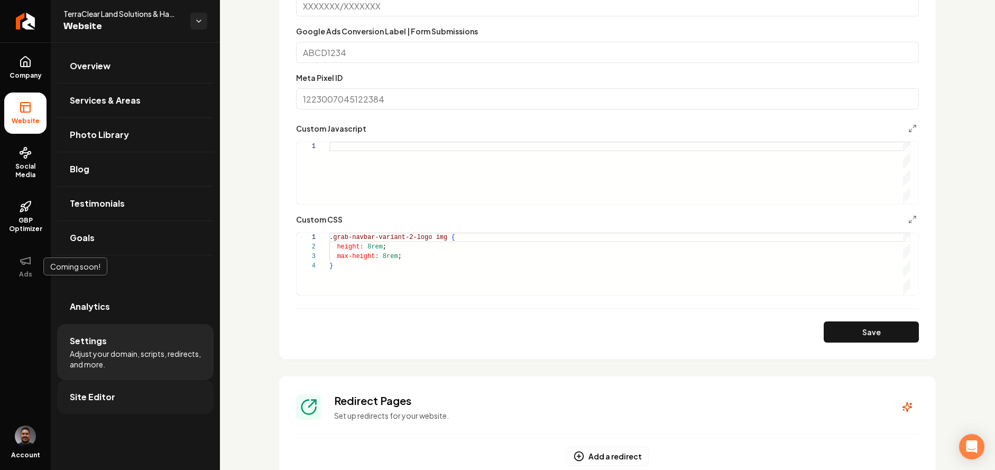
click at [94, 401] on span "Site Editor" at bounding box center [92, 397] width 45 height 13
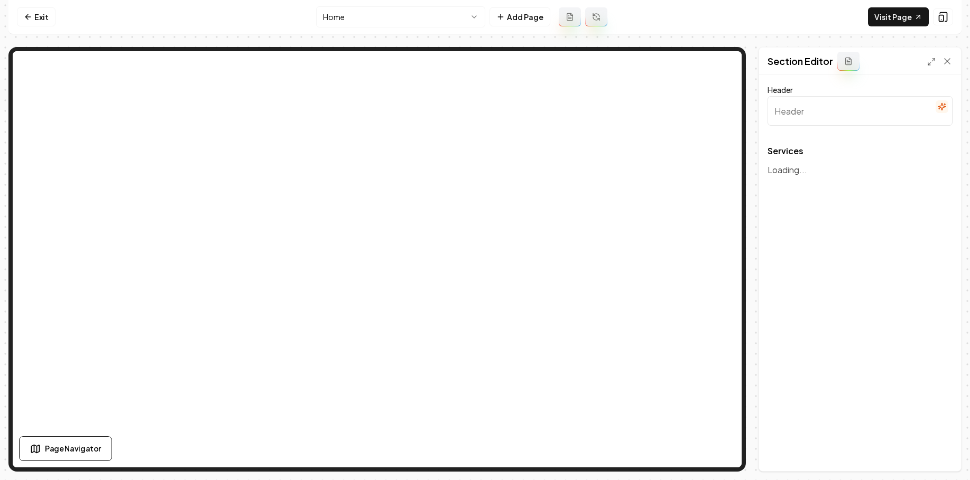
type input "Our Land Clearing Services"
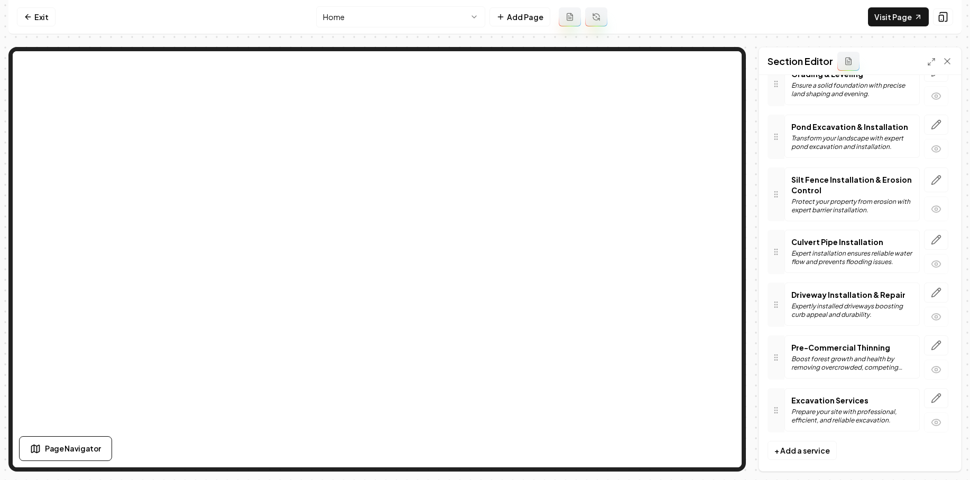
scroll to position [323, 0]
click at [717, 393] on icon "button" at bounding box center [936, 398] width 11 height 11
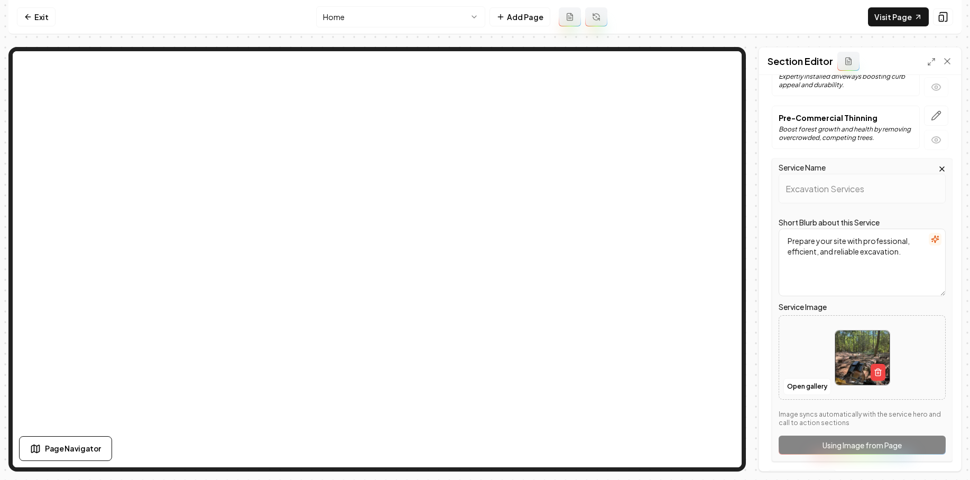
scroll to position [582, 0]
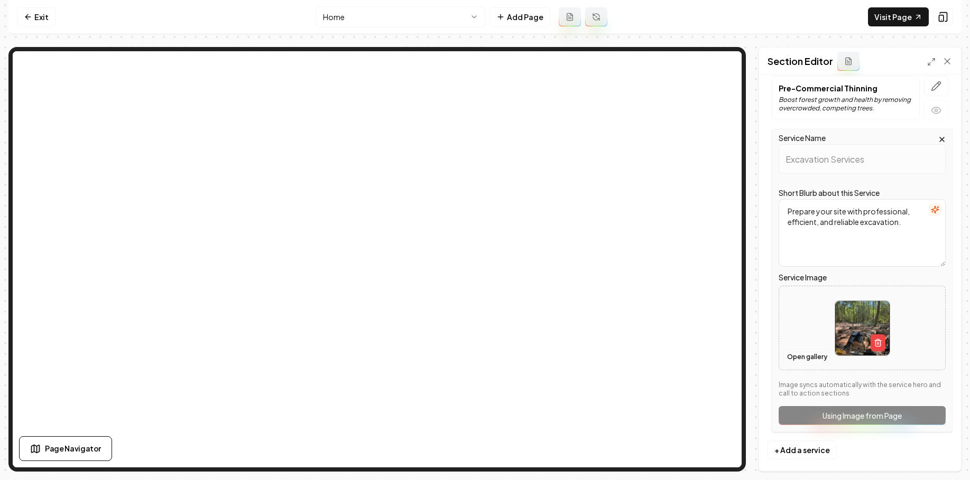
click at [717, 353] on button "Open gallery" at bounding box center [807, 357] width 48 height 17
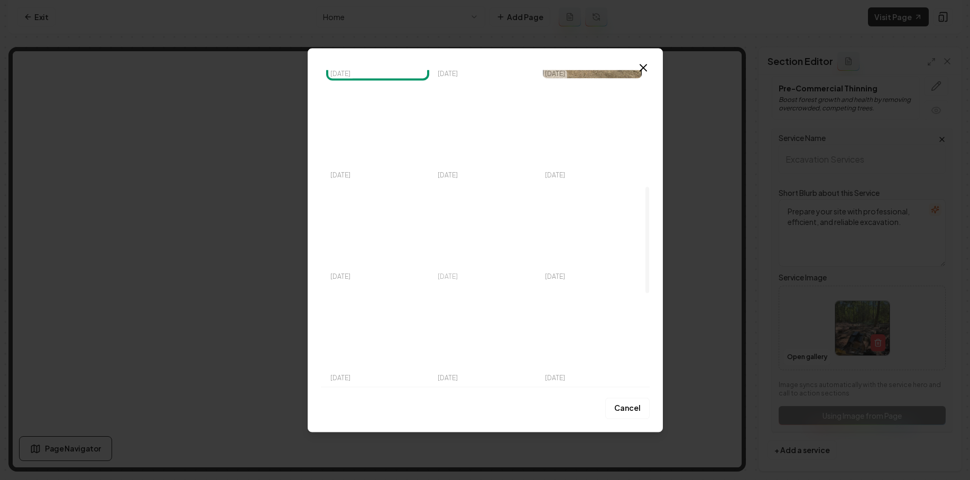
scroll to position [313, 0]
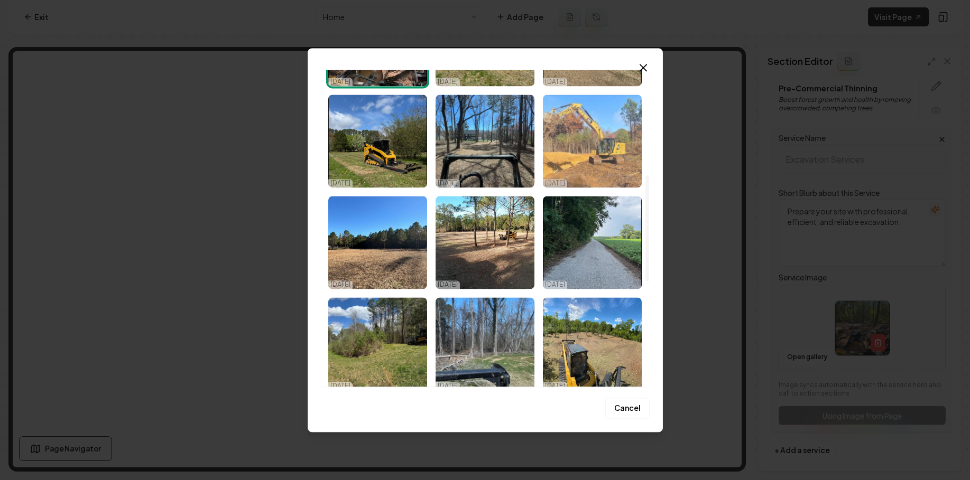
click at [595, 139] on img "Select image image_68dd570f5c7cd75eb8fcb228.jpeg" at bounding box center [592, 141] width 99 height 93
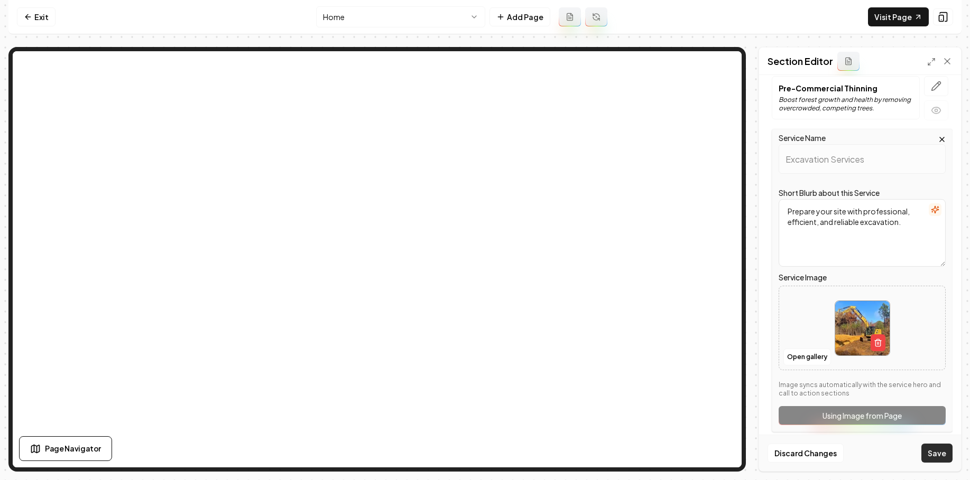
click at [717, 450] on button "Save" at bounding box center [936, 453] width 31 height 19
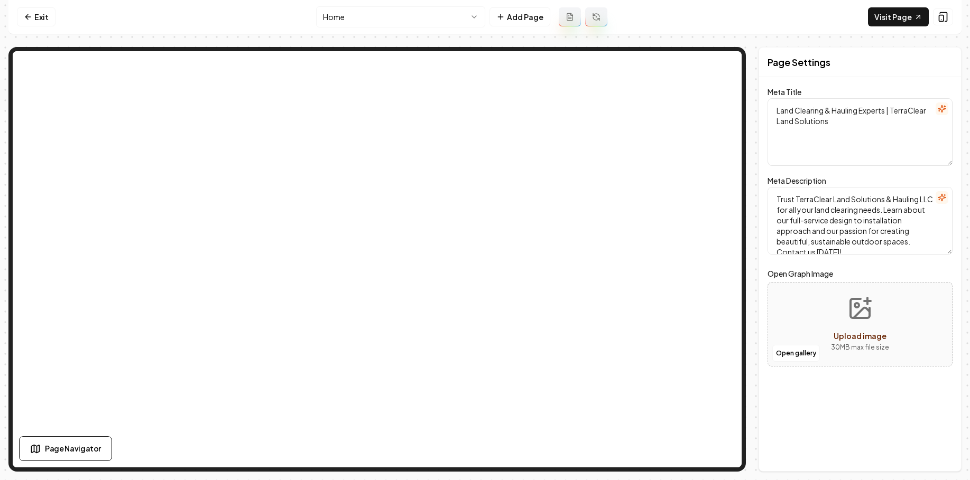
scroll to position [0, 0]
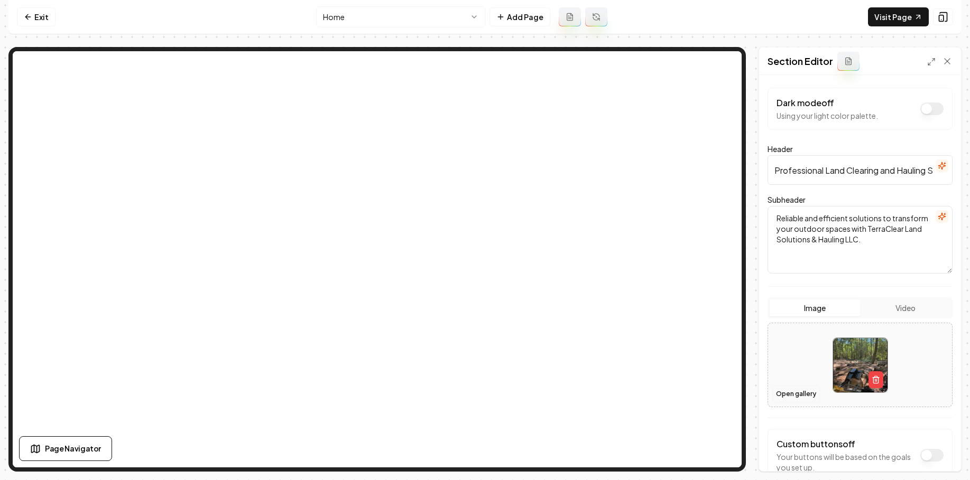
click at [717, 390] on button "Open gallery" at bounding box center [796, 394] width 48 height 17
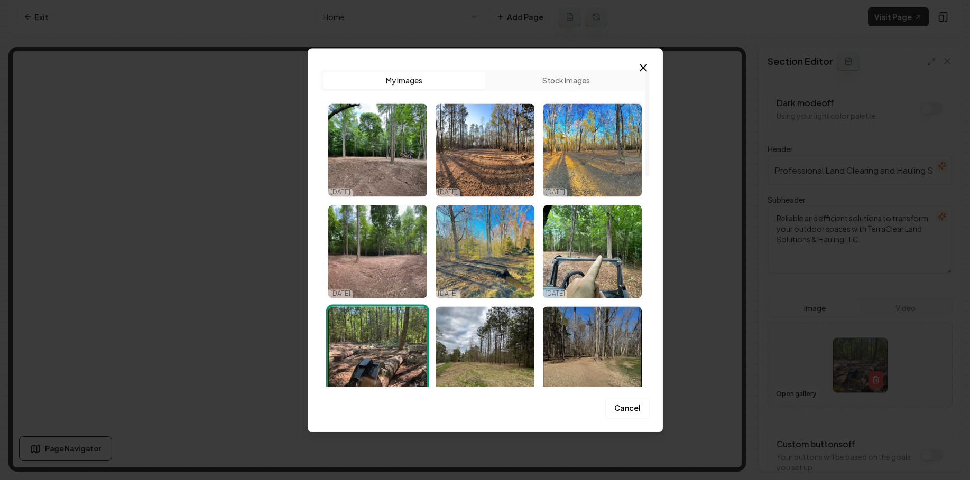
click at [643, 66] on icon "button" at bounding box center [643, 67] width 13 height 13
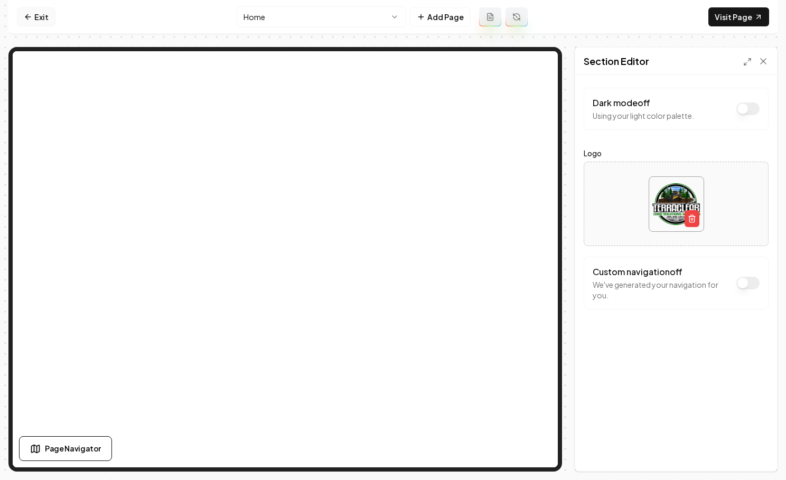
click at [33, 6] on nav "Exit Home Add Page Visit Page" at bounding box center [393, 17] width 770 height 34
click at [32, 15] on icon at bounding box center [28, 17] width 8 height 8
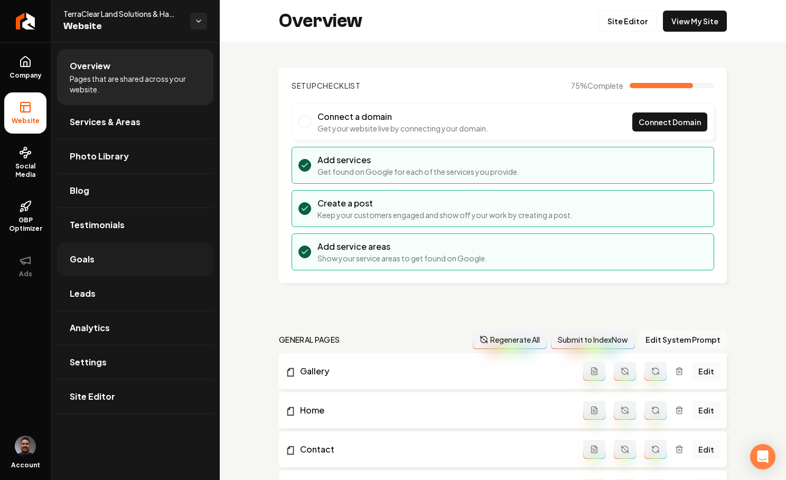
click at [127, 254] on link "Goals" at bounding box center [135, 260] width 156 height 34
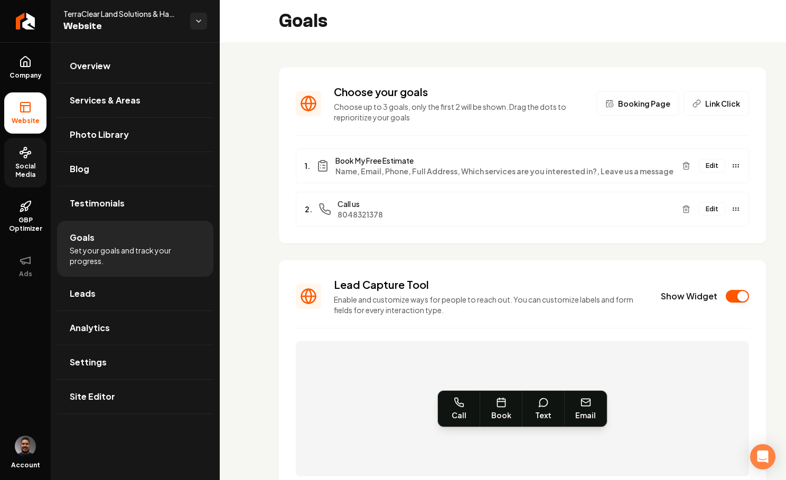
click at [45, 157] on link "Social Media" at bounding box center [25, 163] width 42 height 50
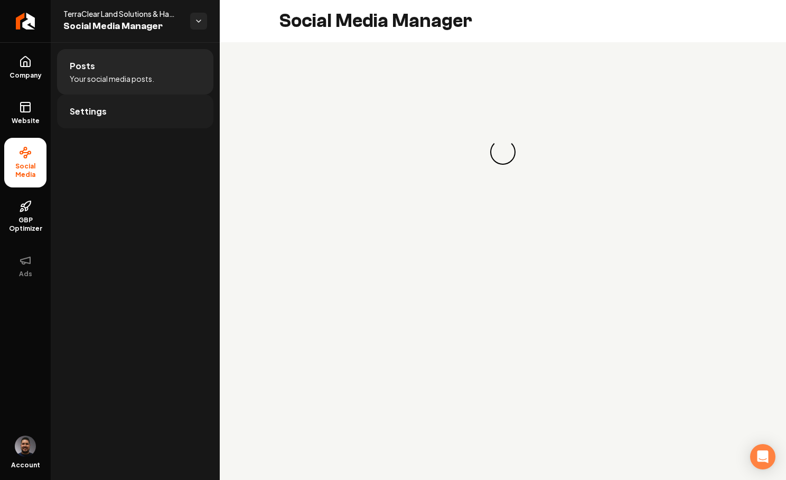
click at [107, 110] on link "Settings" at bounding box center [135, 112] width 156 height 34
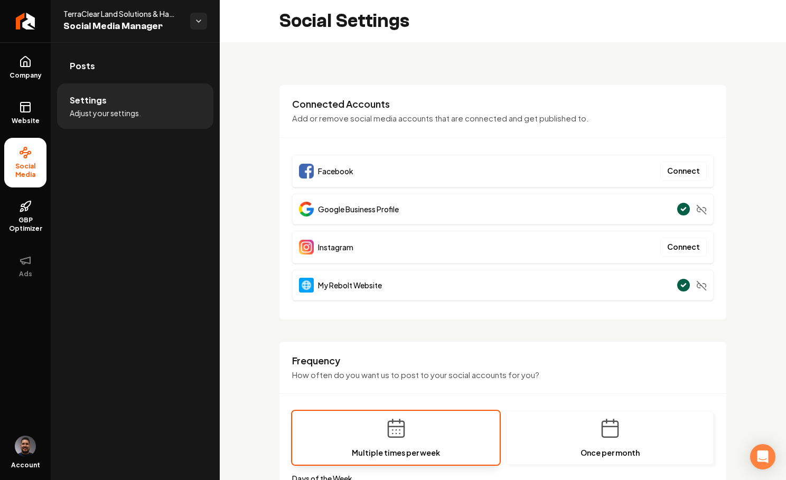
click at [331, 197] on div "Google Business Profile" at bounding box center [503, 209] width 422 height 31
click at [325, 207] on span "Google Business Profile" at bounding box center [358, 209] width 81 height 11
click at [35, 58] on link "Company" at bounding box center [25, 67] width 42 height 41
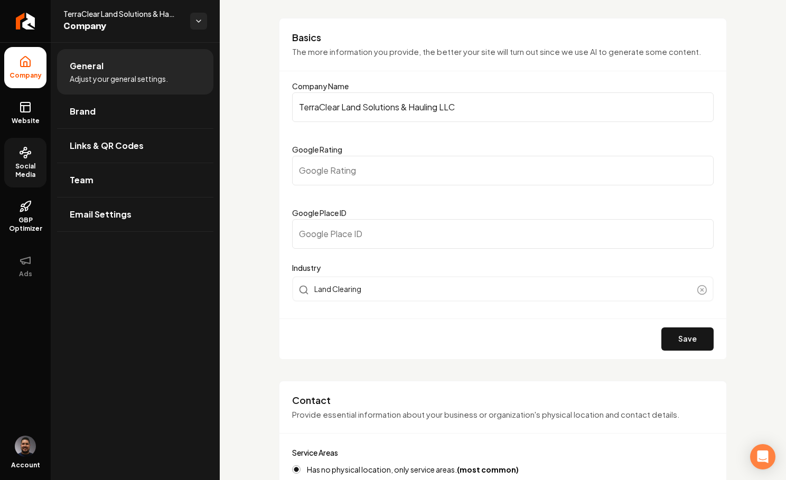
scroll to position [55, 0]
